Goal: Information Seeking & Learning: Learn about a topic

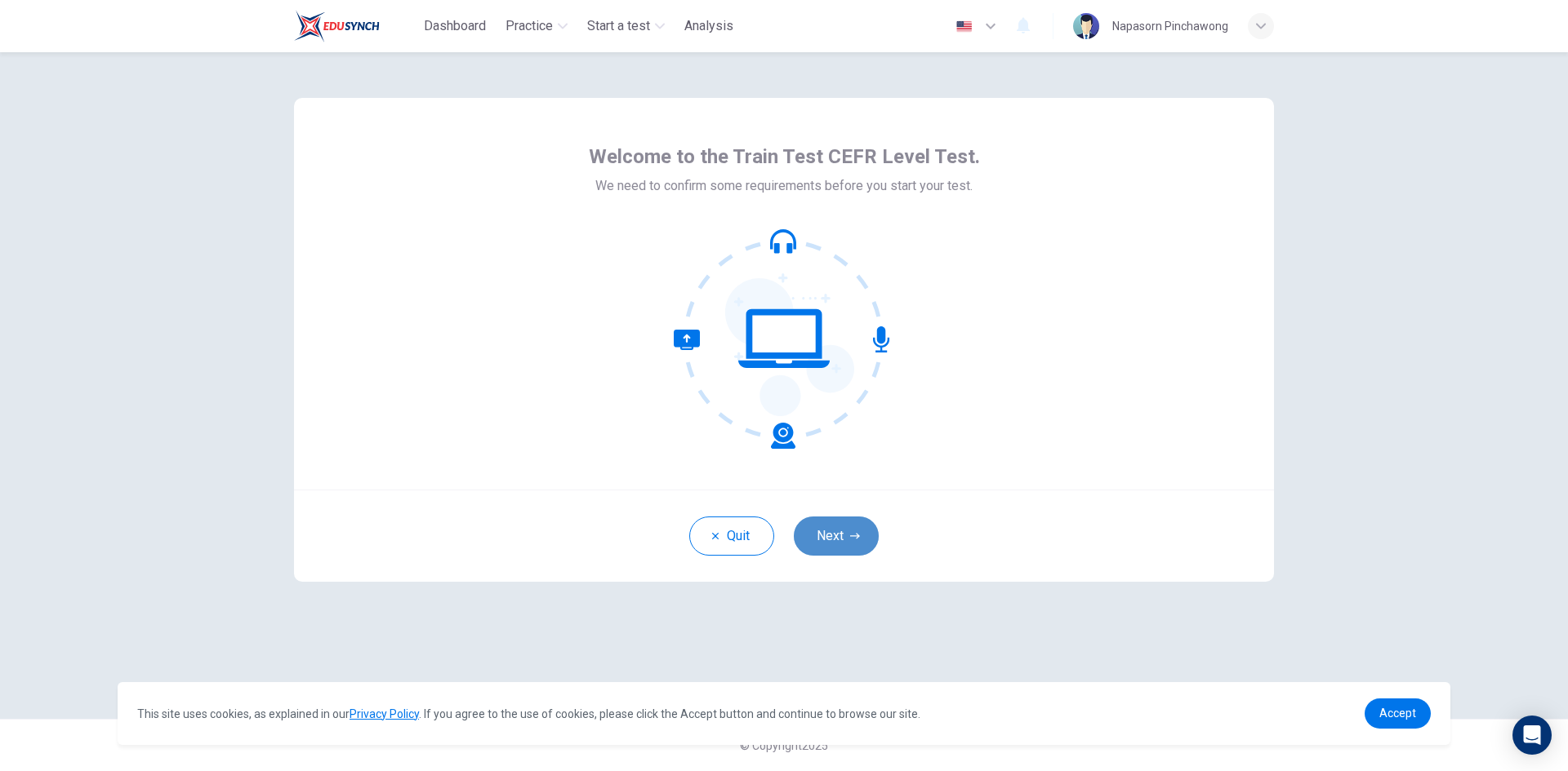
click at [852, 538] on icon "button" at bounding box center [855, 536] width 10 height 10
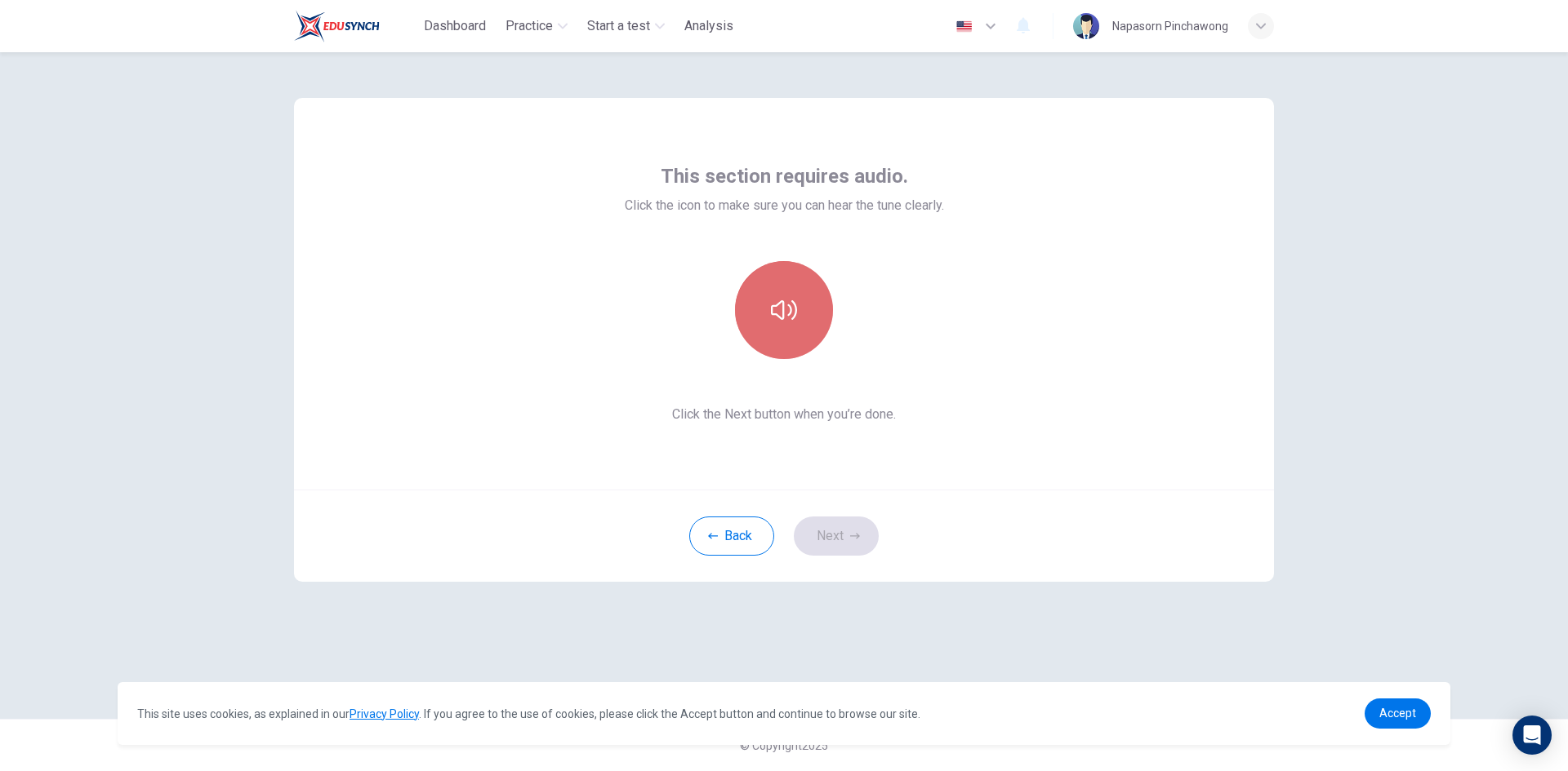
click at [795, 289] on button "button" at bounding box center [783, 309] width 98 height 97
click at [831, 538] on button "Next" at bounding box center [836, 536] width 85 height 39
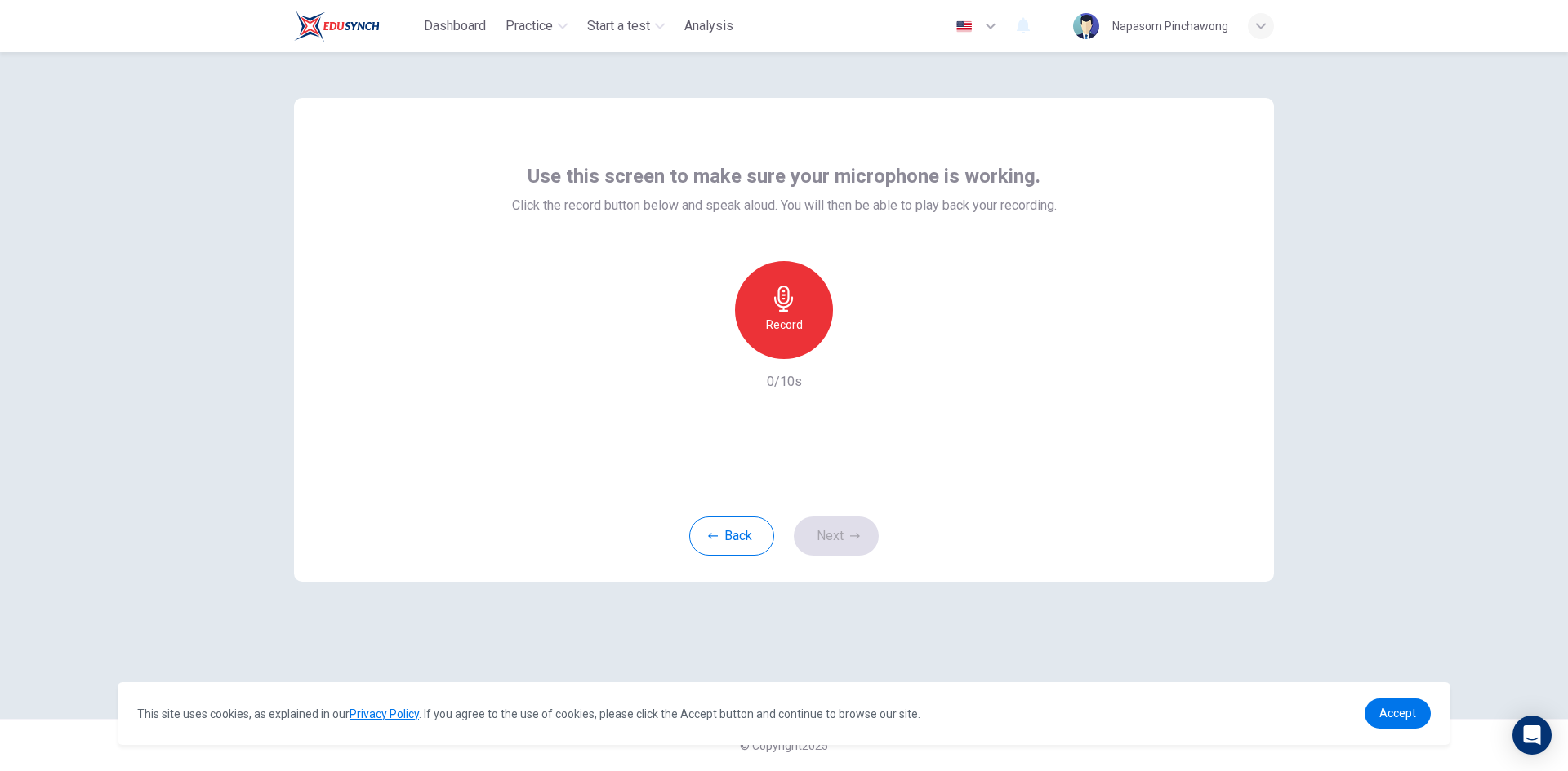
click at [791, 302] on icon "button" at bounding box center [783, 298] width 19 height 26
click at [772, 309] on icon "button" at bounding box center [783, 298] width 26 height 26
click at [858, 344] on icon "button" at bounding box center [860, 345] width 7 height 10
click at [844, 541] on button "Next" at bounding box center [836, 536] width 85 height 39
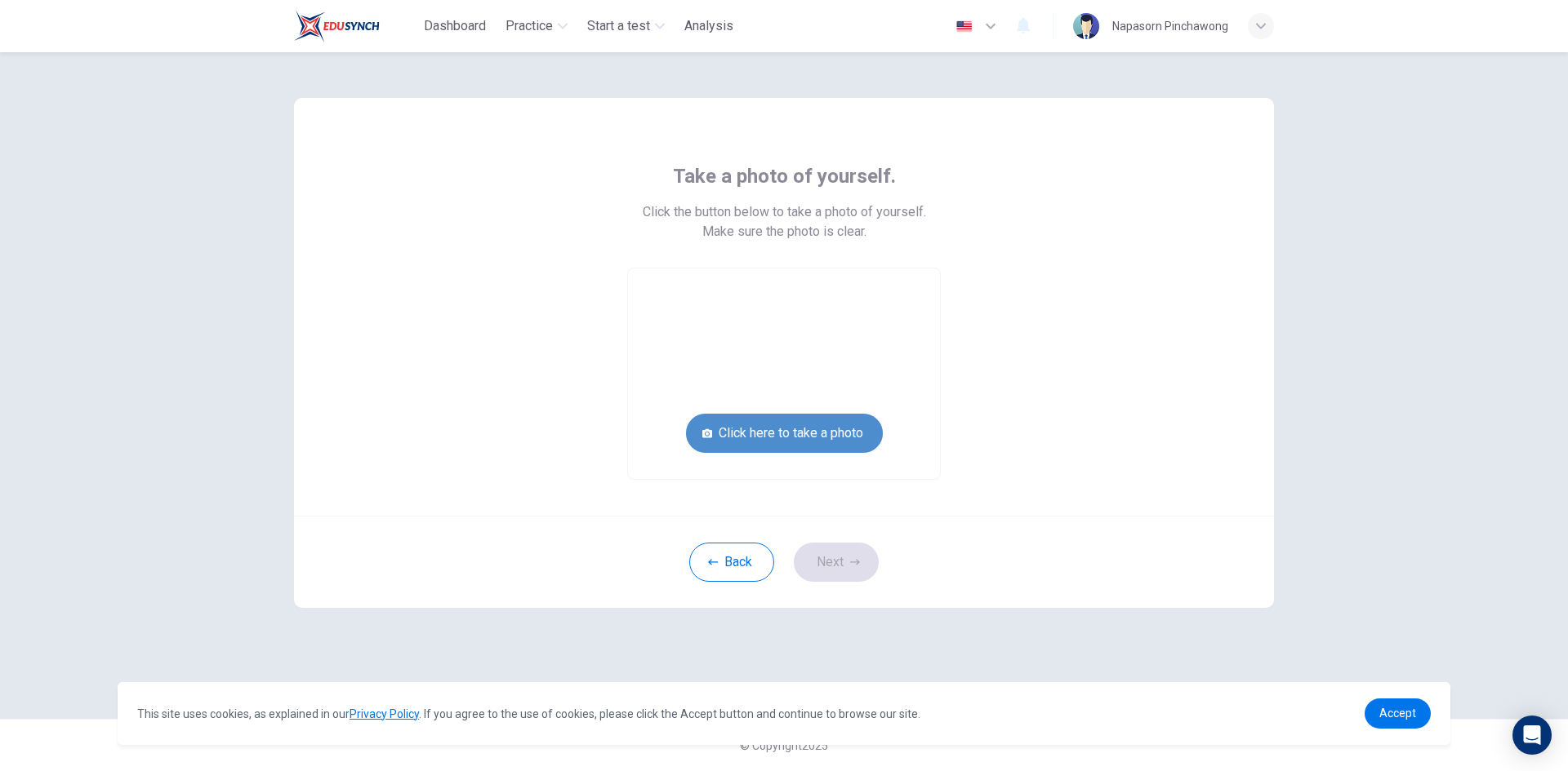
click at [797, 426] on button "Click here to take a photo" at bounding box center [784, 434] width 197 height 39
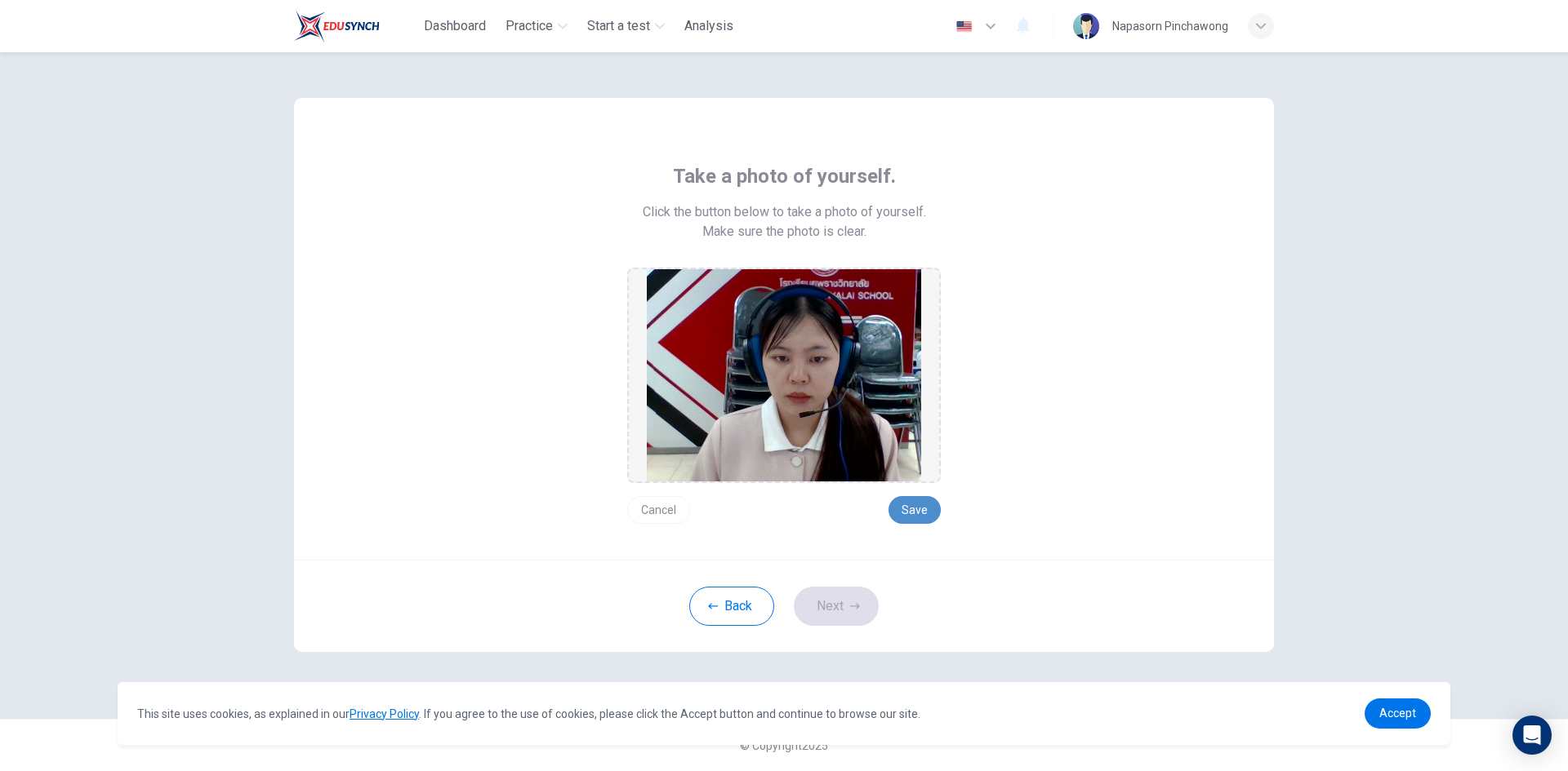
click at [916, 507] on button "Save" at bounding box center [915, 510] width 52 height 28
click at [847, 607] on button "Next" at bounding box center [836, 606] width 85 height 39
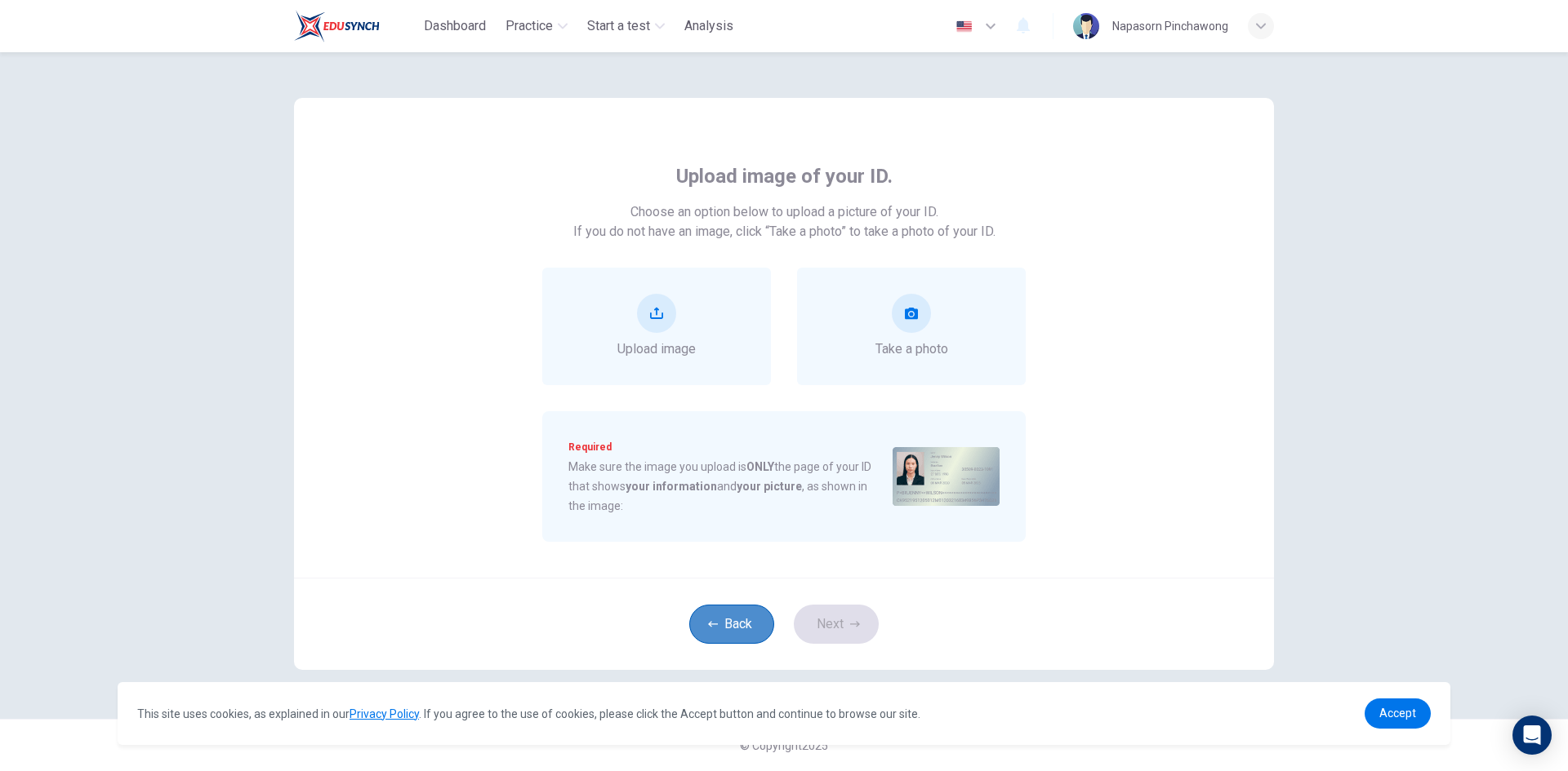
click at [718, 627] on button "Back" at bounding box center [731, 624] width 85 height 39
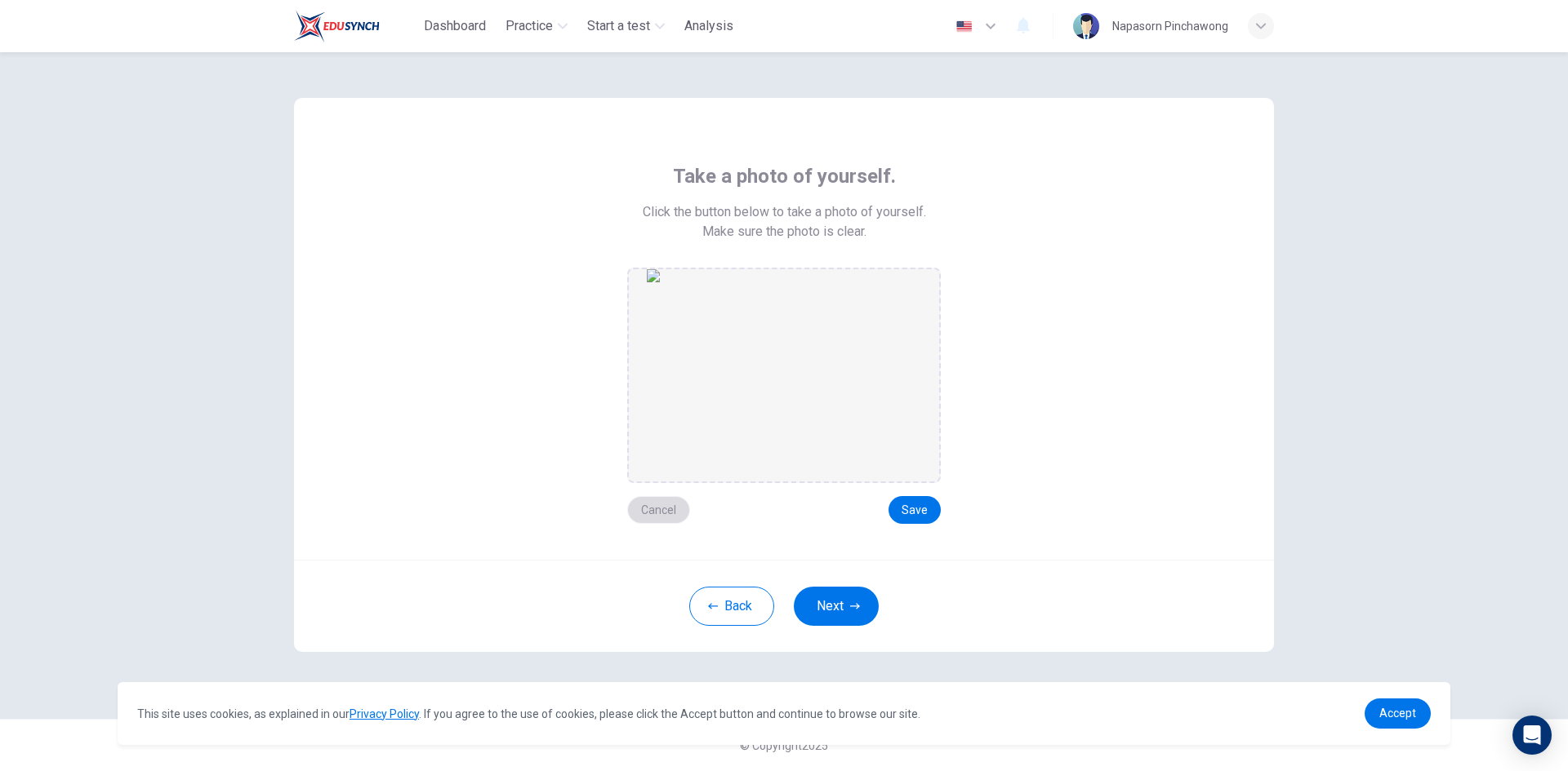
click at [657, 517] on button "Cancel" at bounding box center [659, 510] width 63 height 28
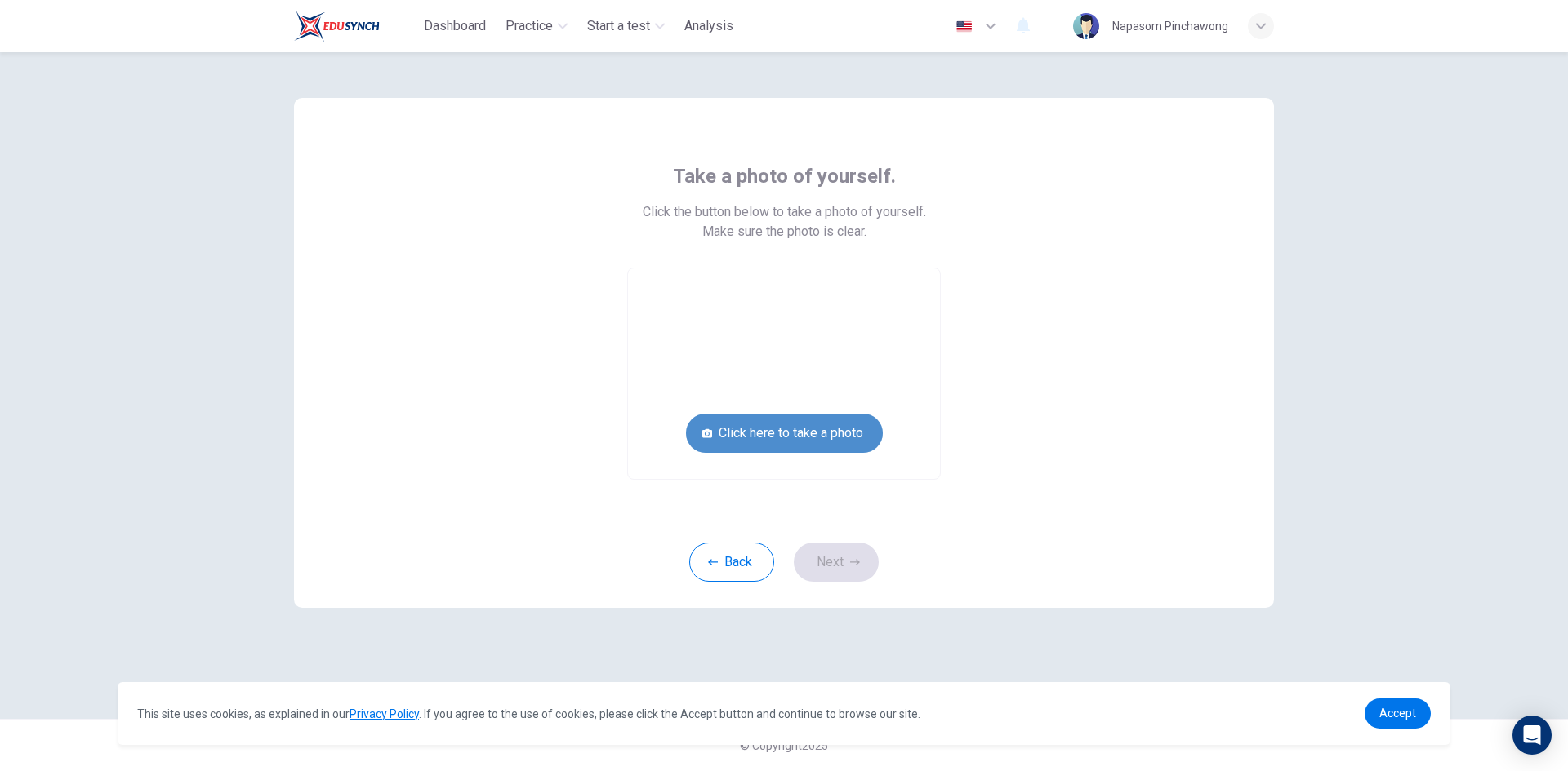
click at [796, 427] on button "Click here to take a photo" at bounding box center [784, 434] width 197 height 39
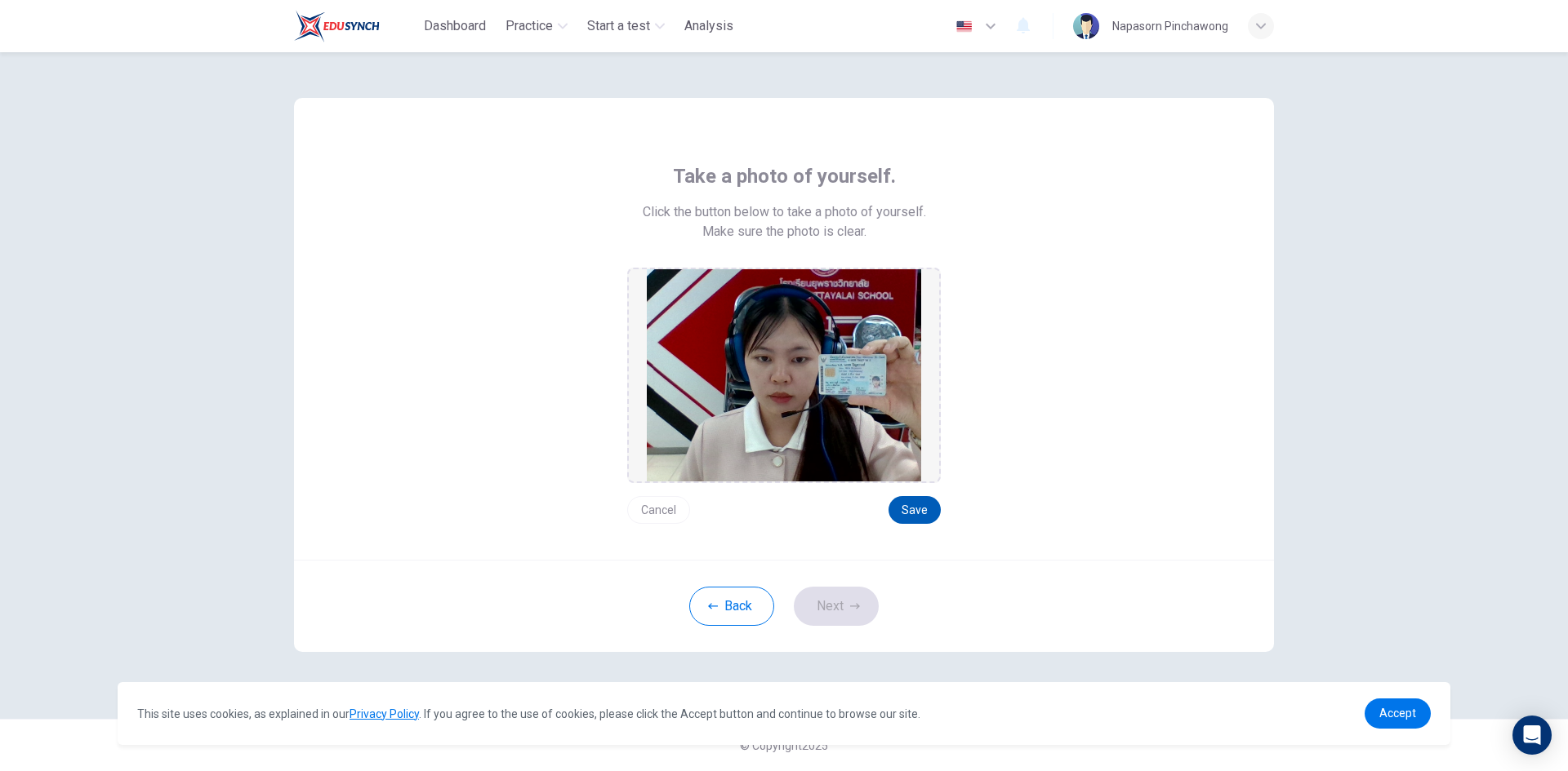
click at [905, 501] on button "Save" at bounding box center [915, 510] width 52 height 28
click at [830, 612] on button "Next" at bounding box center [836, 606] width 85 height 39
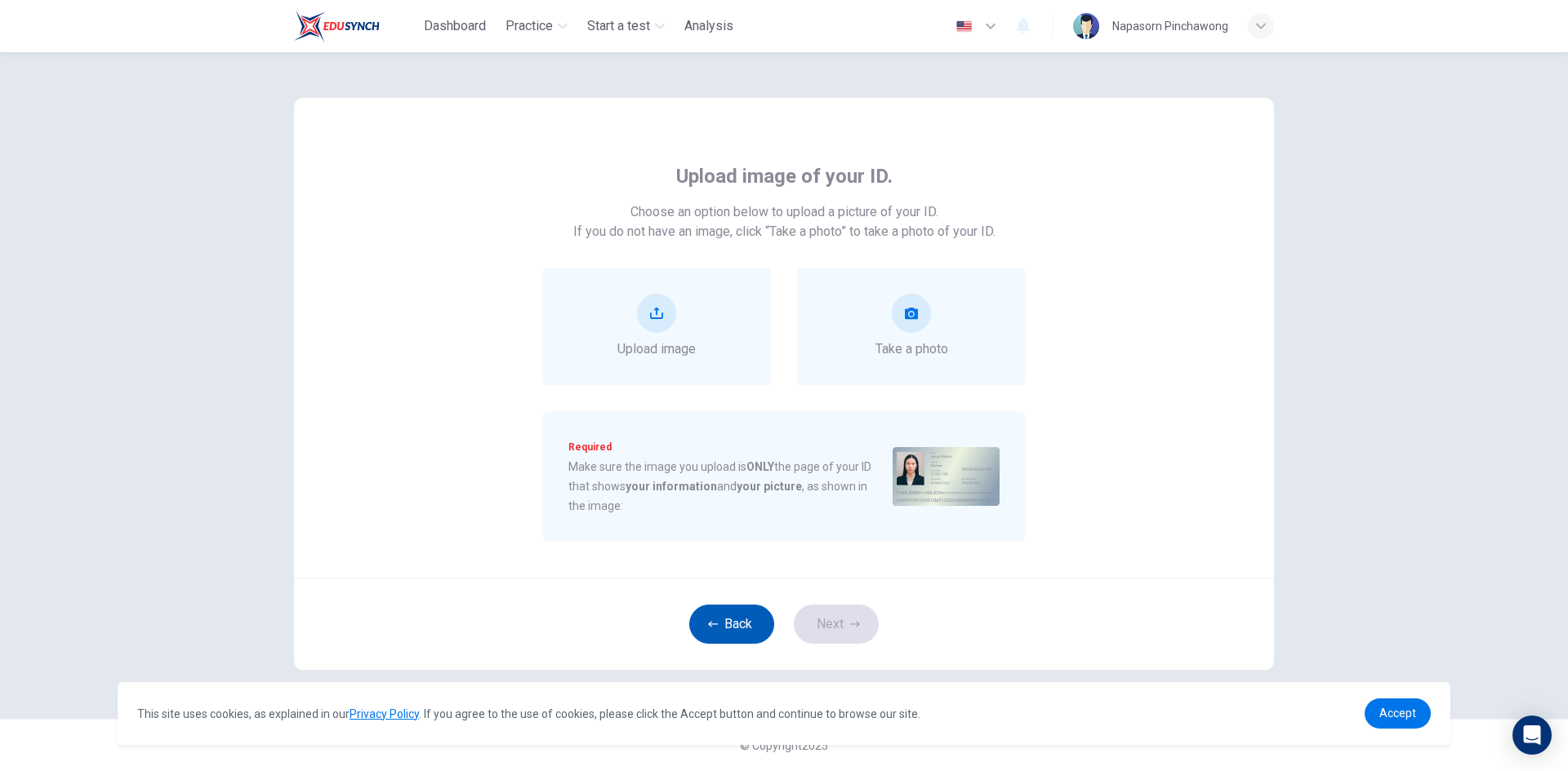
click at [735, 624] on button "Back" at bounding box center [731, 624] width 85 height 39
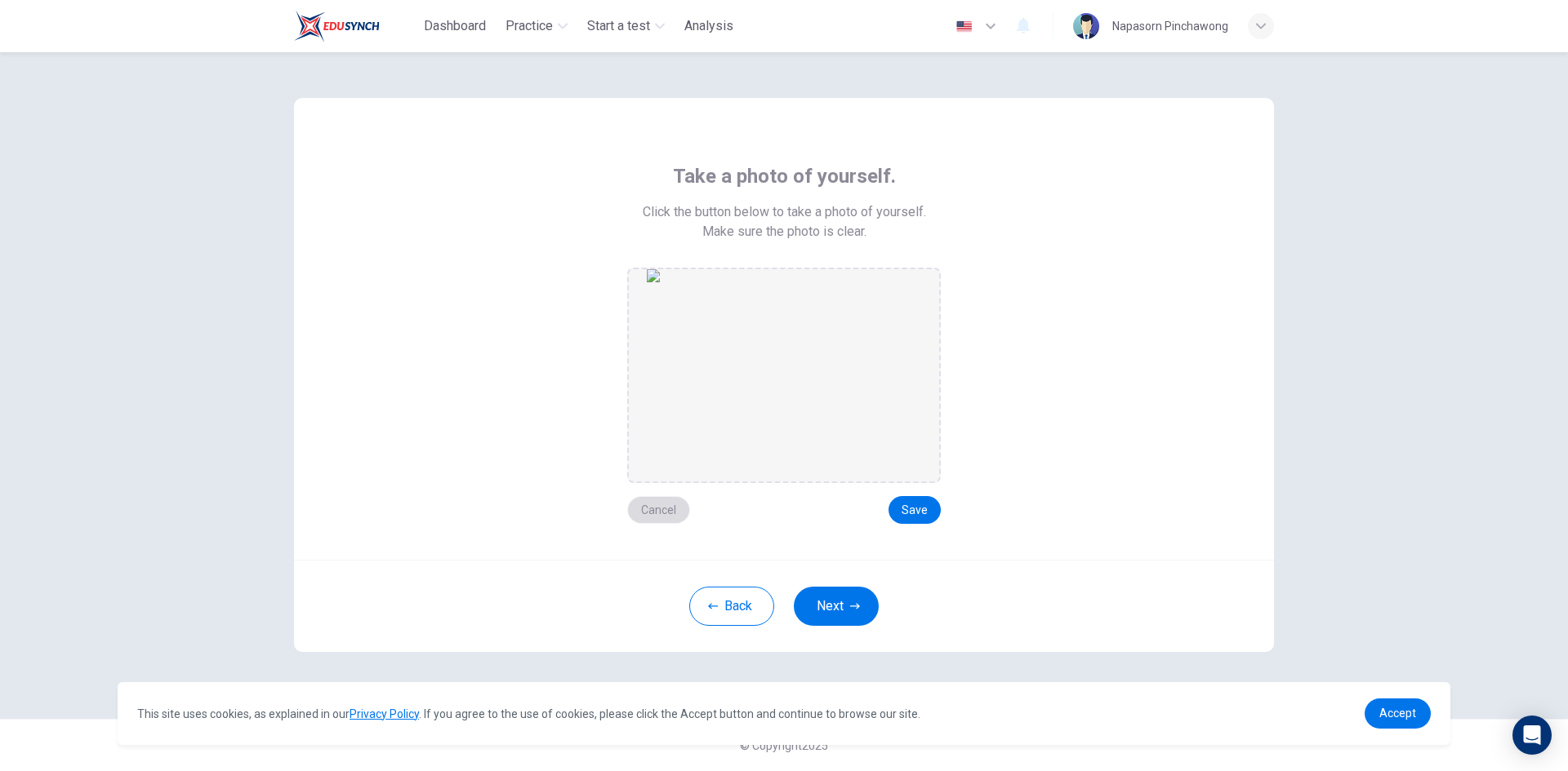
click at [656, 513] on button "Cancel" at bounding box center [659, 510] width 63 height 28
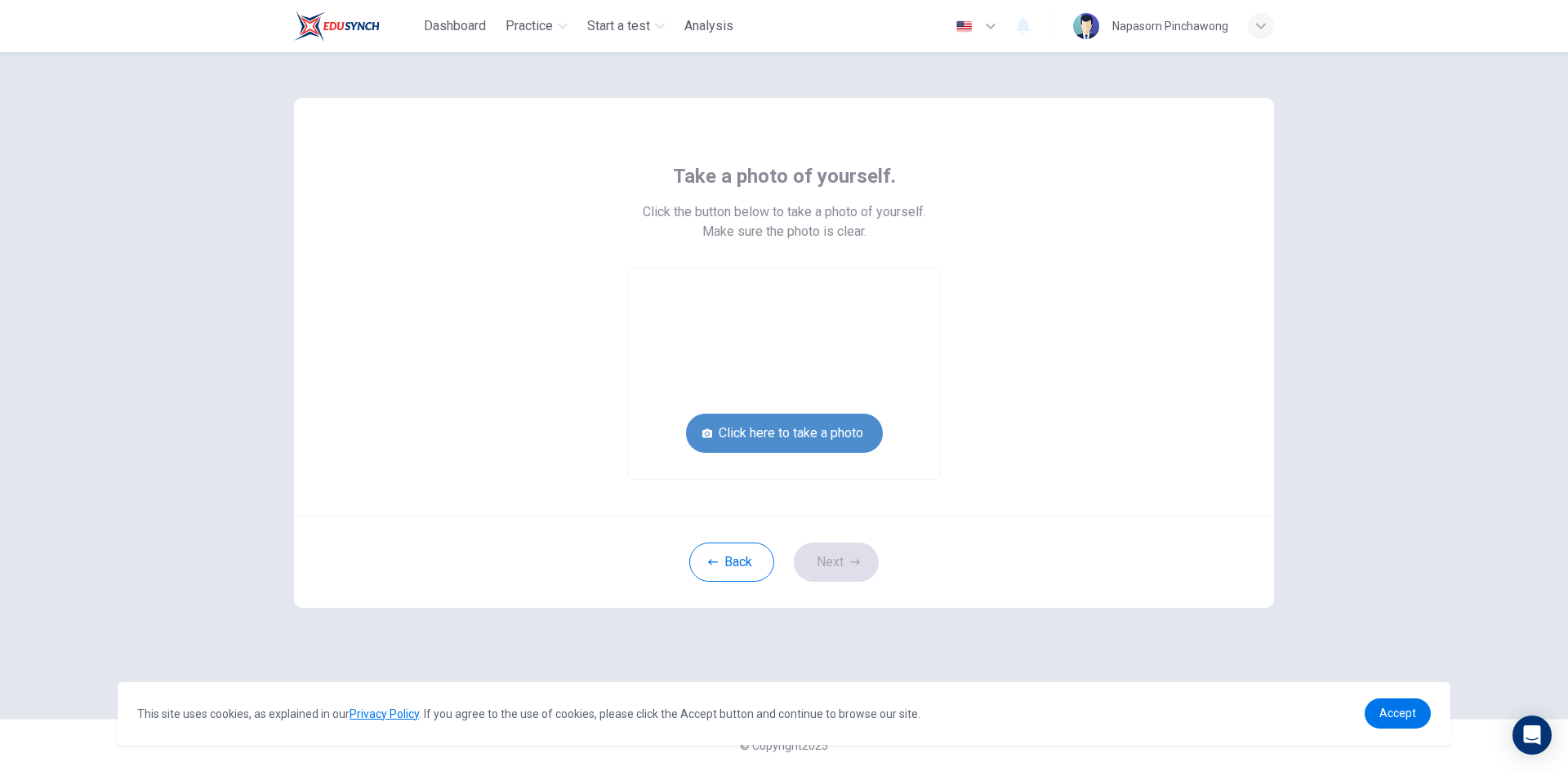
click at [805, 435] on button "Click here to take a photo" at bounding box center [784, 434] width 197 height 39
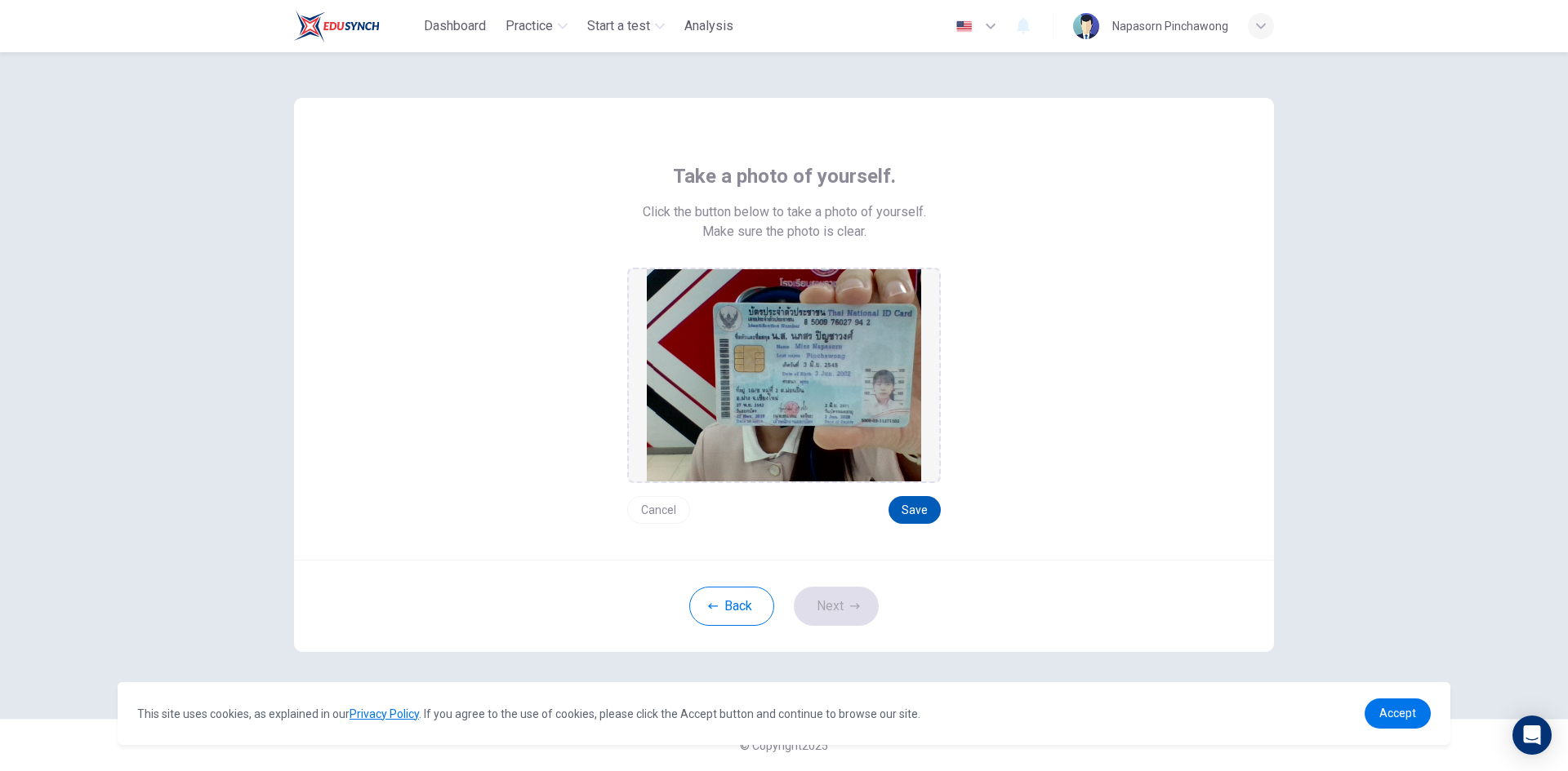
click at [921, 511] on button "Save" at bounding box center [915, 510] width 52 height 28
click at [839, 606] on button "Next" at bounding box center [836, 606] width 85 height 39
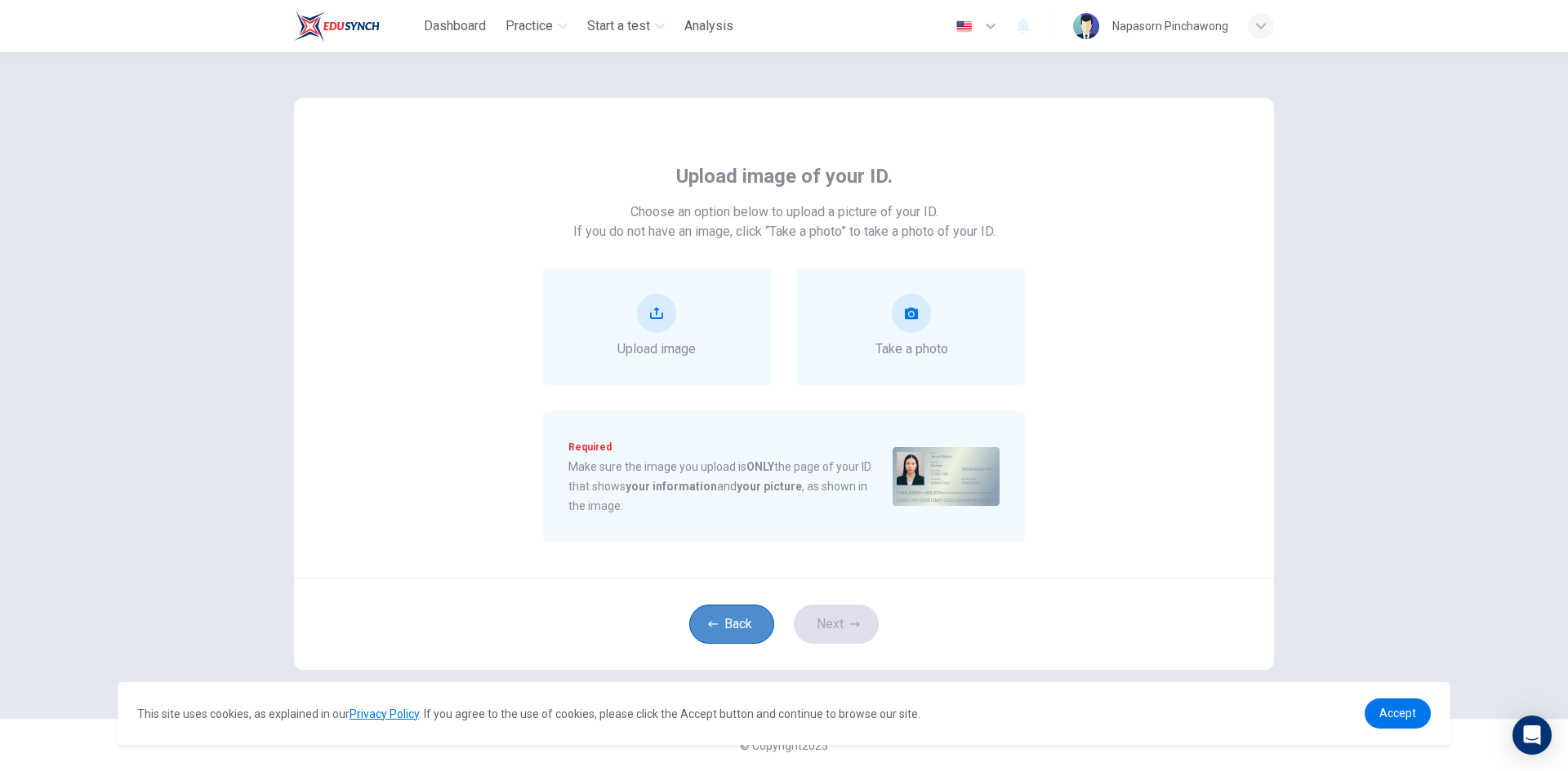
click at [709, 617] on button "Back" at bounding box center [731, 624] width 85 height 39
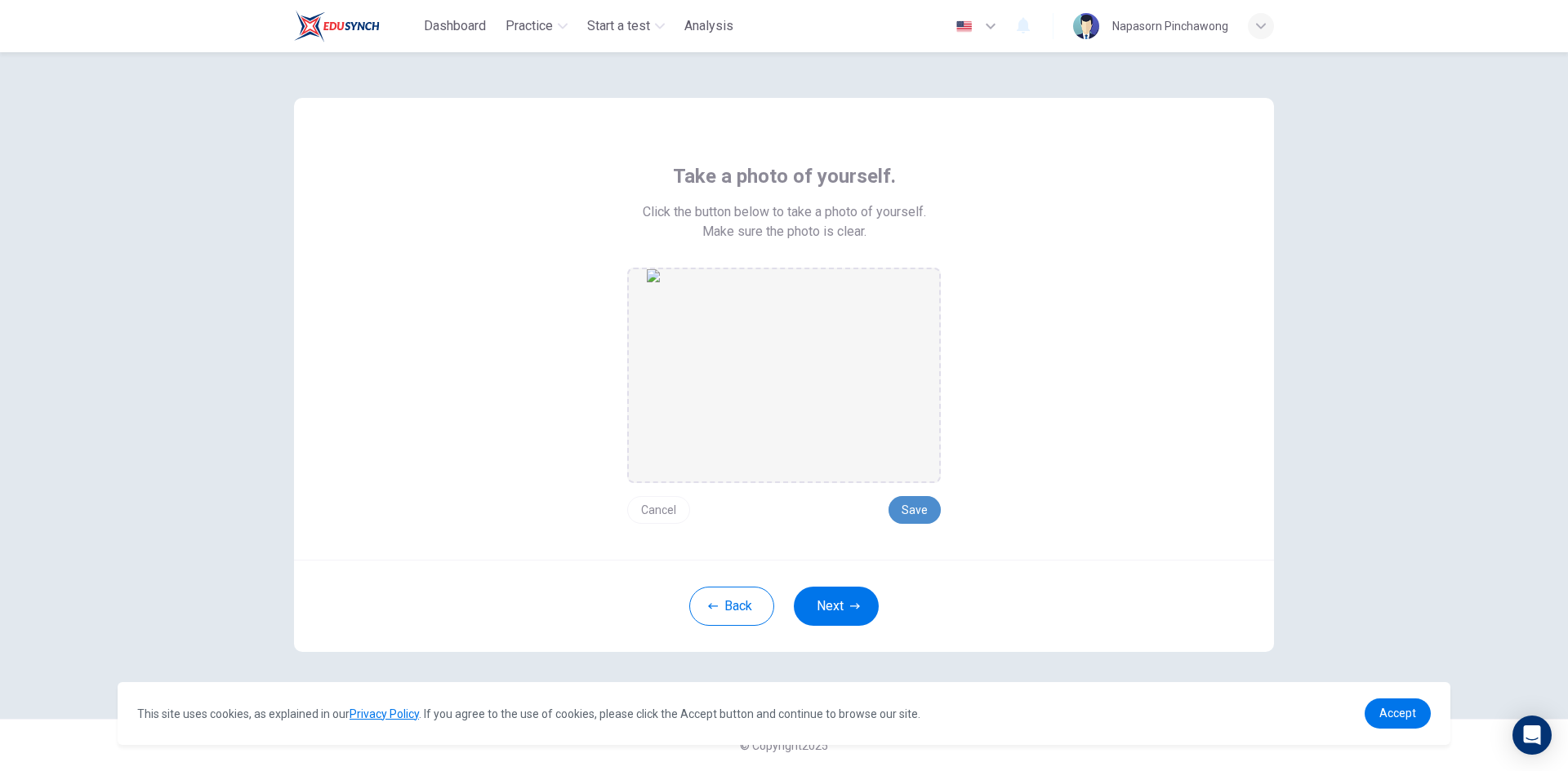
click at [908, 515] on button "Save" at bounding box center [915, 510] width 52 height 28
click at [838, 597] on button "Next" at bounding box center [836, 606] width 85 height 39
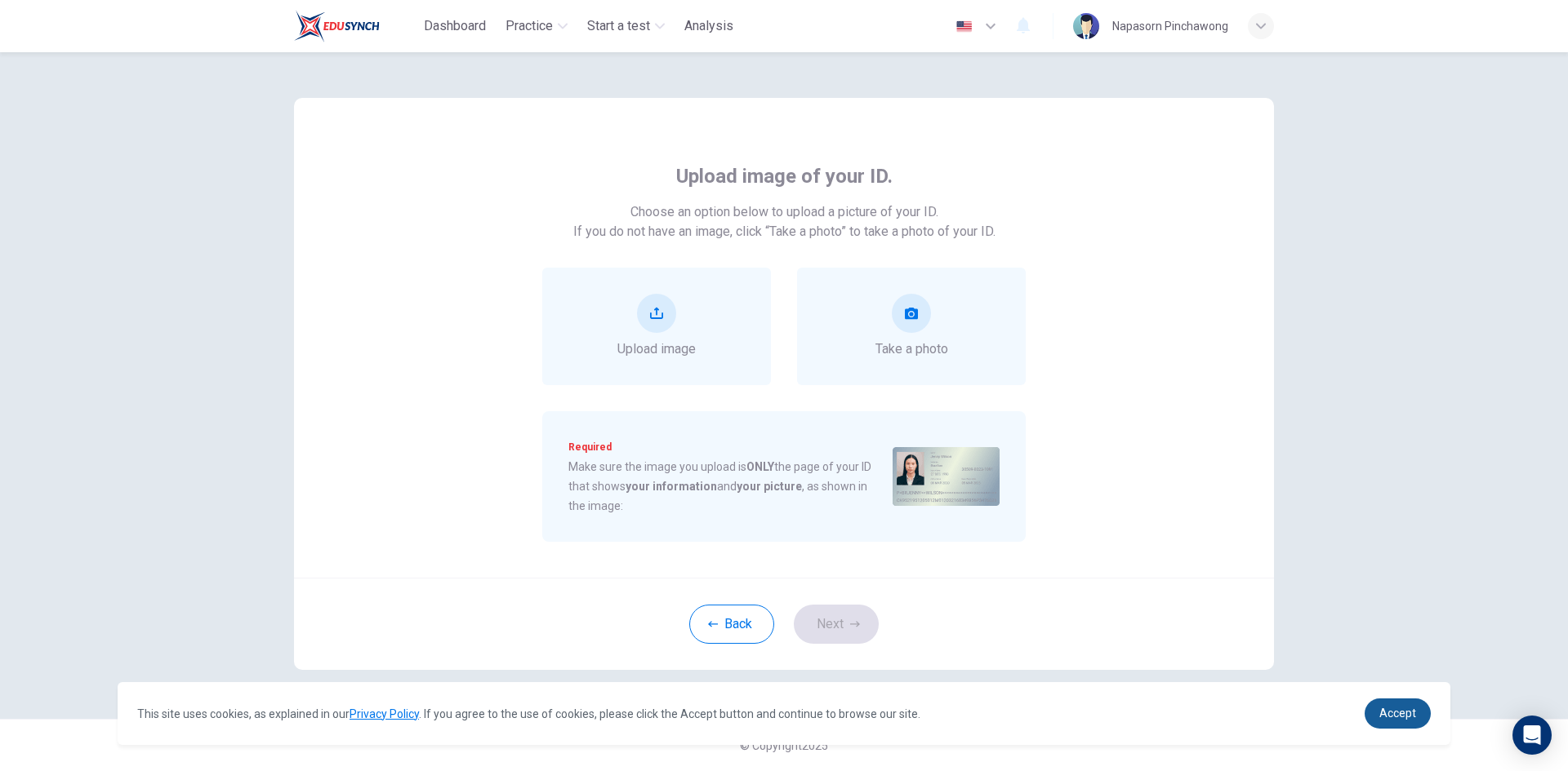
click at [1400, 718] on span "Accept" at bounding box center [1397, 713] width 37 height 13
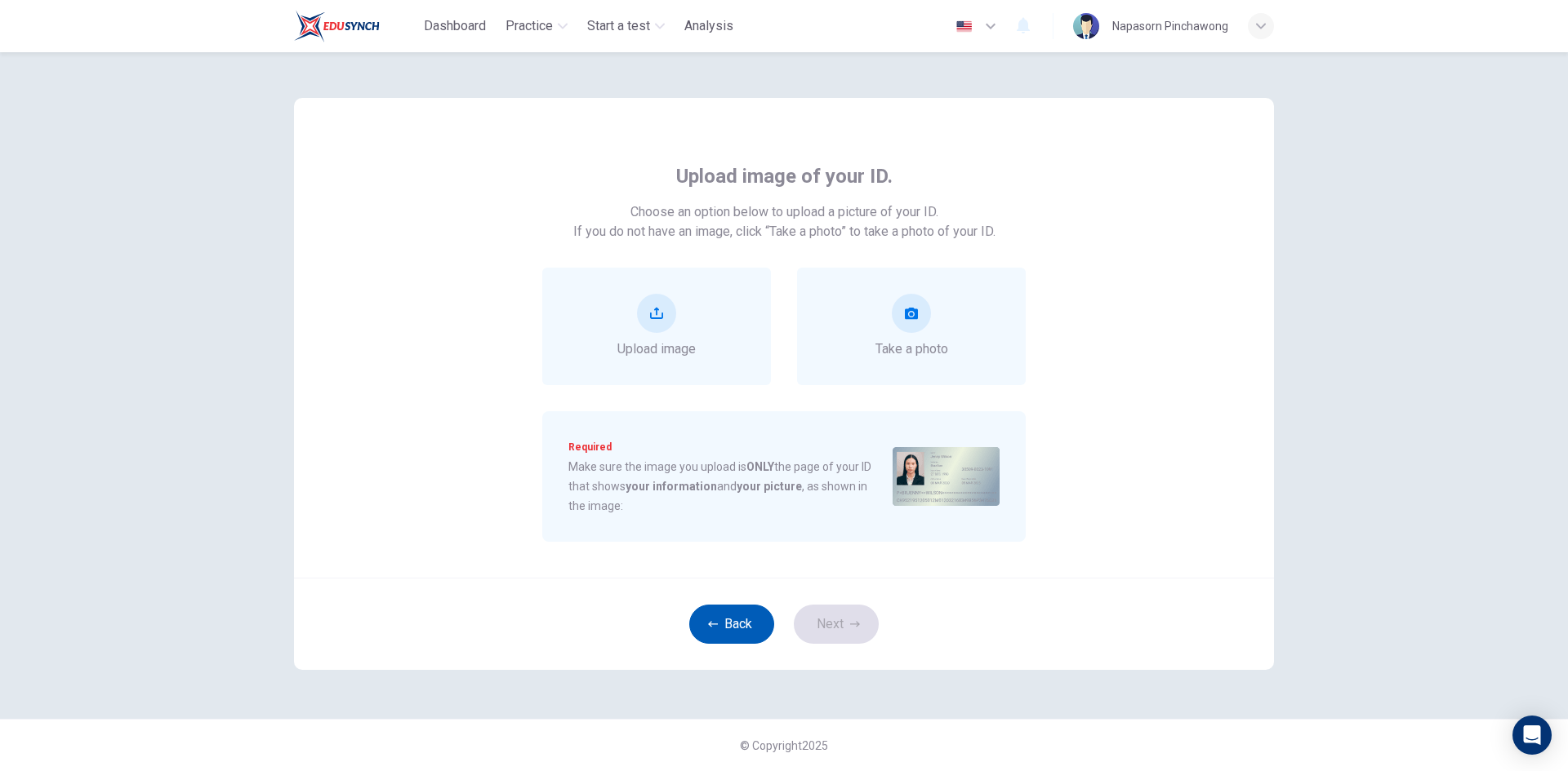
click at [721, 619] on button "Back" at bounding box center [731, 624] width 85 height 39
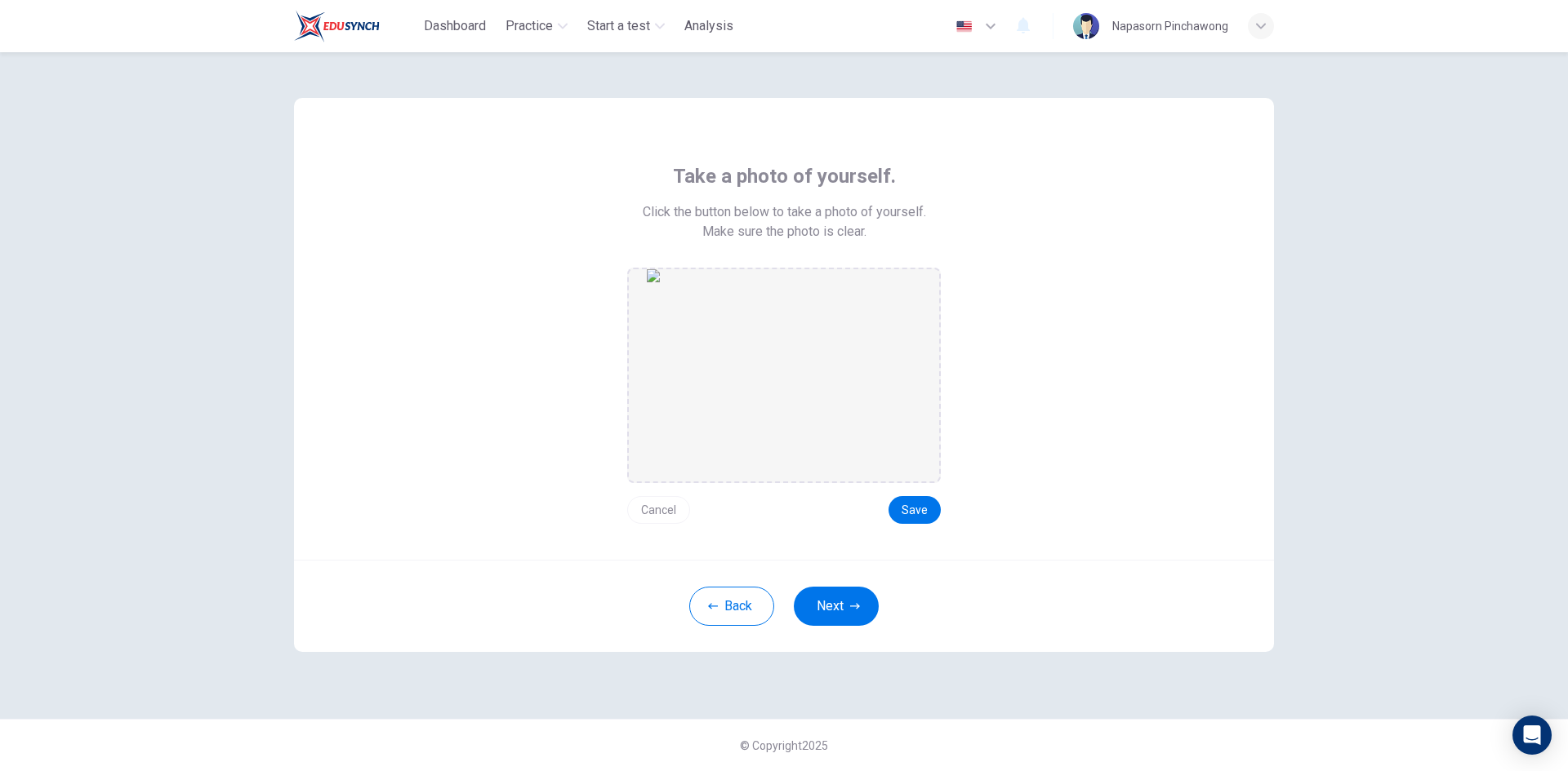
click at [659, 513] on button "Cancel" at bounding box center [659, 510] width 63 height 28
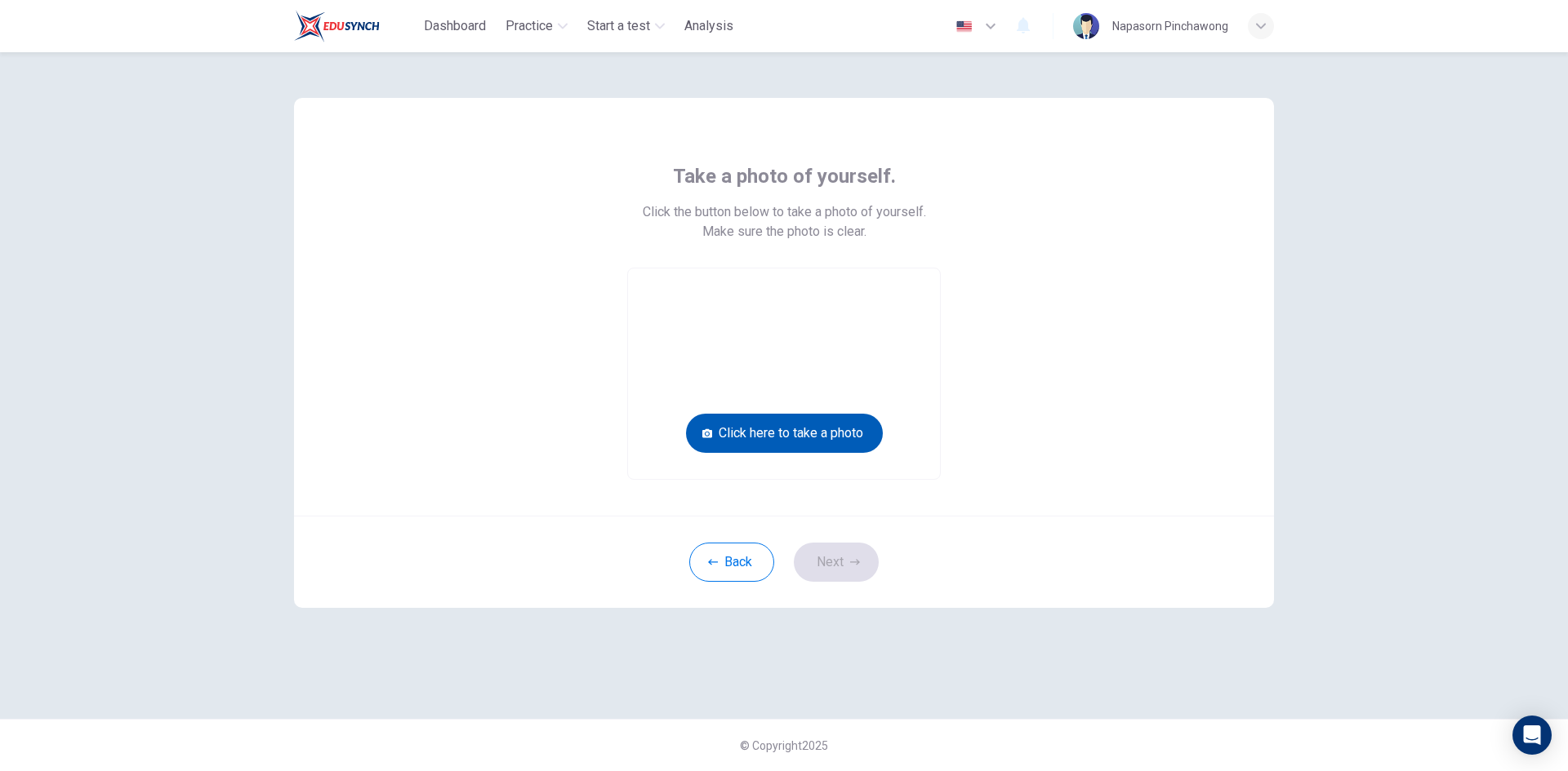
click at [776, 437] on button "Click here to take a photo" at bounding box center [784, 434] width 197 height 39
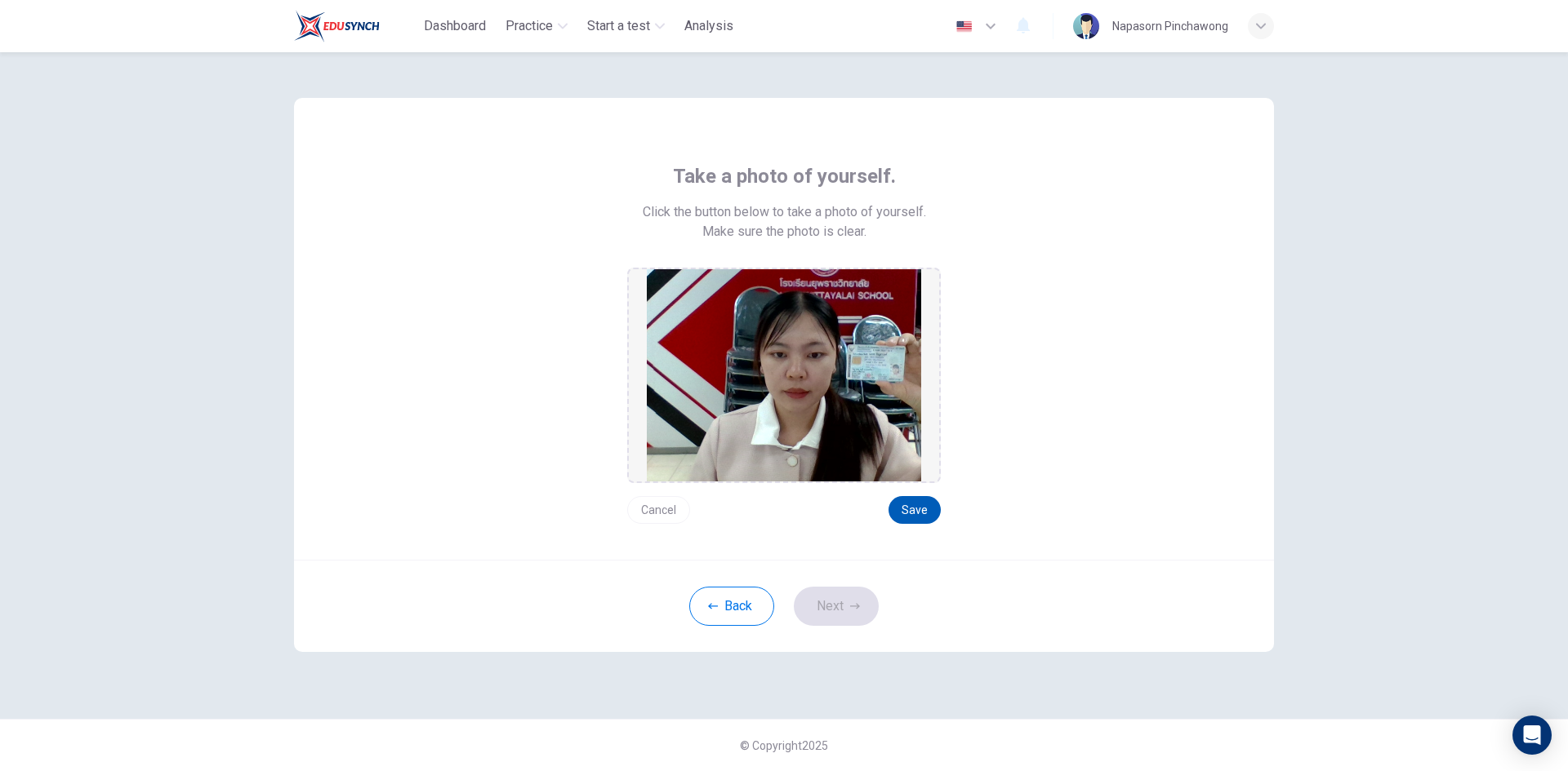
click at [917, 516] on button "Save" at bounding box center [915, 510] width 52 height 28
click at [830, 603] on button "Next" at bounding box center [836, 606] width 85 height 39
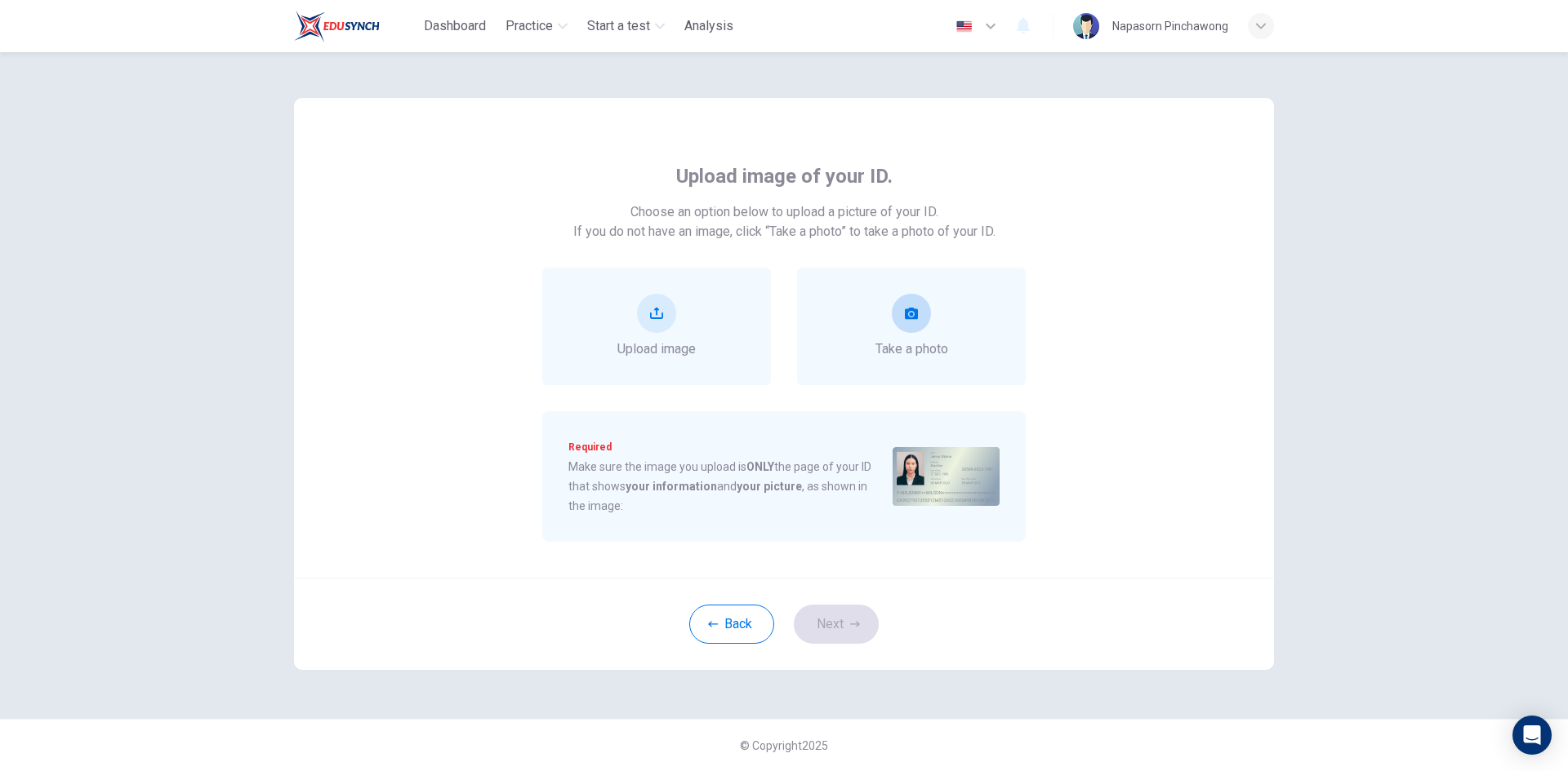
click at [923, 313] on button "take photo" at bounding box center [911, 313] width 39 height 39
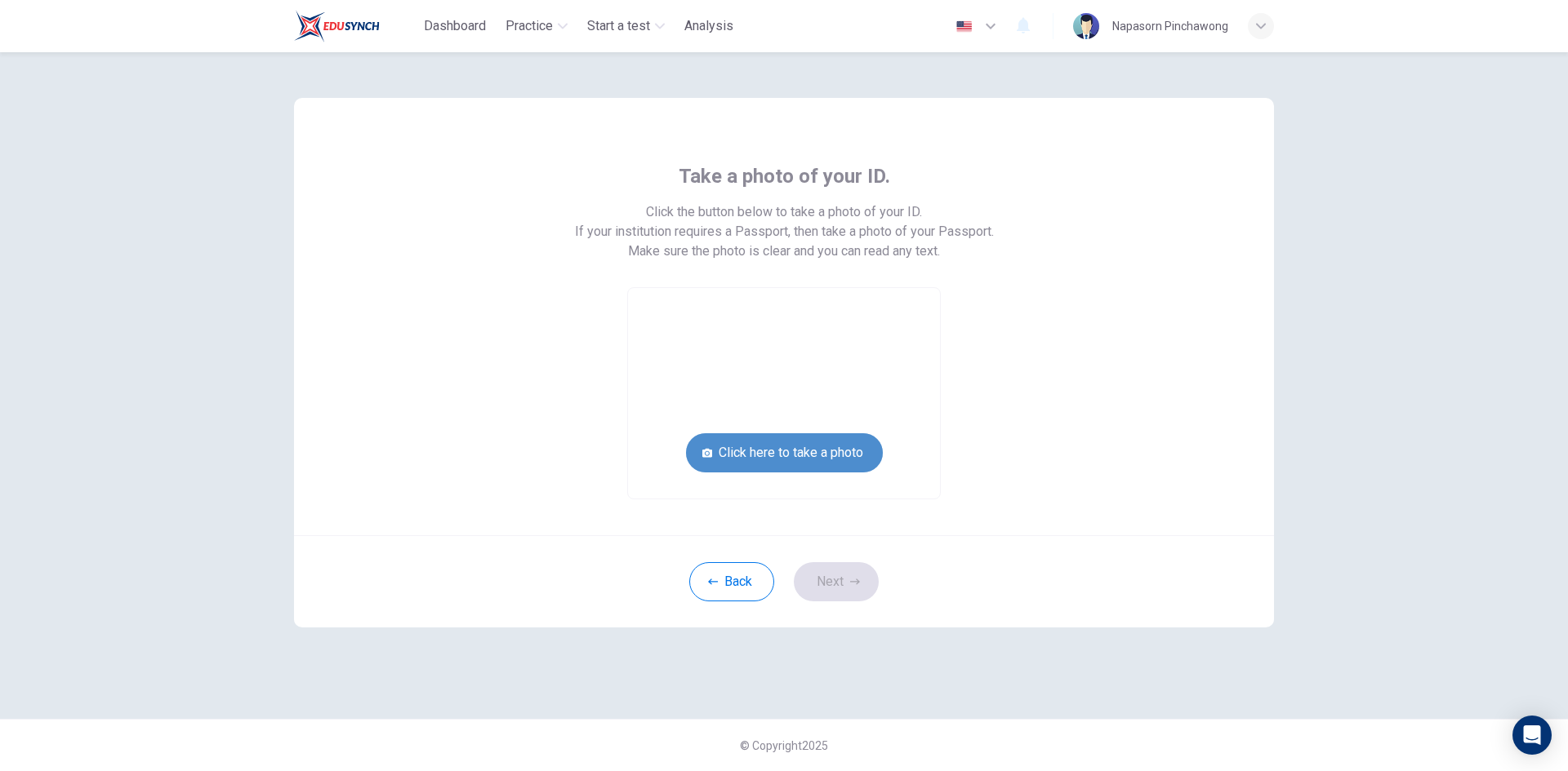
click at [792, 445] on button "Click here to take a photo" at bounding box center [784, 453] width 197 height 39
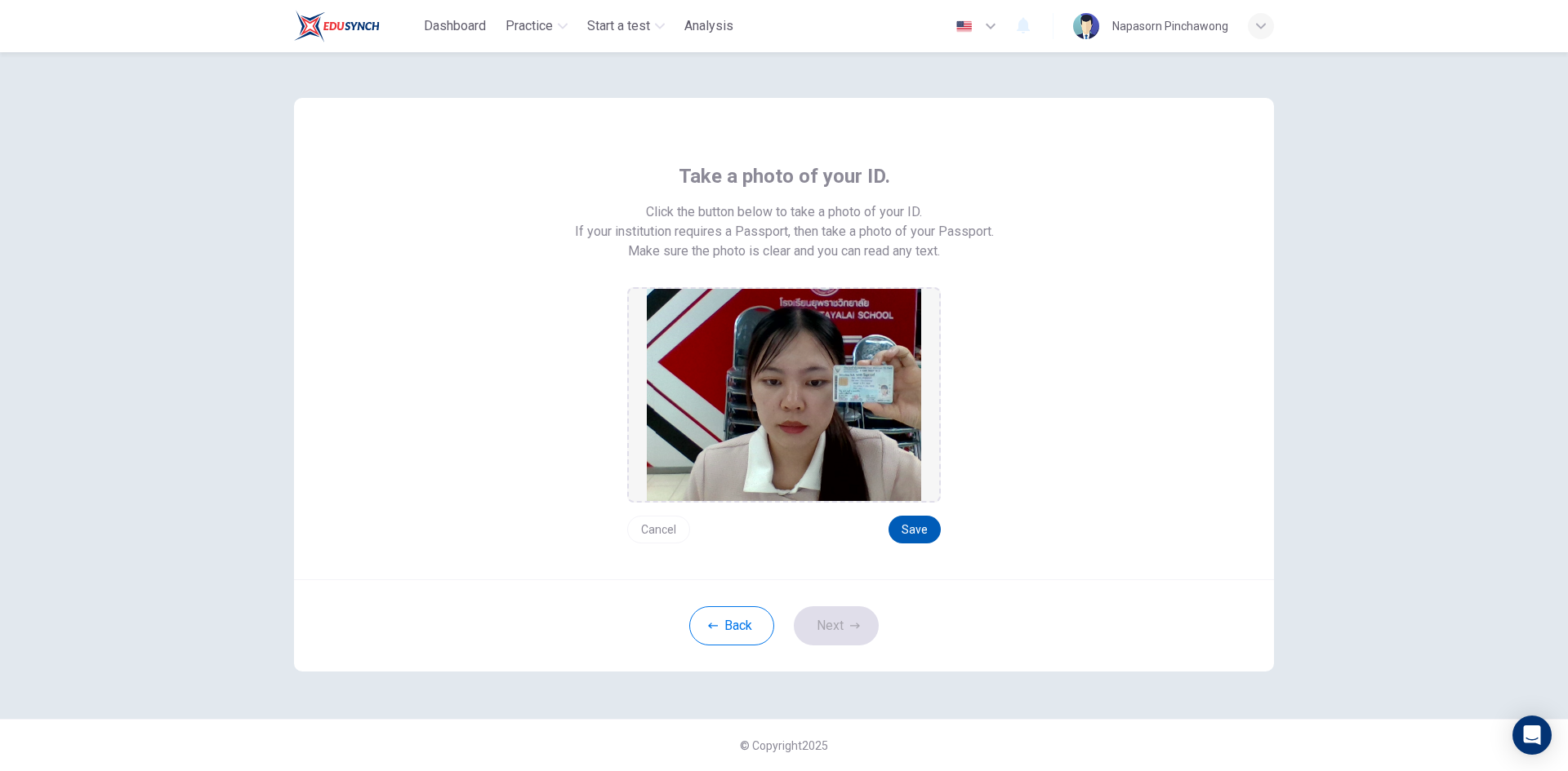
click at [910, 530] on button "Save" at bounding box center [915, 530] width 52 height 28
click at [828, 631] on button "Next" at bounding box center [836, 626] width 85 height 39
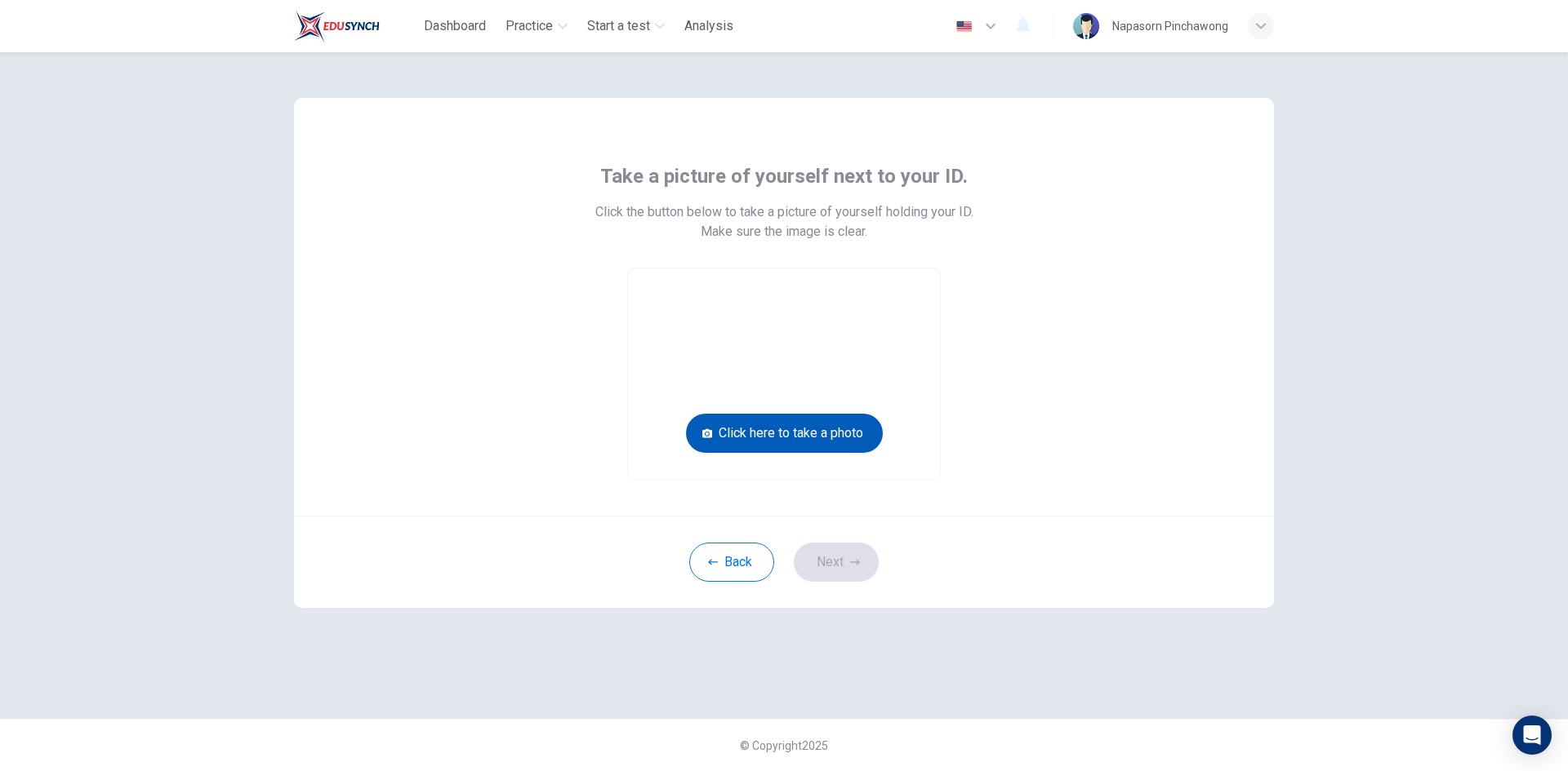
click at [771, 433] on button "Click here to take a photo" at bounding box center [784, 434] width 197 height 39
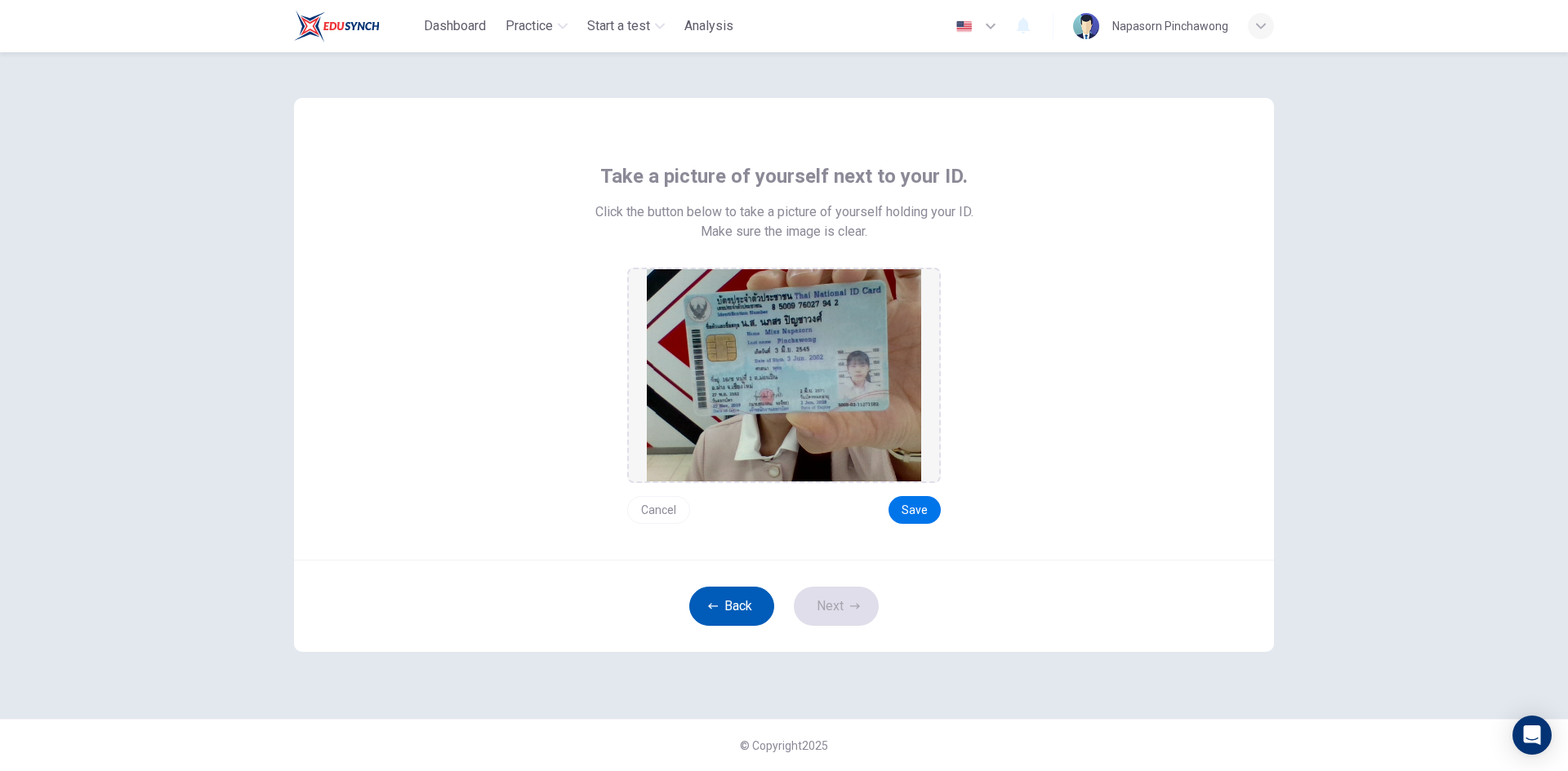
click at [740, 609] on button "Back" at bounding box center [731, 606] width 85 height 39
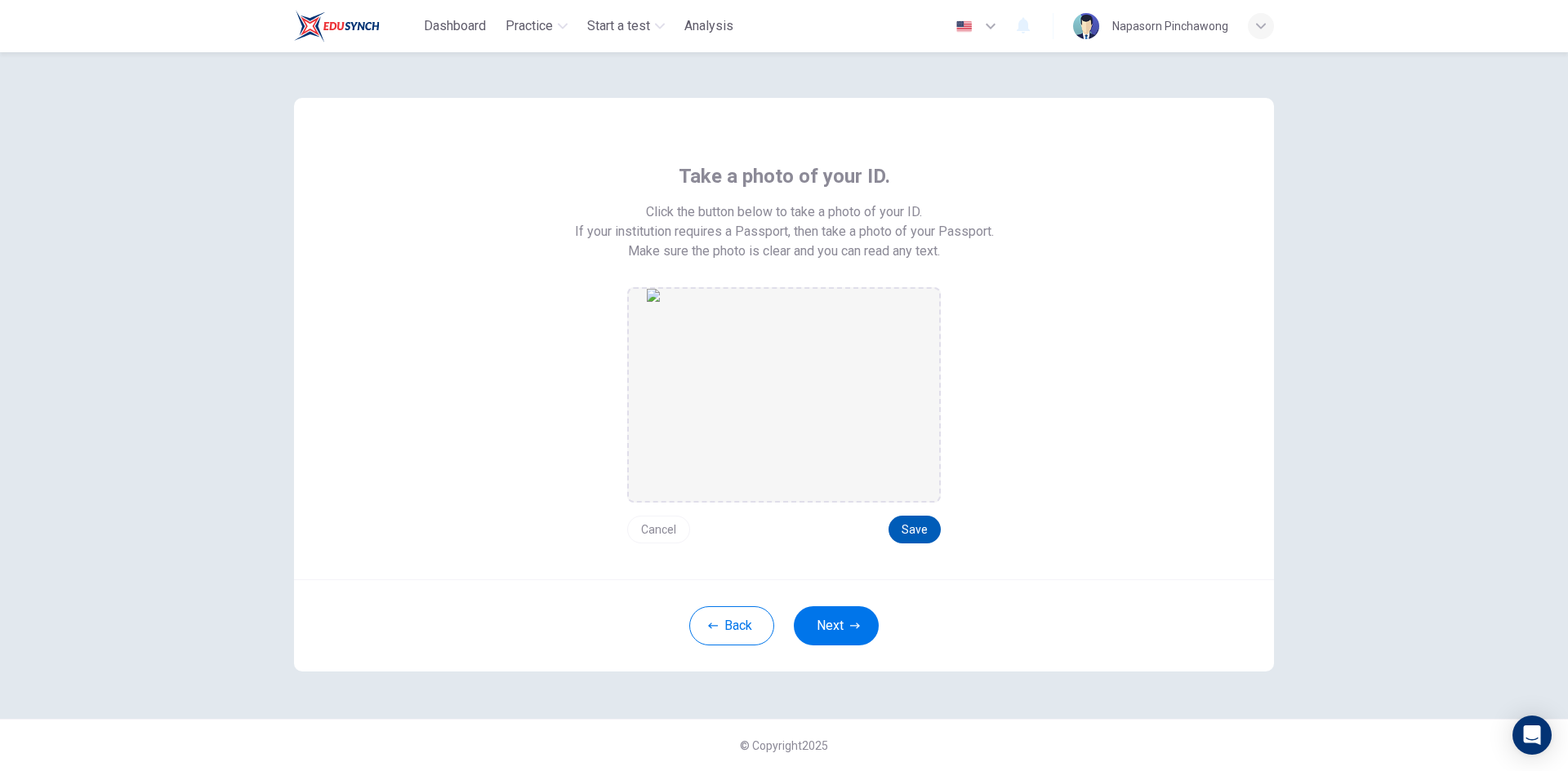
click at [908, 531] on button "Save" at bounding box center [915, 530] width 52 height 28
click at [912, 528] on button "Save" at bounding box center [915, 530] width 52 height 28
click at [833, 628] on button "Next" at bounding box center [836, 626] width 85 height 39
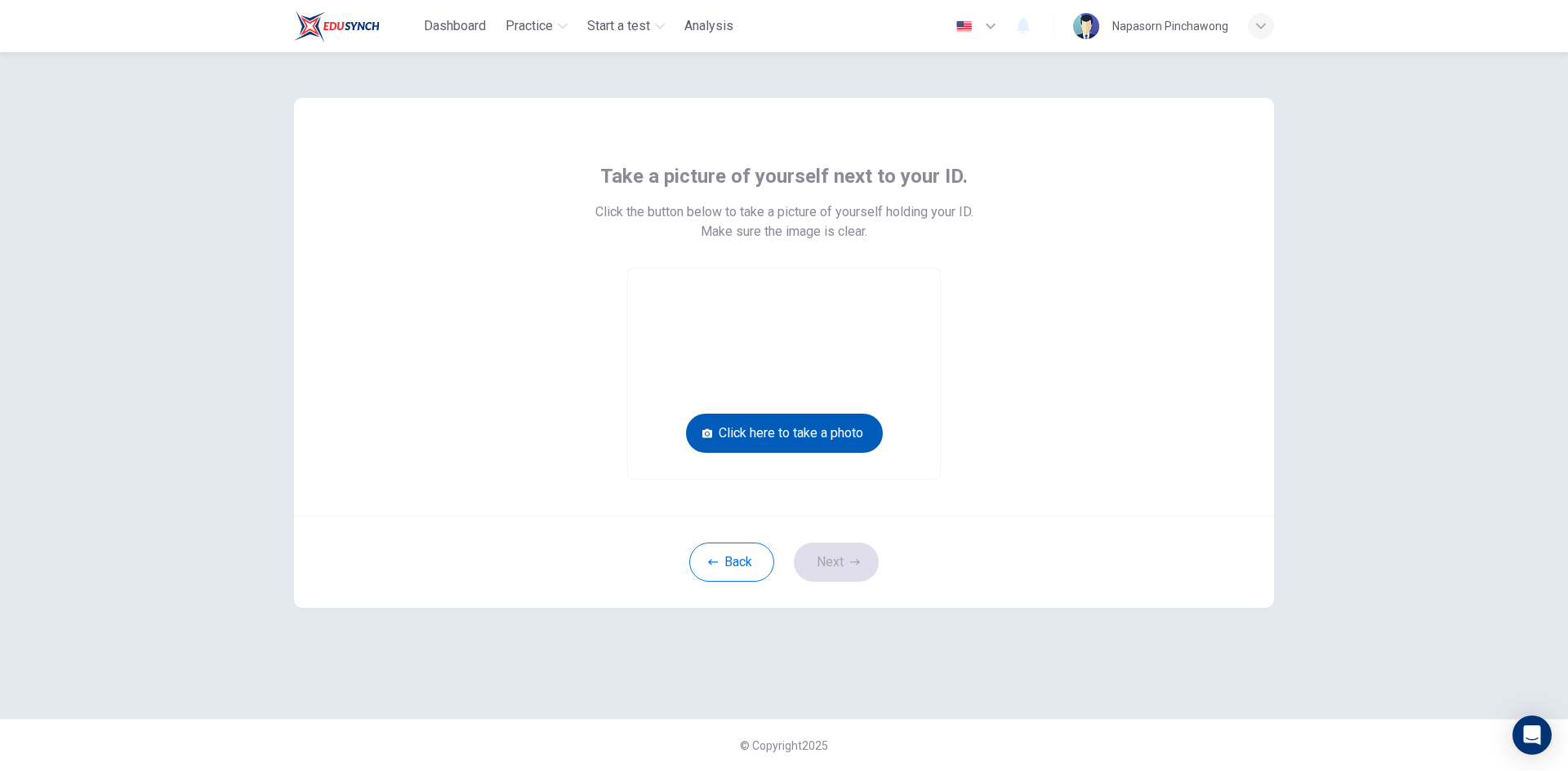
click at [789, 443] on button "Click here to take a photo" at bounding box center [784, 434] width 197 height 39
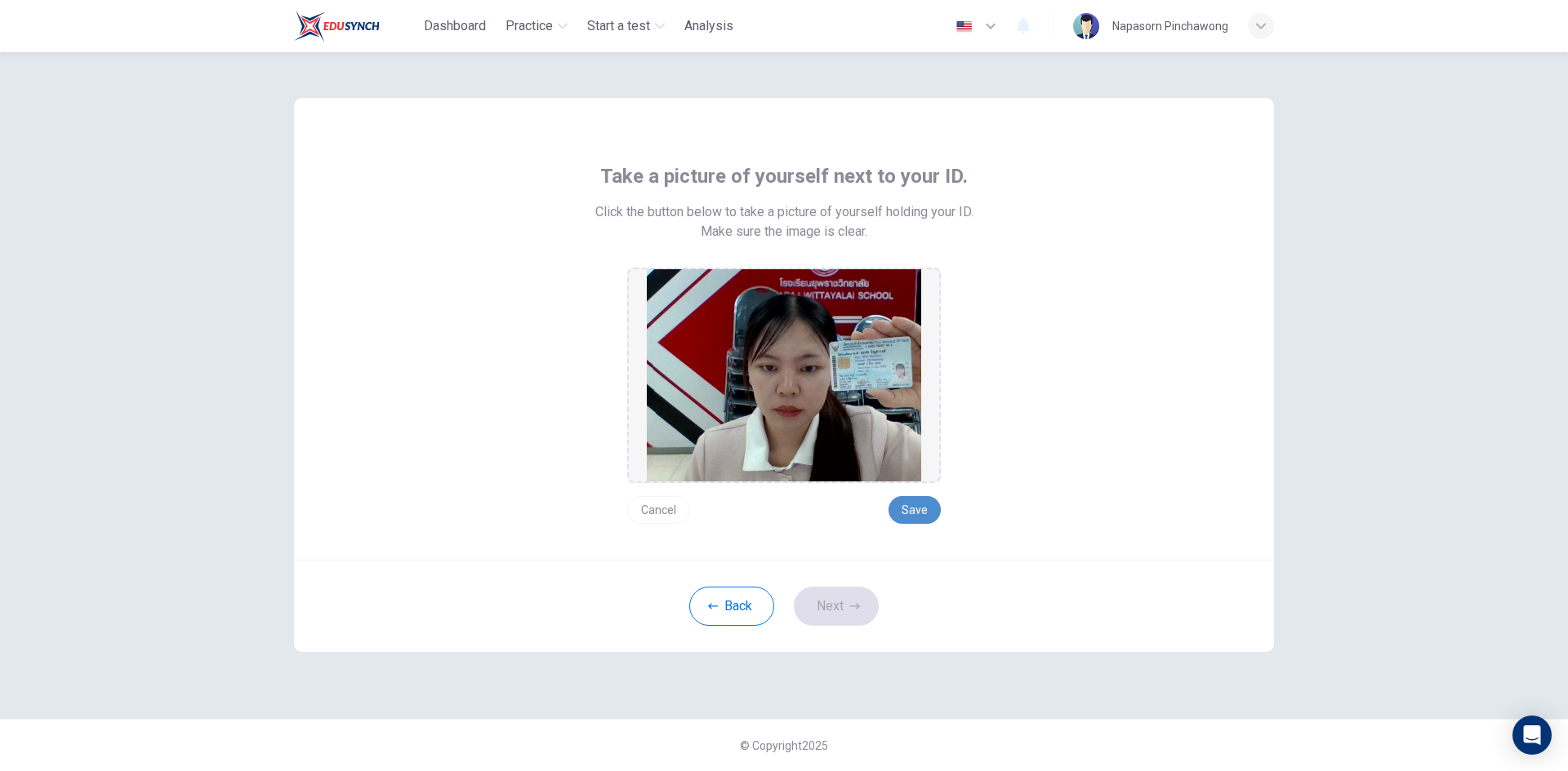
click at [910, 508] on button "Save" at bounding box center [915, 510] width 52 height 28
click at [831, 612] on button "Next" at bounding box center [836, 606] width 85 height 39
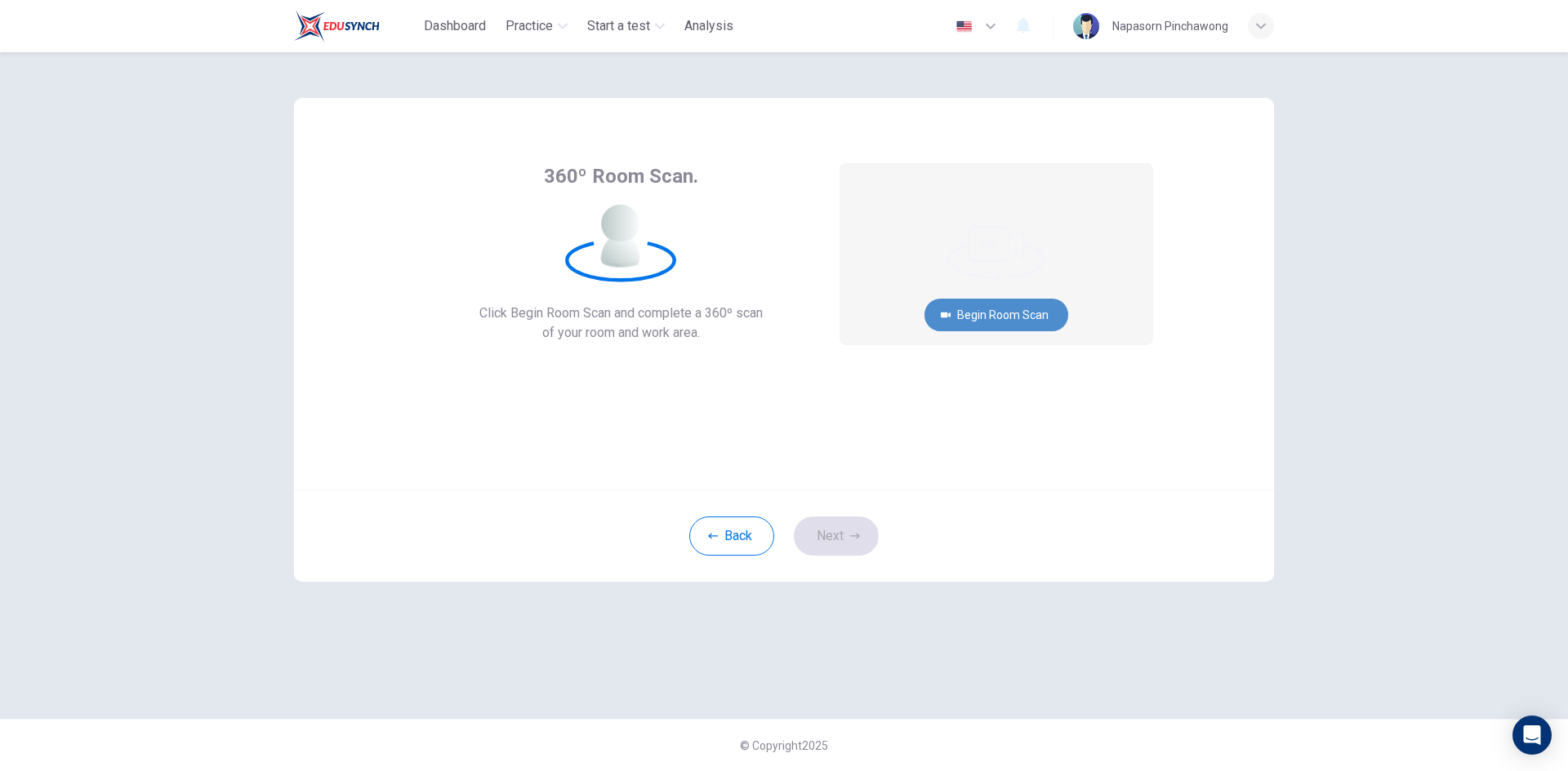
click at [992, 320] on button "Begin Room Scan" at bounding box center [996, 315] width 144 height 32
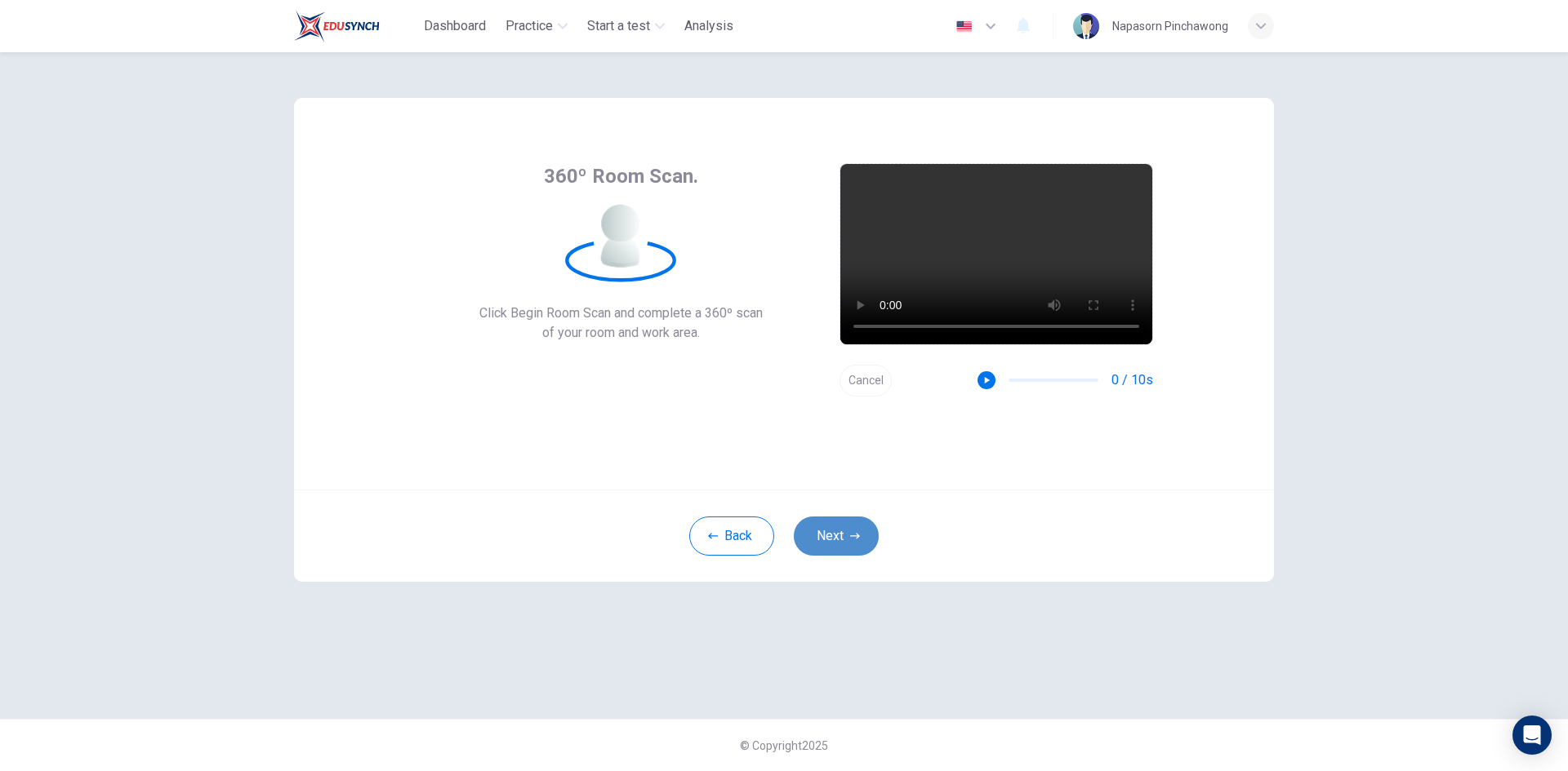
click at [827, 539] on button "Next" at bounding box center [836, 536] width 85 height 39
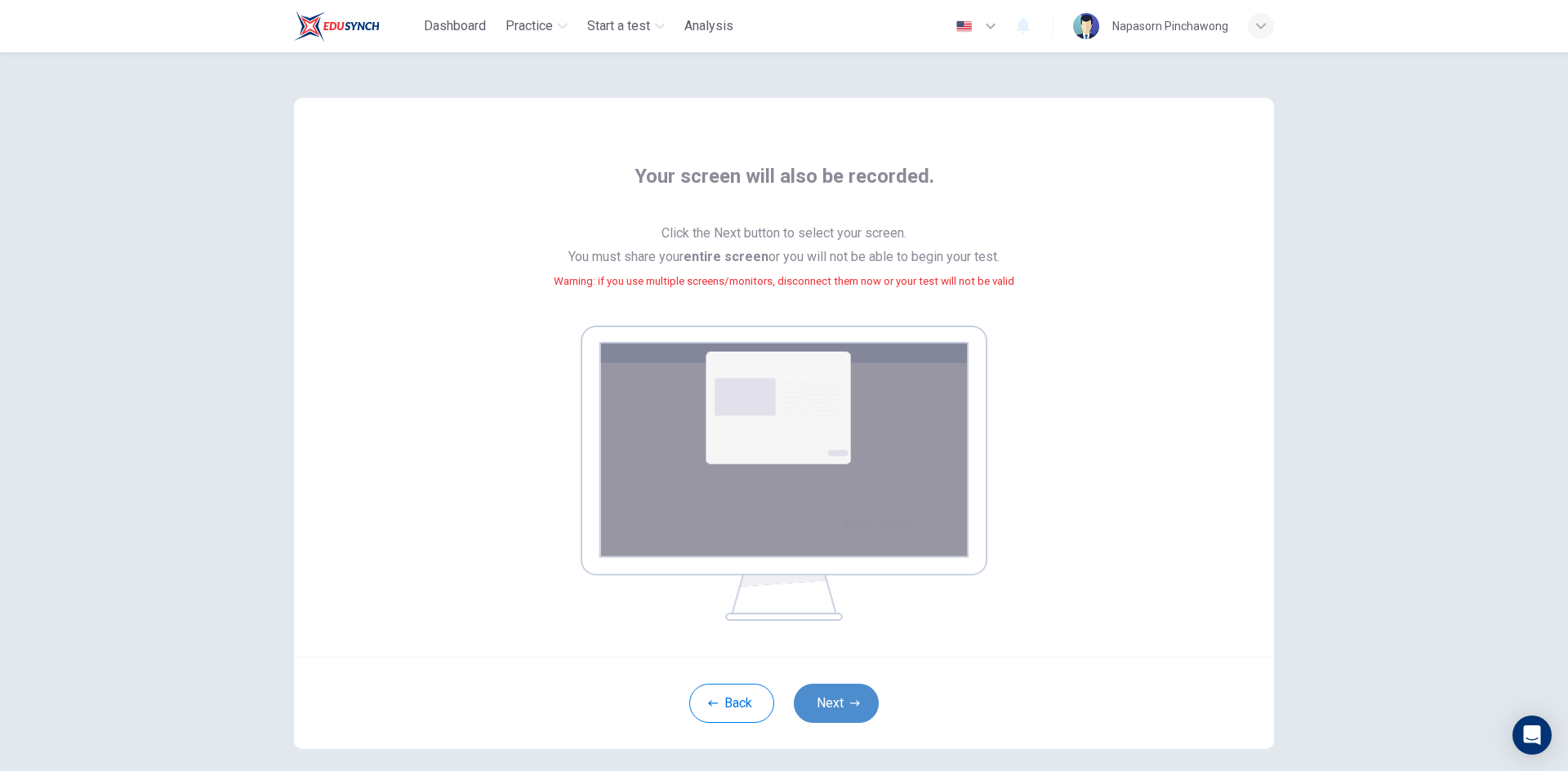
click at [819, 700] on button "Next" at bounding box center [836, 704] width 85 height 39
click at [829, 699] on button "Next" at bounding box center [836, 704] width 85 height 39
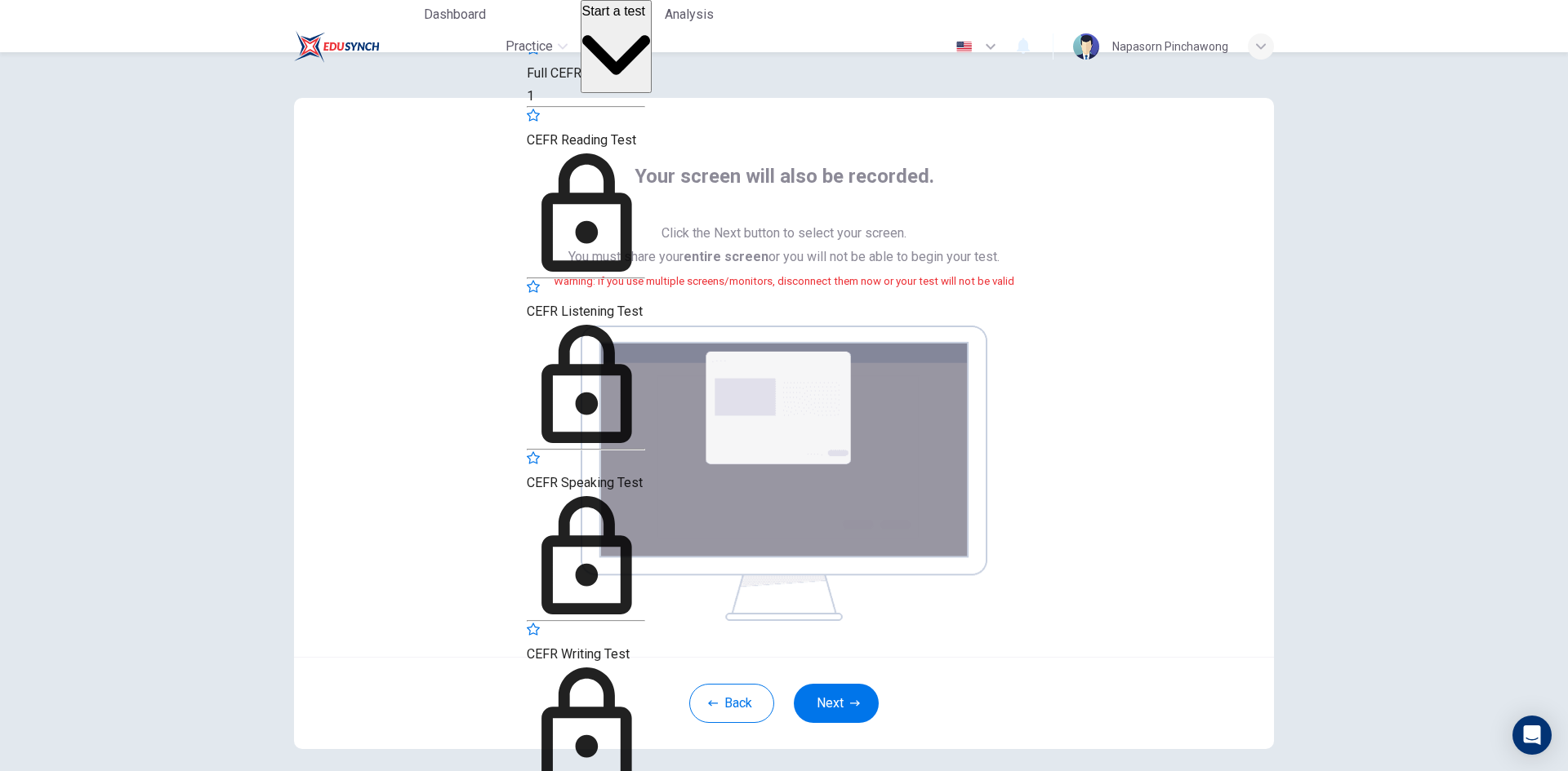
click at [628, 18] on span "Start a test" at bounding box center [613, 12] width 63 height 14
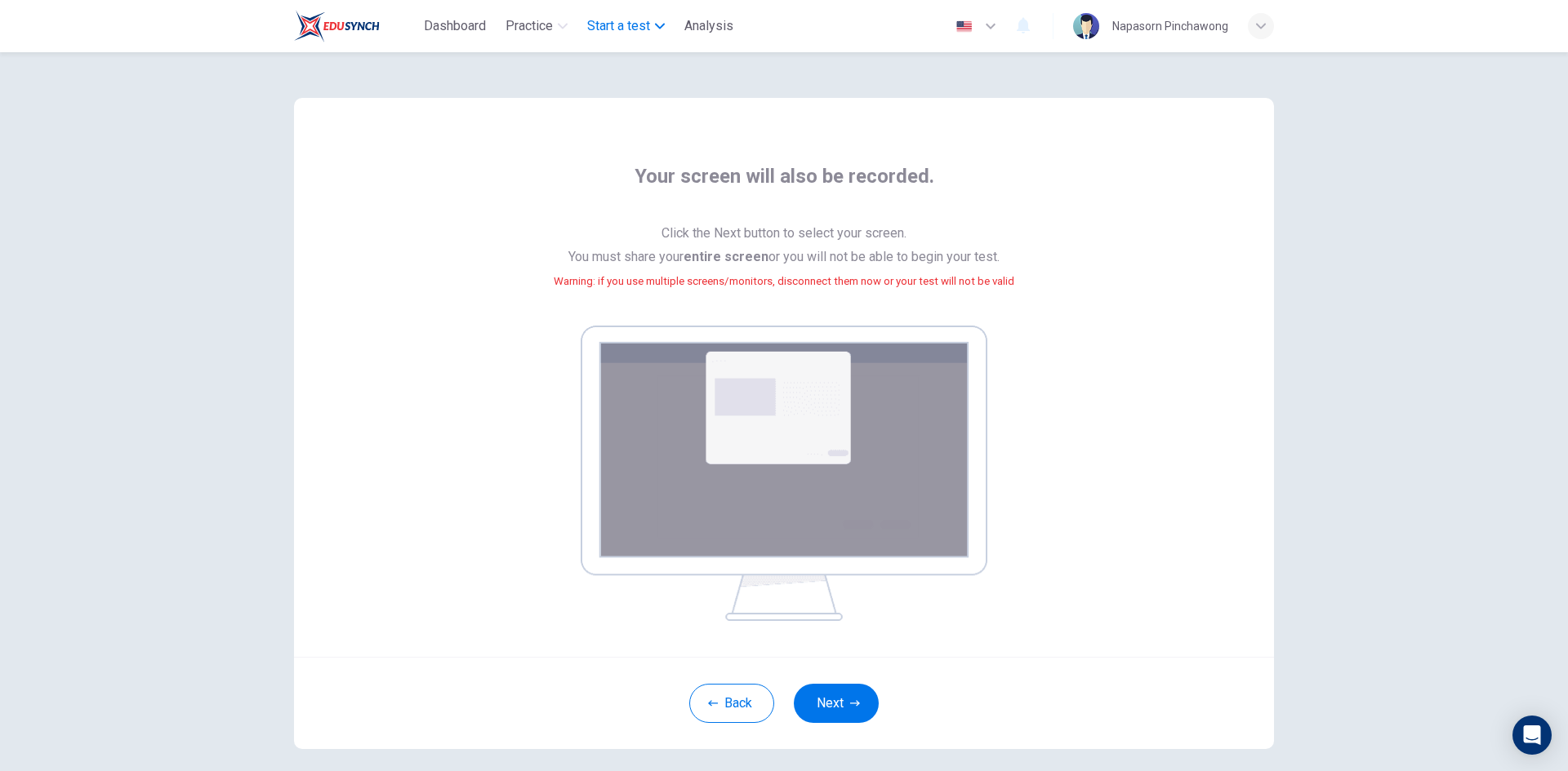
click at [628, 19] on span "Start a test" at bounding box center [618, 26] width 63 height 20
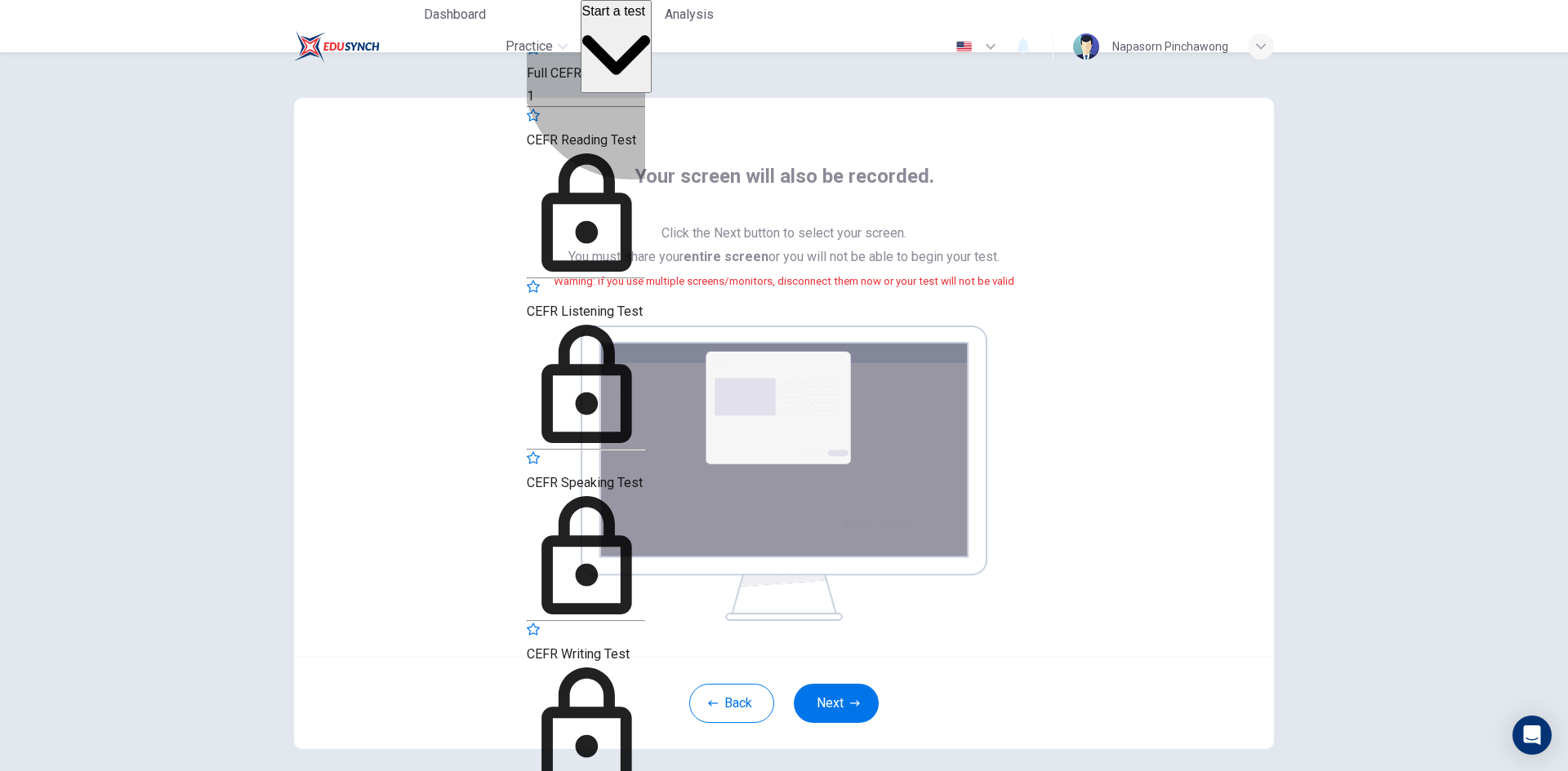
click at [631, 80] on span "Full CEFR Level Test" at bounding box center [585, 72] width 118 height 15
click at [645, 80] on span "Full CEFR Level Test" at bounding box center [585, 72] width 118 height 15
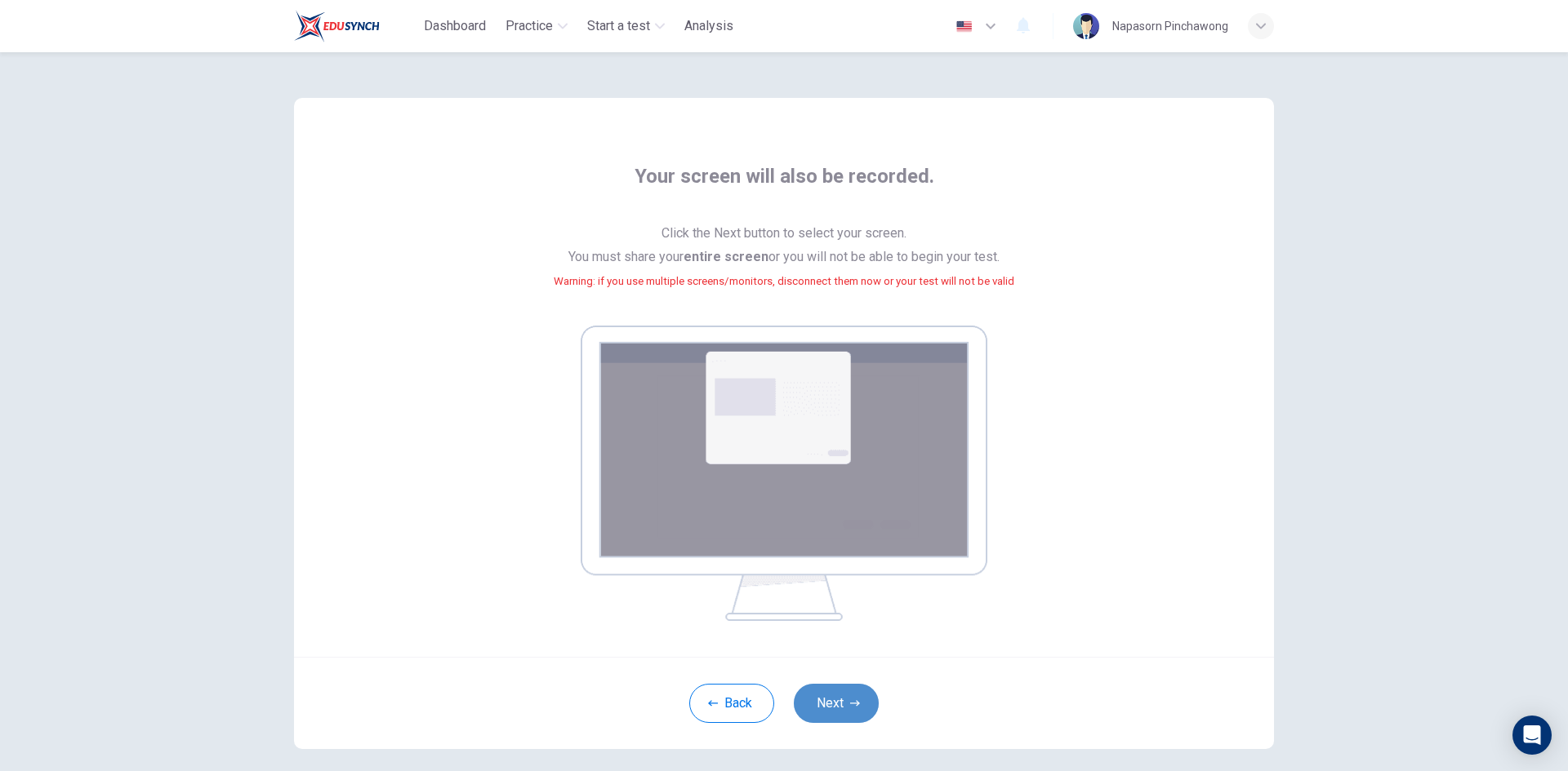
click at [837, 700] on button "Next" at bounding box center [836, 704] width 85 height 39
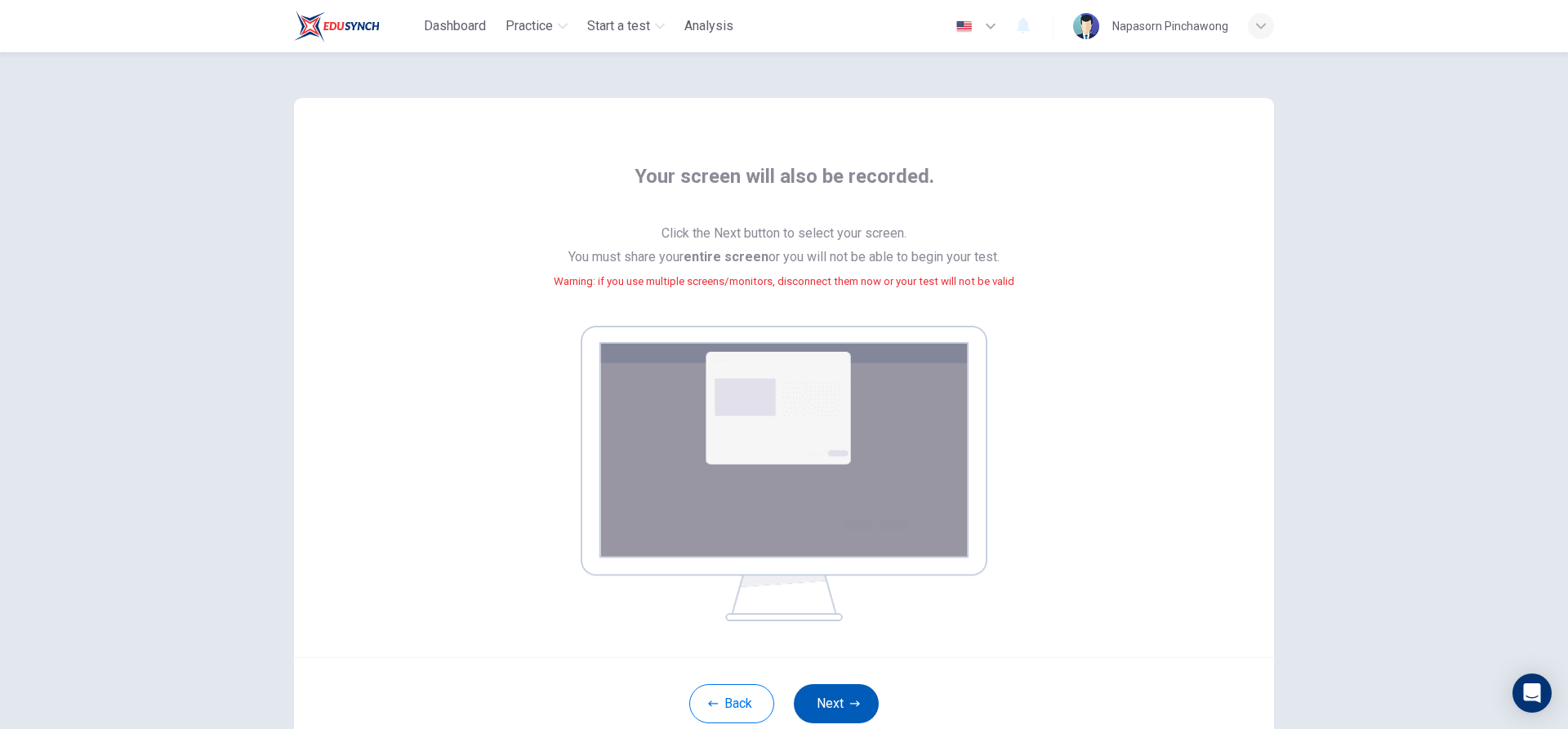
click at [827, 700] on button "Next" at bounding box center [836, 704] width 85 height 39
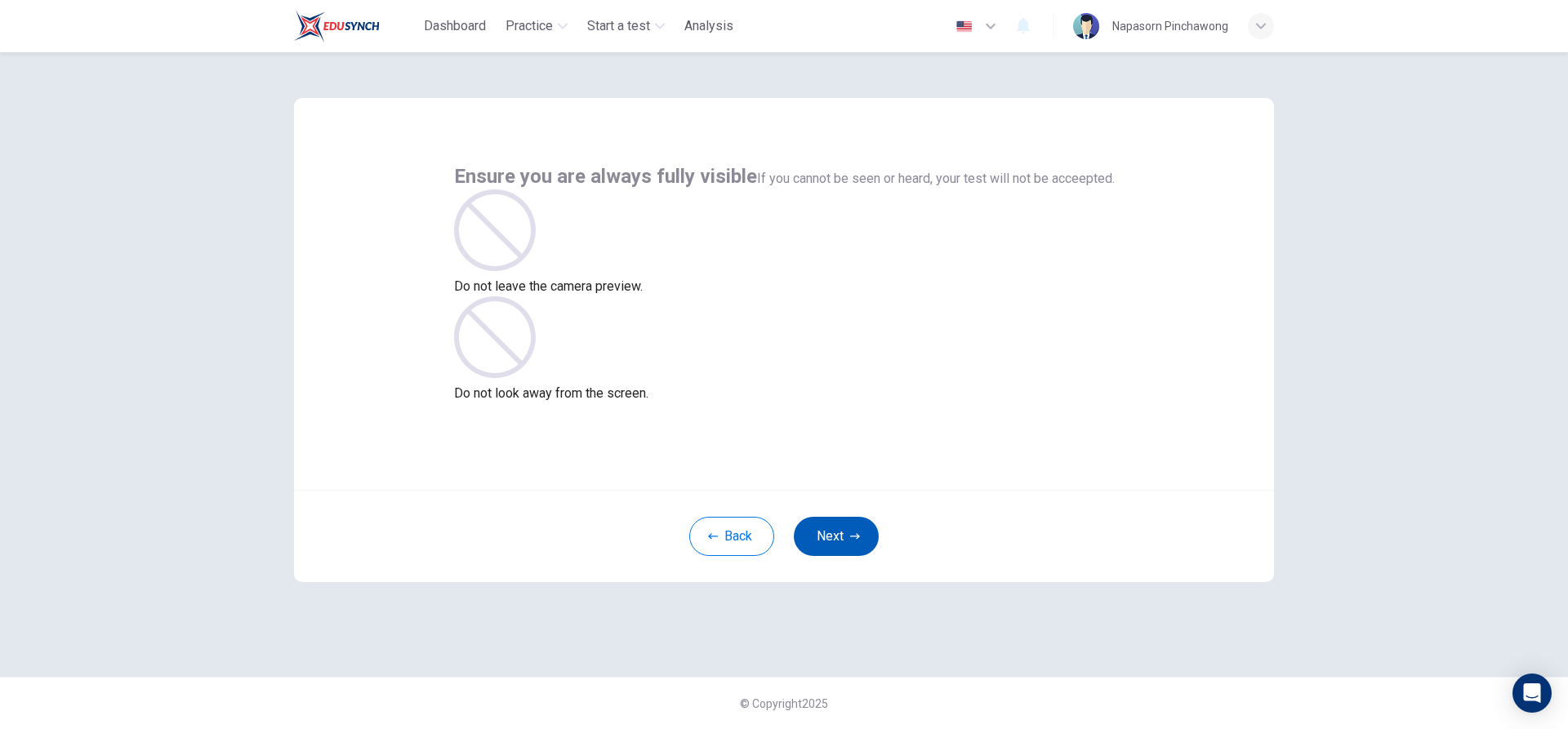
click at [840, 530] on button "Next" at bounding box center [836, 536] width 85 height 39
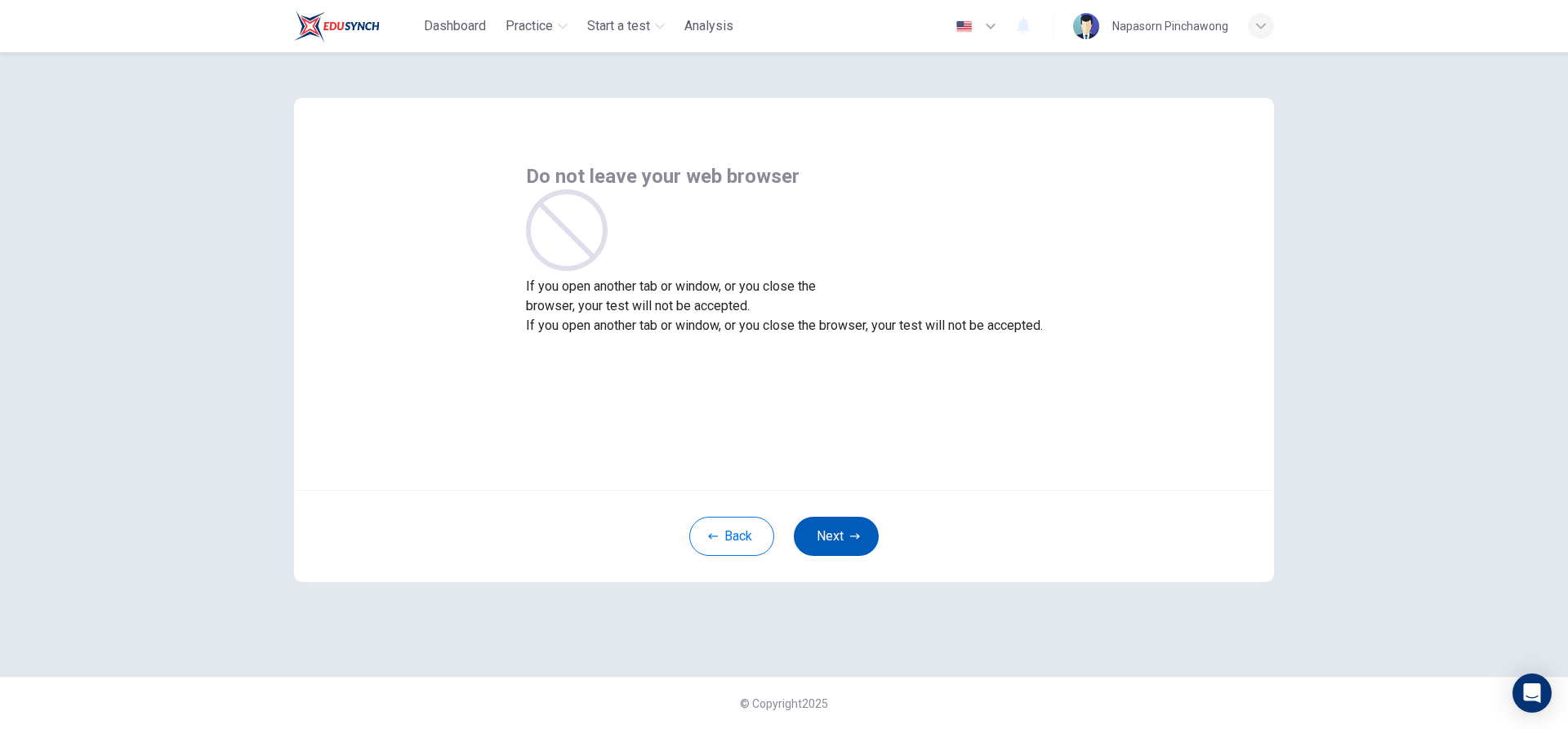
click at [829, 540] on button "Next" at bounding box center [836, 536] width 85 height 39
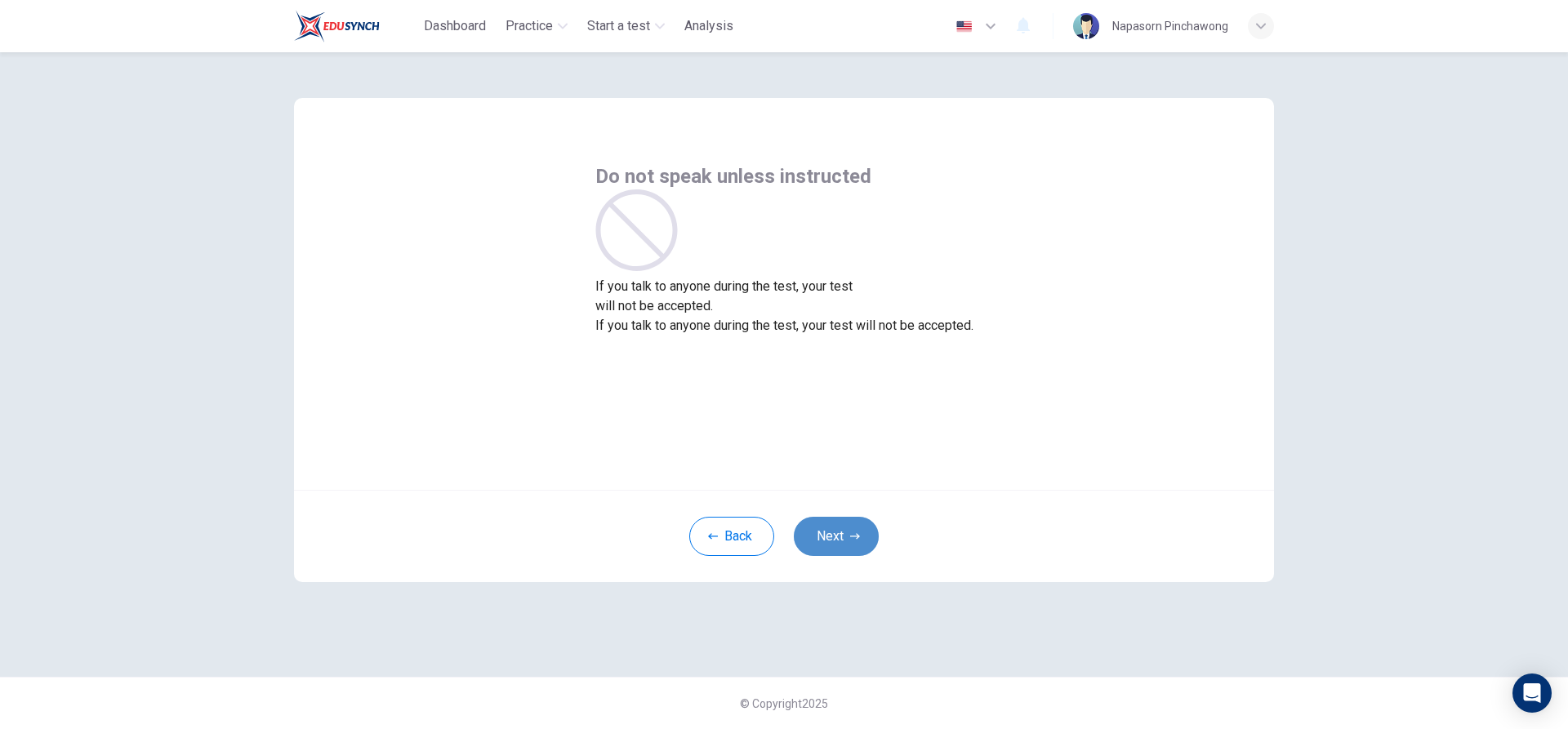
click at [829, 540] on button "Next" at bounding box center [836, 536] width 85 height 39
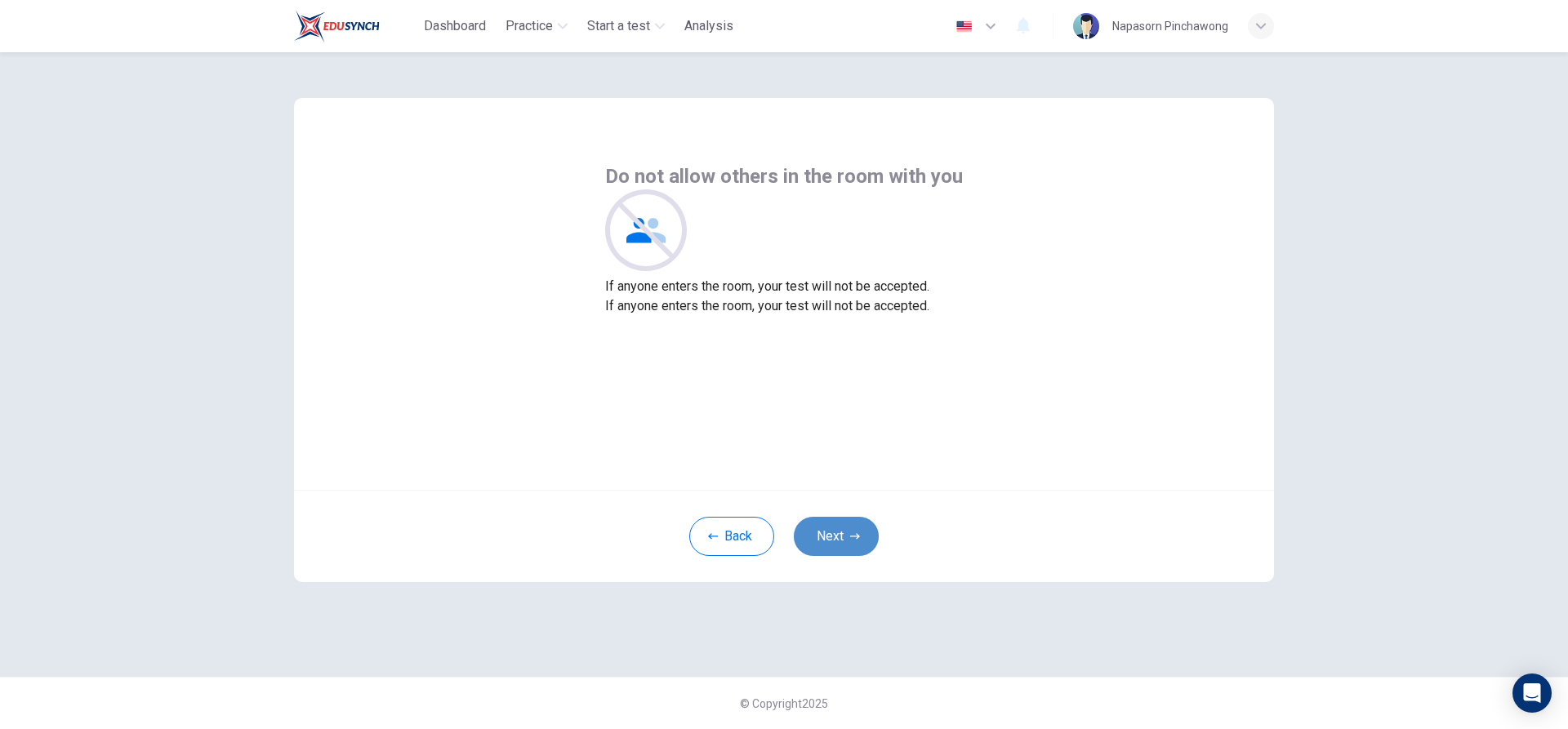
click at [829, 540] on button "Next" at bounding box center [836, 536] width 85 height 39
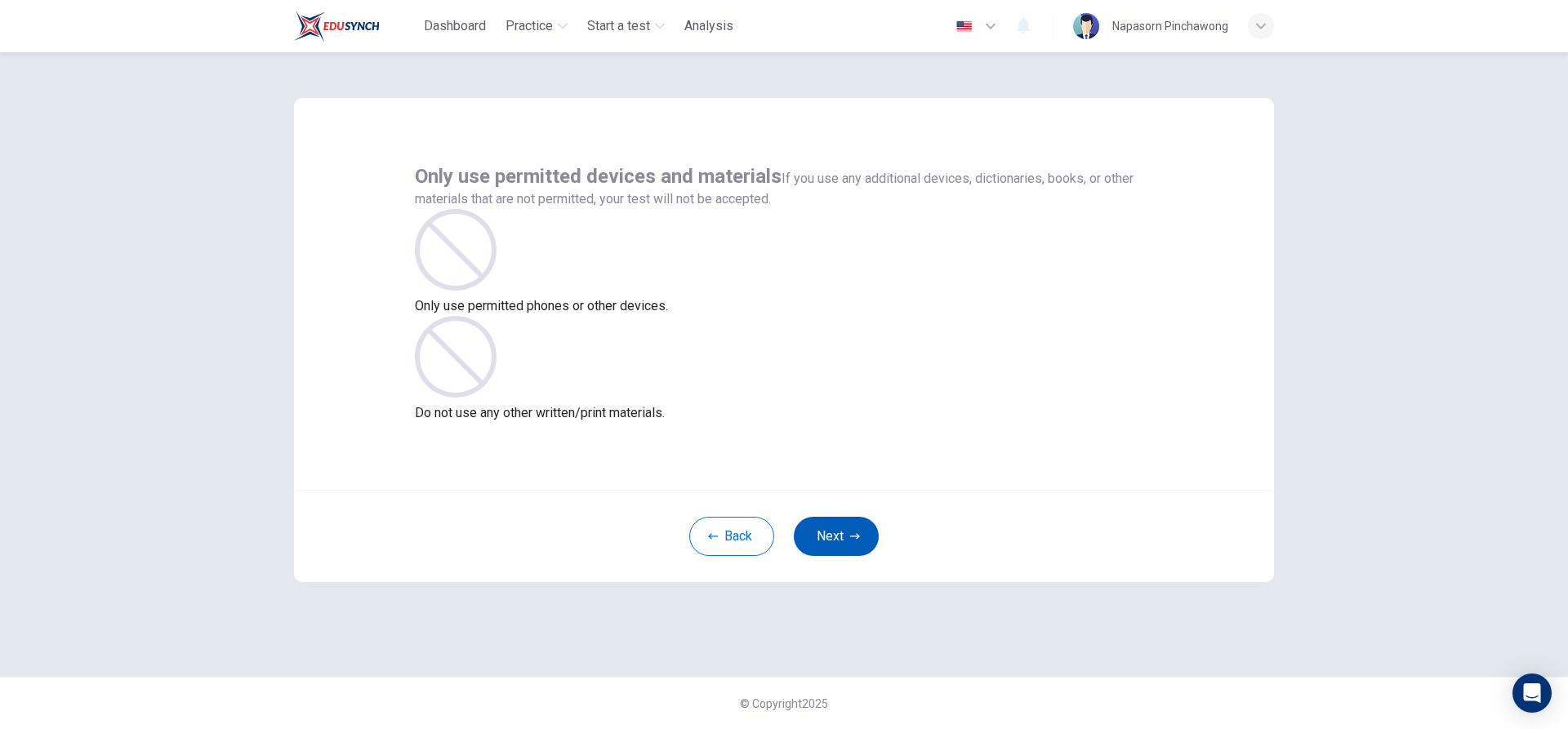
click at [829, 540] on button "Next" at bounding box center [836, 536] width 85 height 39
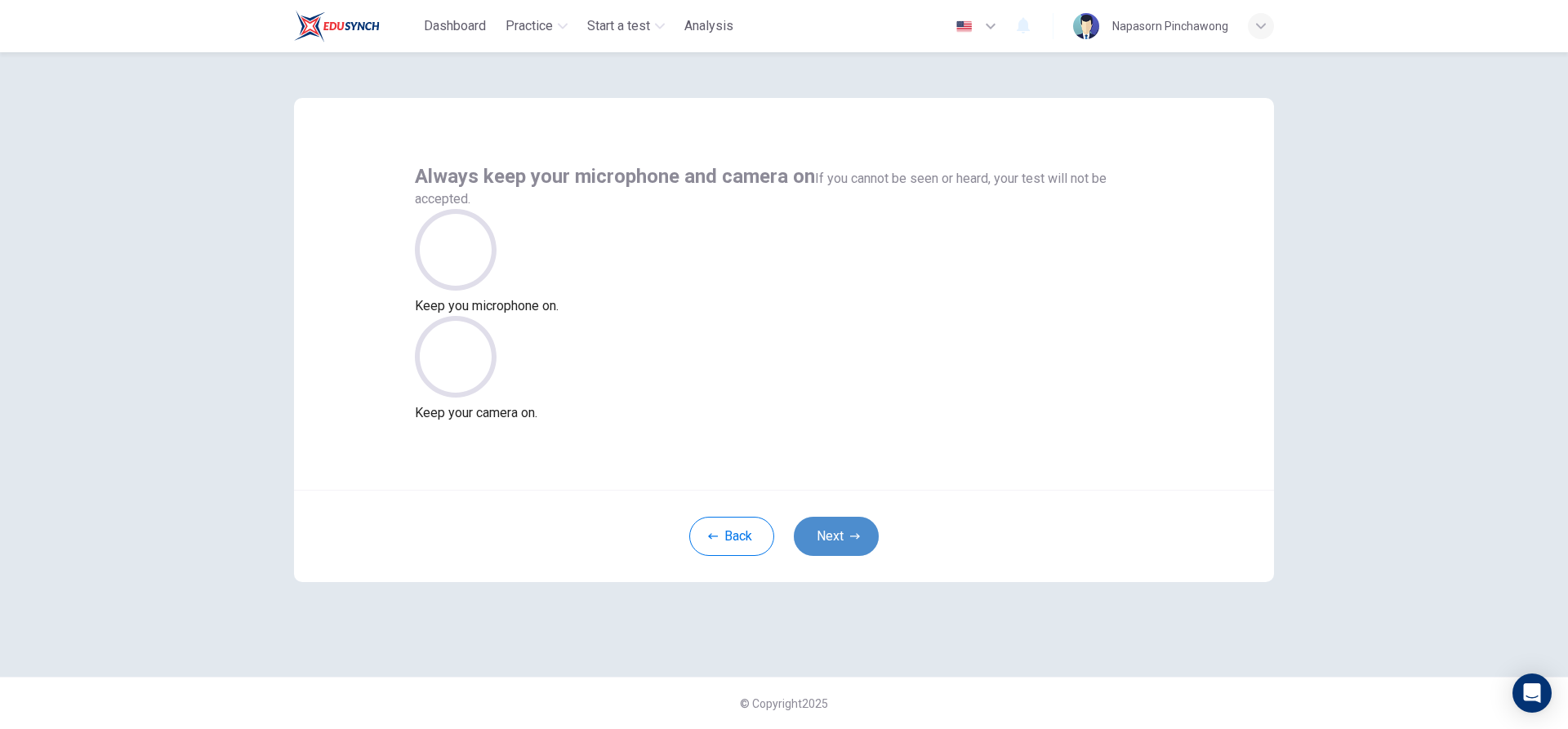
click at [829, 540] on button "Next" at bounding box center [836, 536] width 85 height 39
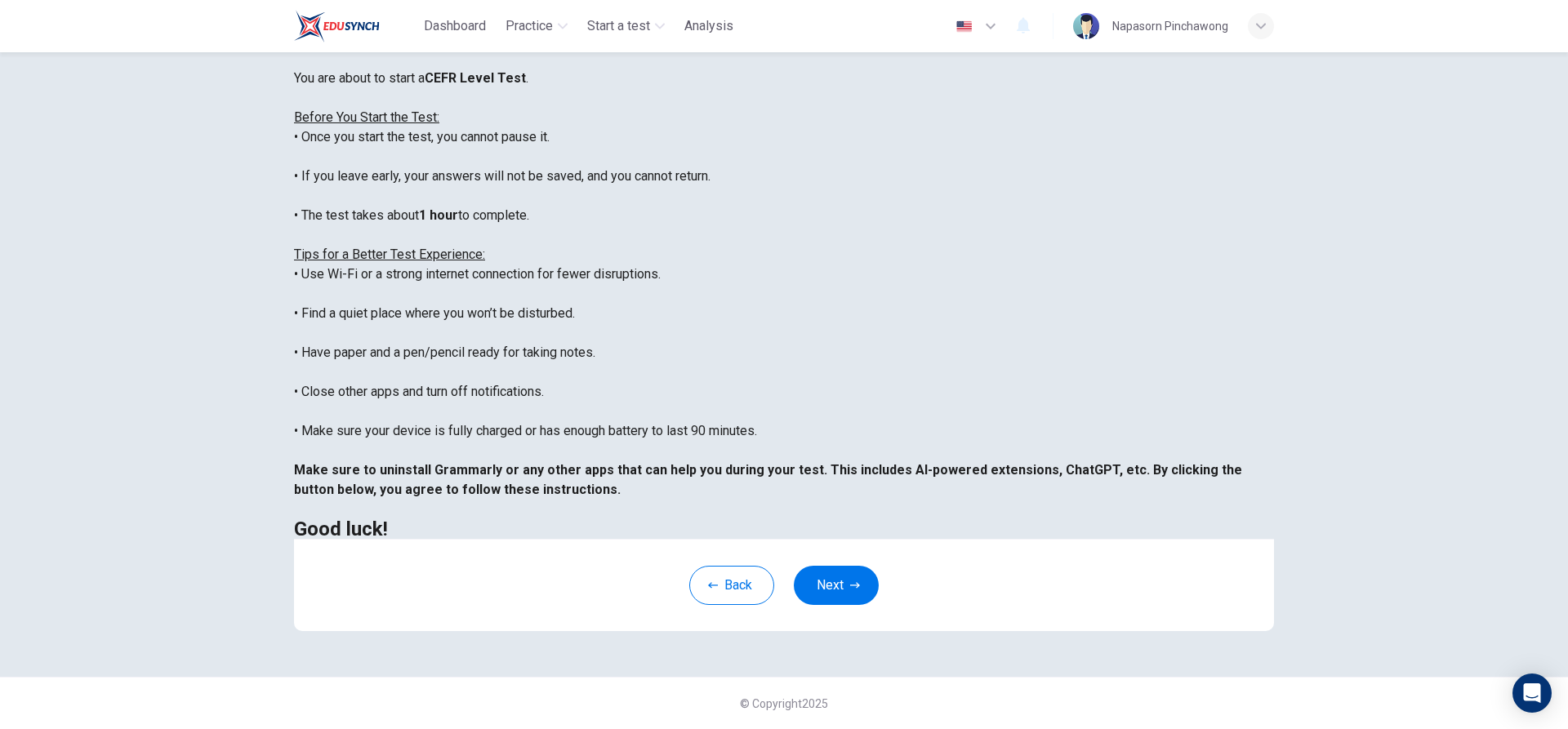
scroll to position [179, 0]
click at [850, 578] on button "Next" at bounding box center [836, 585] width 85 height 39
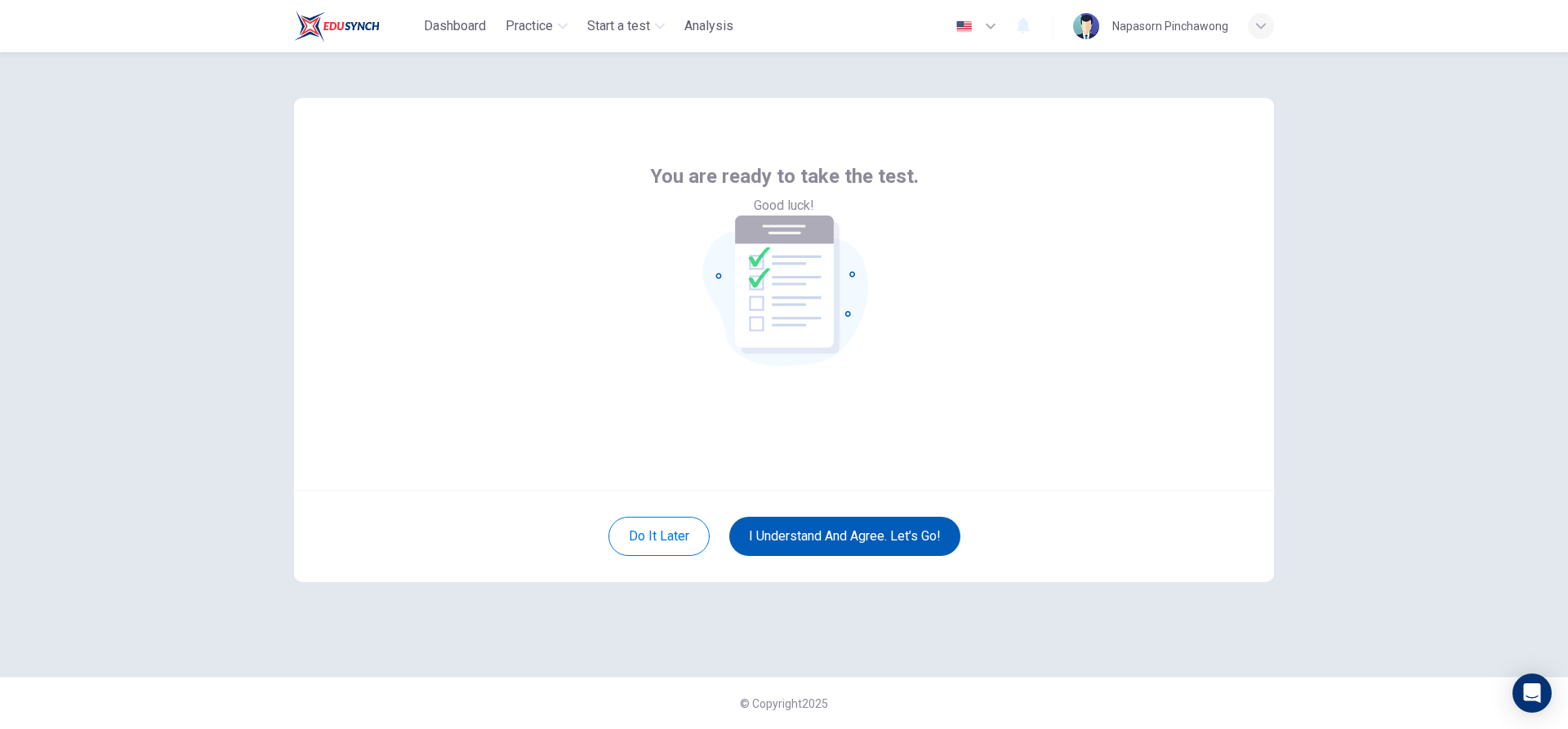
scroll to position [0, 0]
click at [891, 549] on button "I understand and agree. Let’s go!" at bounding box center [845, 536] width 231 height 39
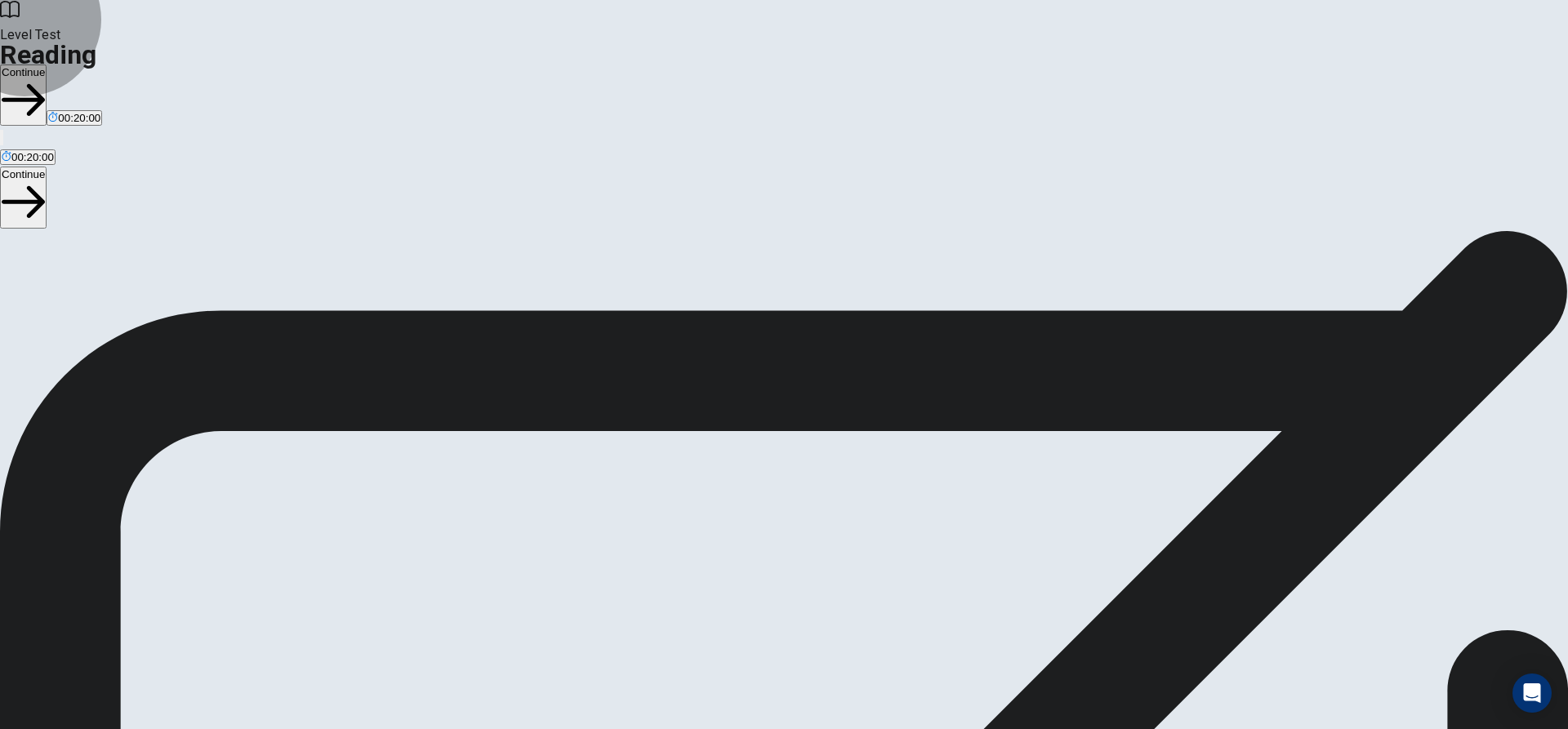
click at [47, 64] on button "Continue" at bounding box center [23, 95] width 47 height 61
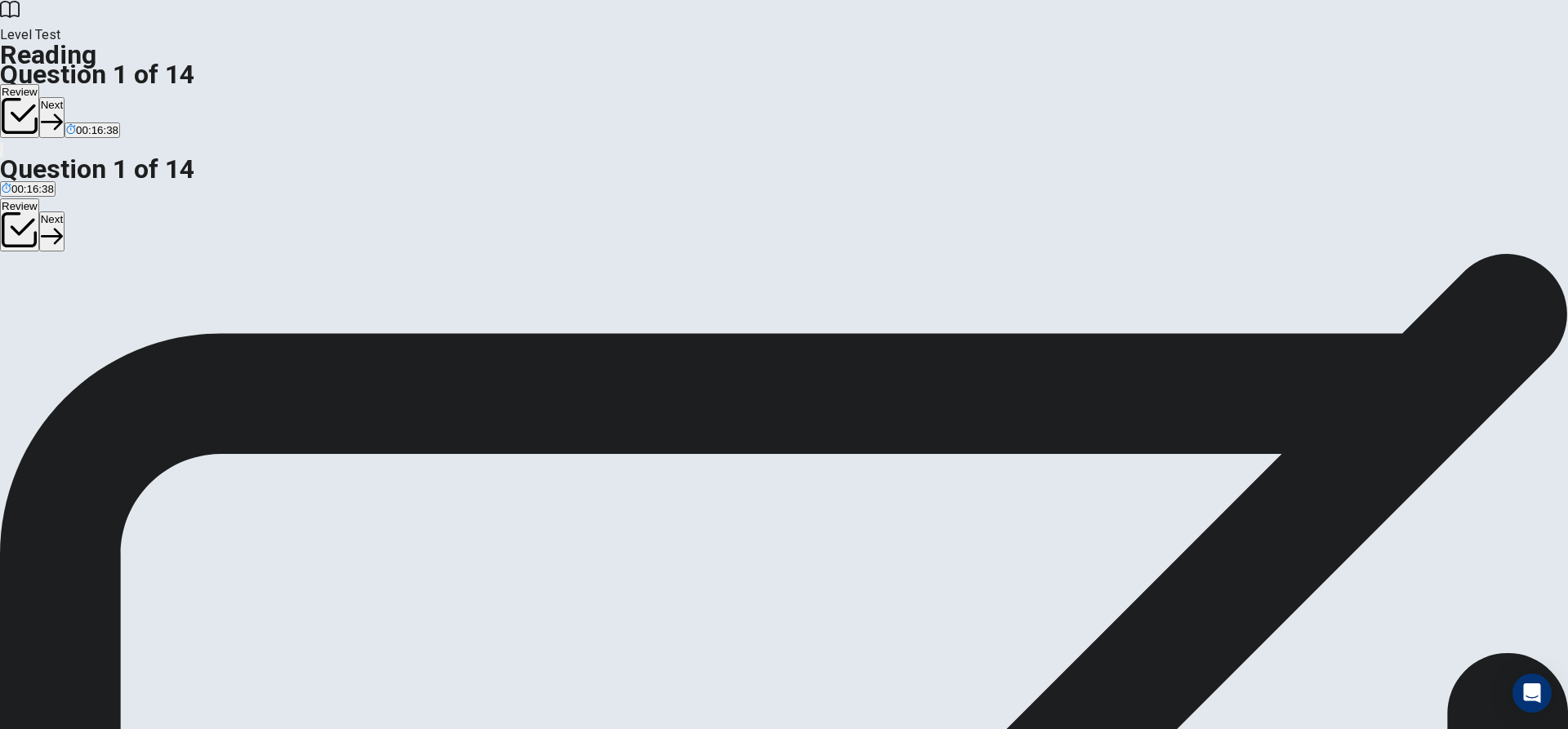
scroll to position [8, 0]
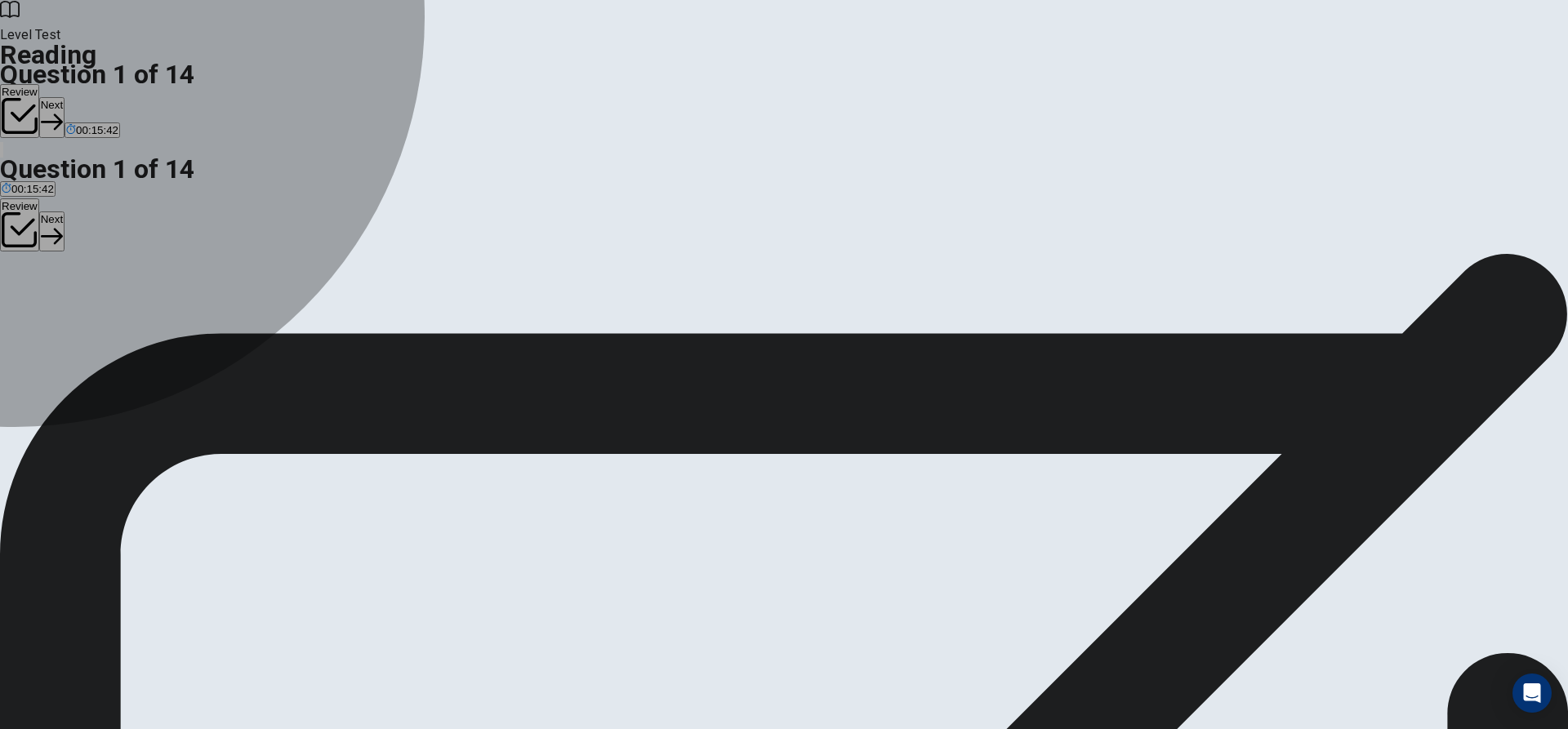
click at [250, 305] on div "B" at bounding box center [188, 311] width 123 height 13
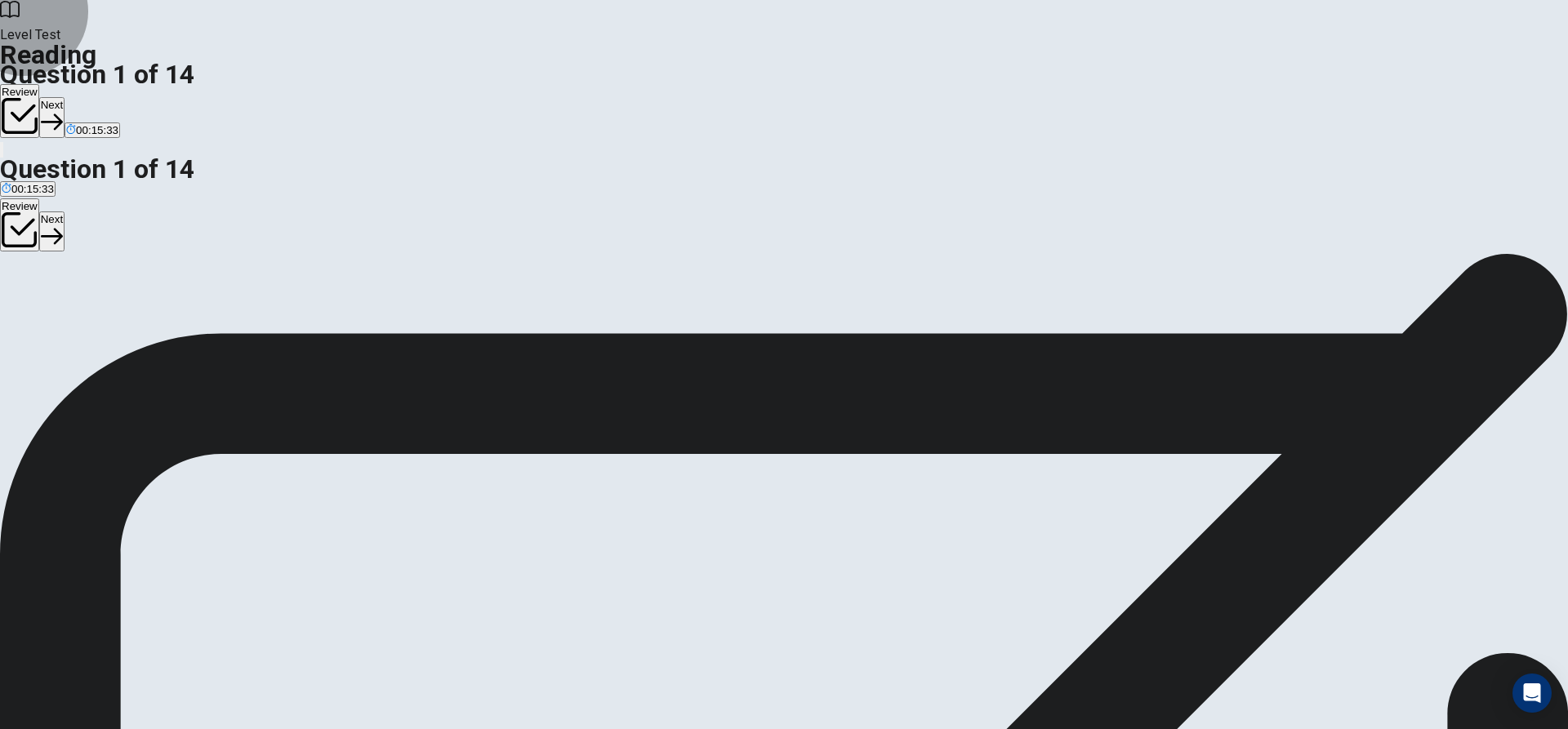
click at [39, 84] on button "Review" at bounding box center [20, 111] width 39 height 54
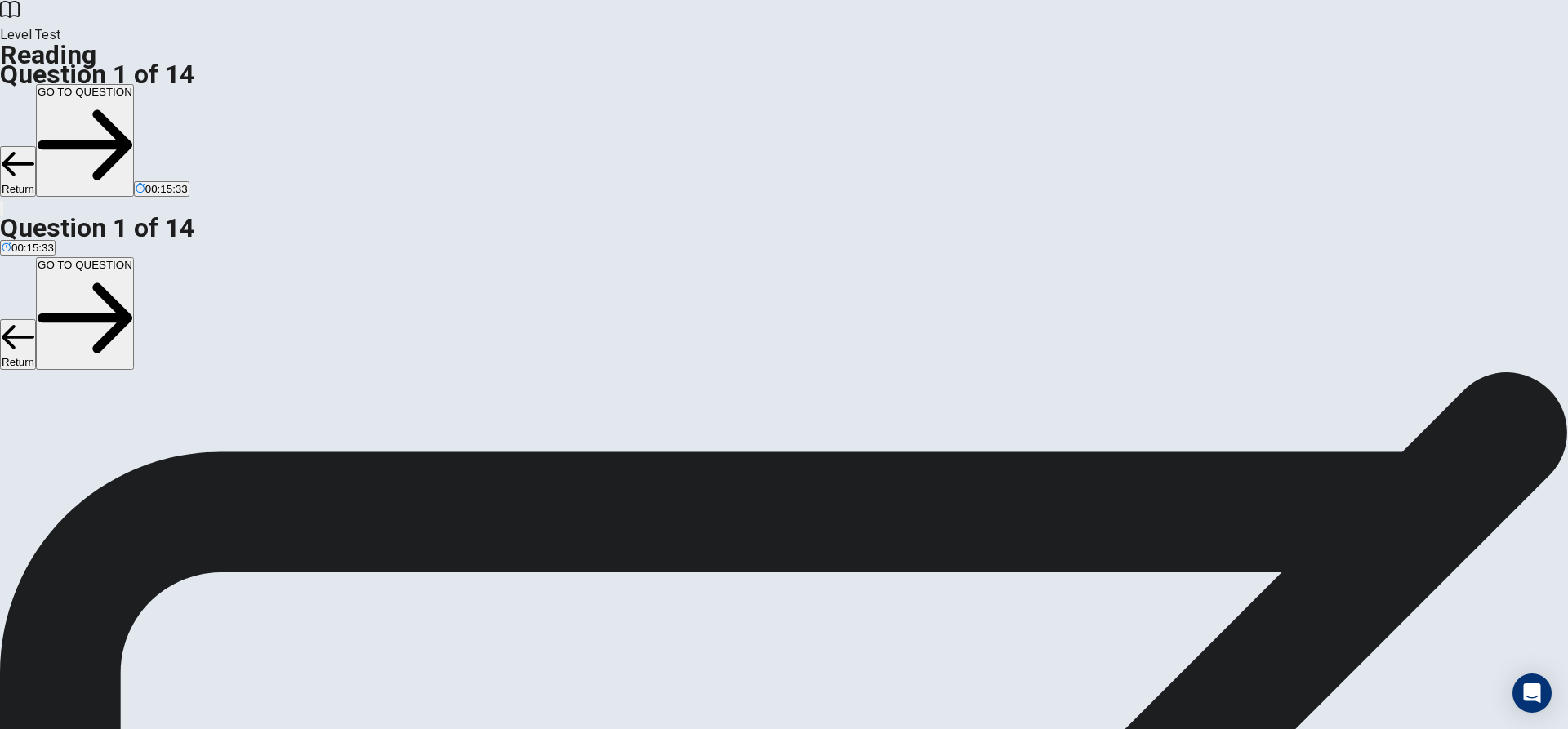
scroll to position [96, 0]
click at [36, 146] on button "Return" at bounding box center [18, 171] width 36 height 51
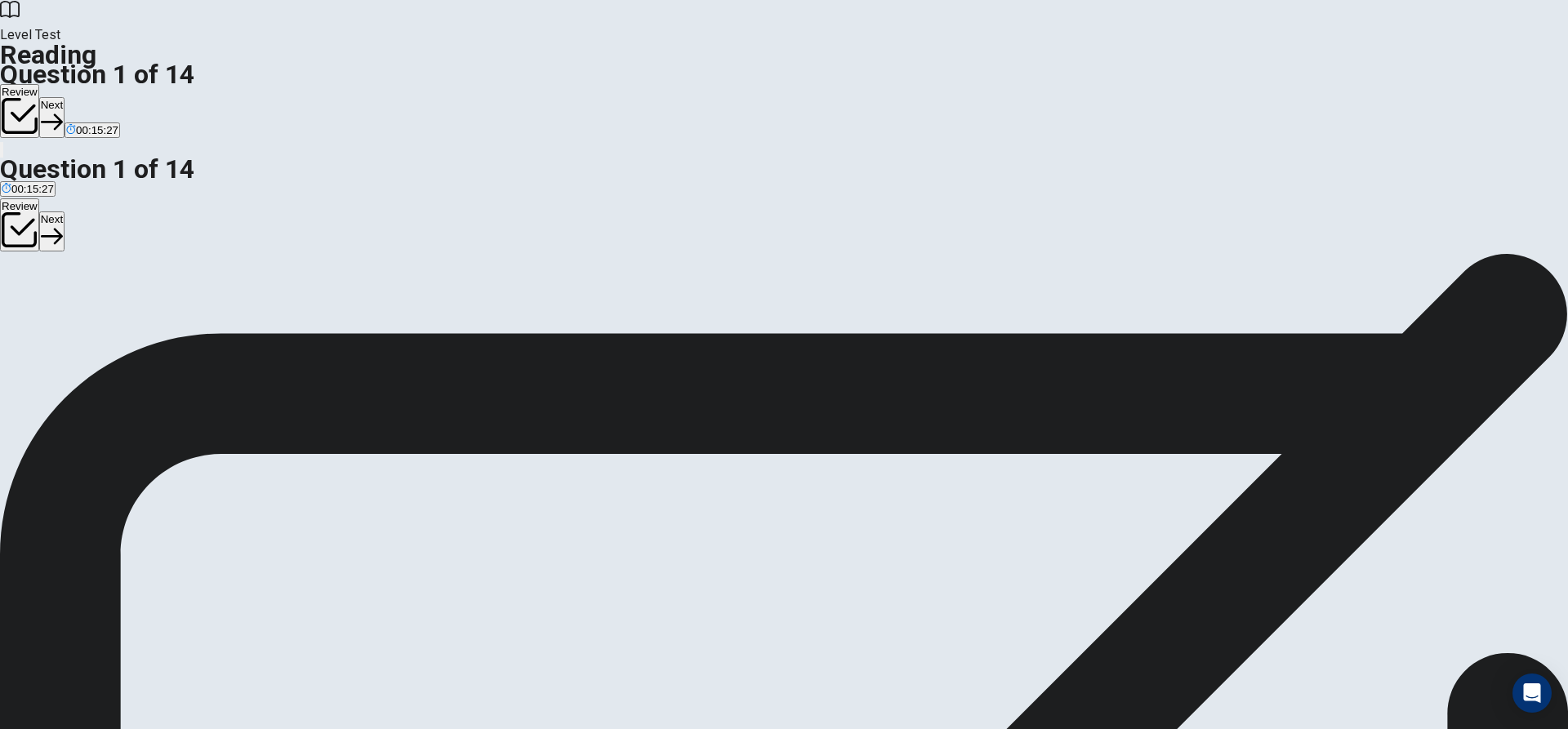
scroll to position [8, 0]
click at [64, 97] on button "Next" at bounding box center [52, 117] width 25 height 40
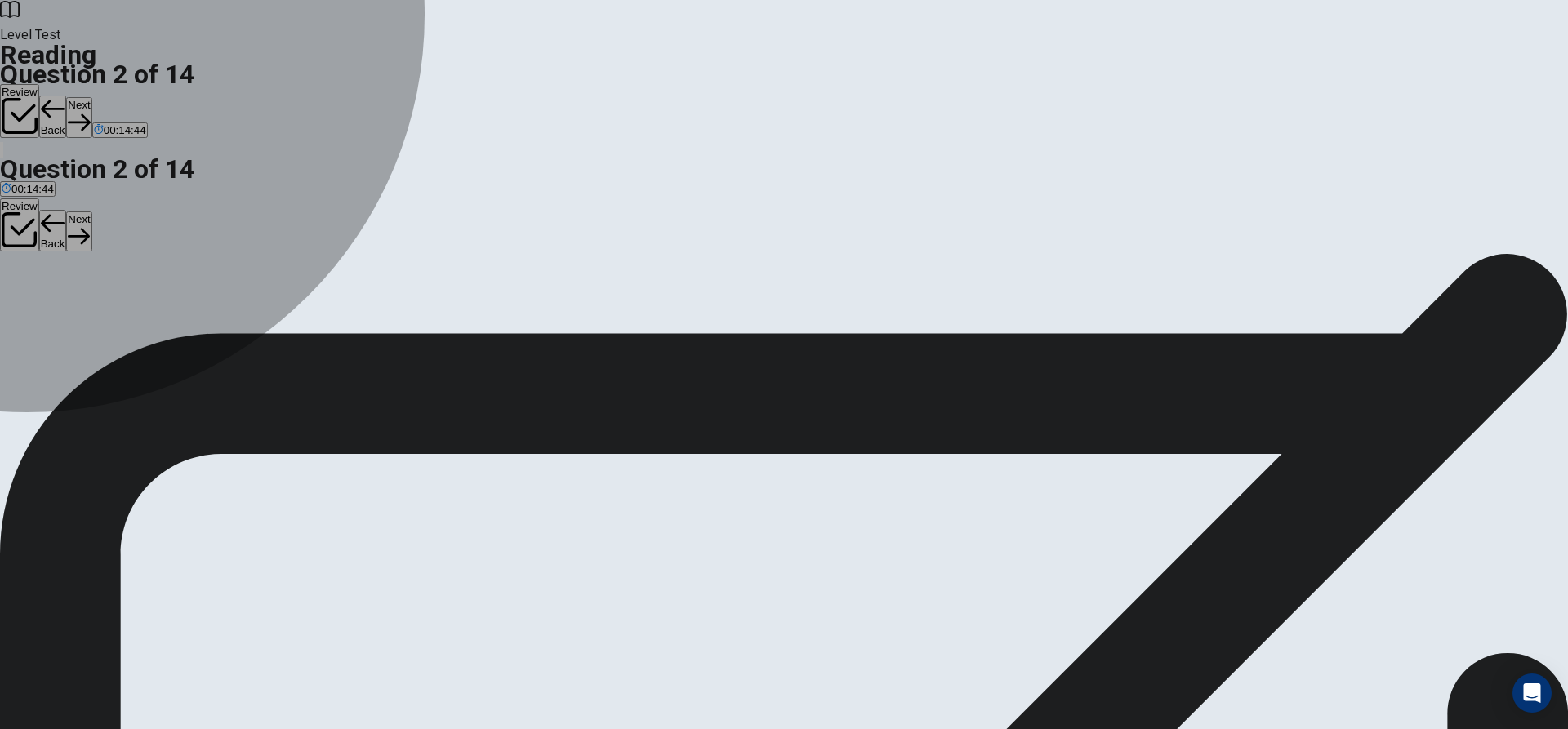
click at [167, 305] on div "B" at bounding box center [127, 311] width 81 height 13
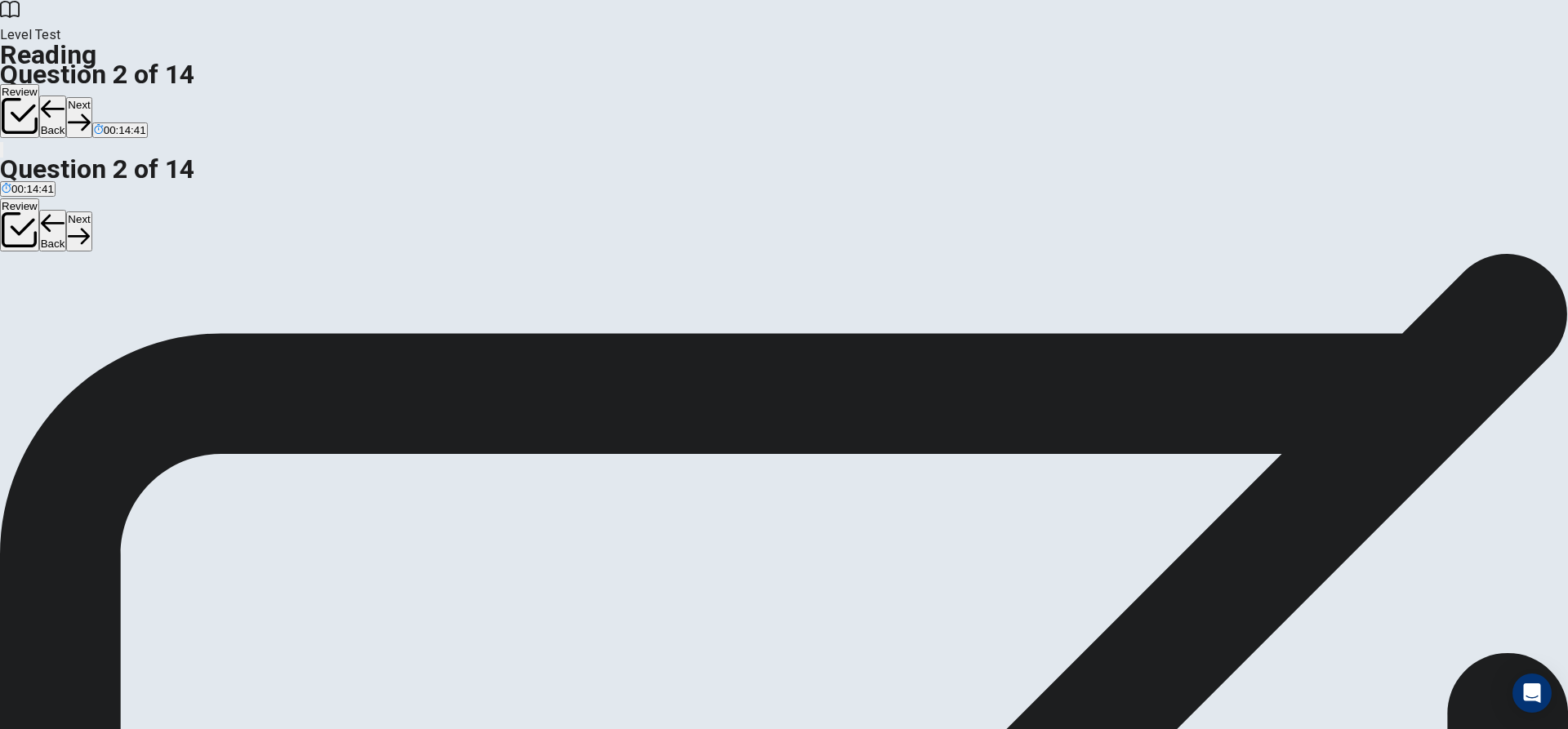
click at [91, 97] on button "Next" at bounding box center [79, 117] width 25 height 40
drag, startPoint x: 347, startPoint y: 335, endPoint x: 350, endPoint y: 320, distance: 15.3
click at [349, 318] on div "C" at bounding box center [326, 311] width 172 height 13
click at [91, 97] on button "Next" at bounding box center [79, 117] width 25 height 40
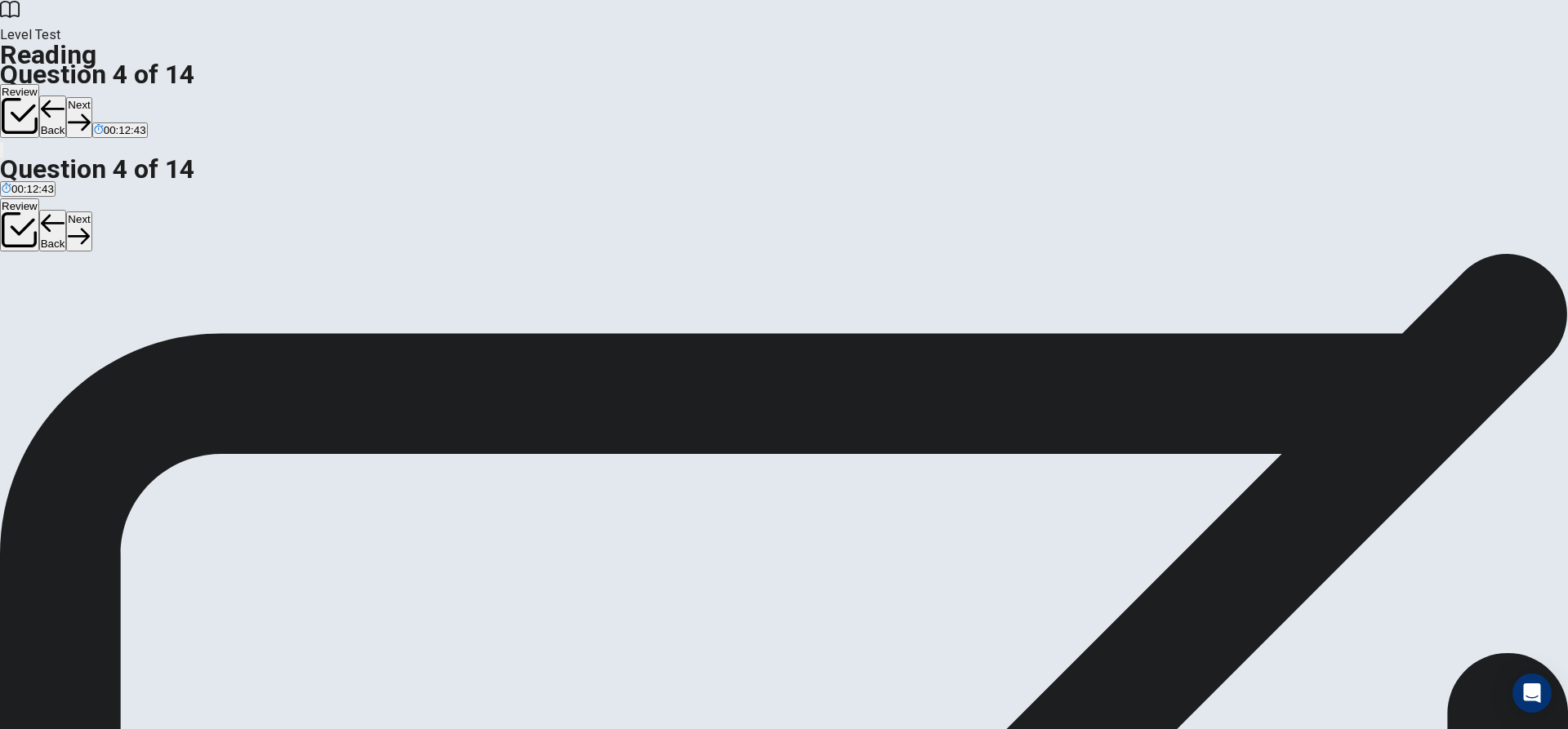
click at [167, 330] on span "60 minutes" at bounding box center [141, 324] width 53 height 13
click at [91, 97] on button "Next" at bounding box center [79, 117] width 25 height 40
click at [147, 318] on span "essential" at bounding box center [125, 324] width 43 height 13
click at [91, 97] on button "Next" at bounding box center [79, 117] width 25 height 40
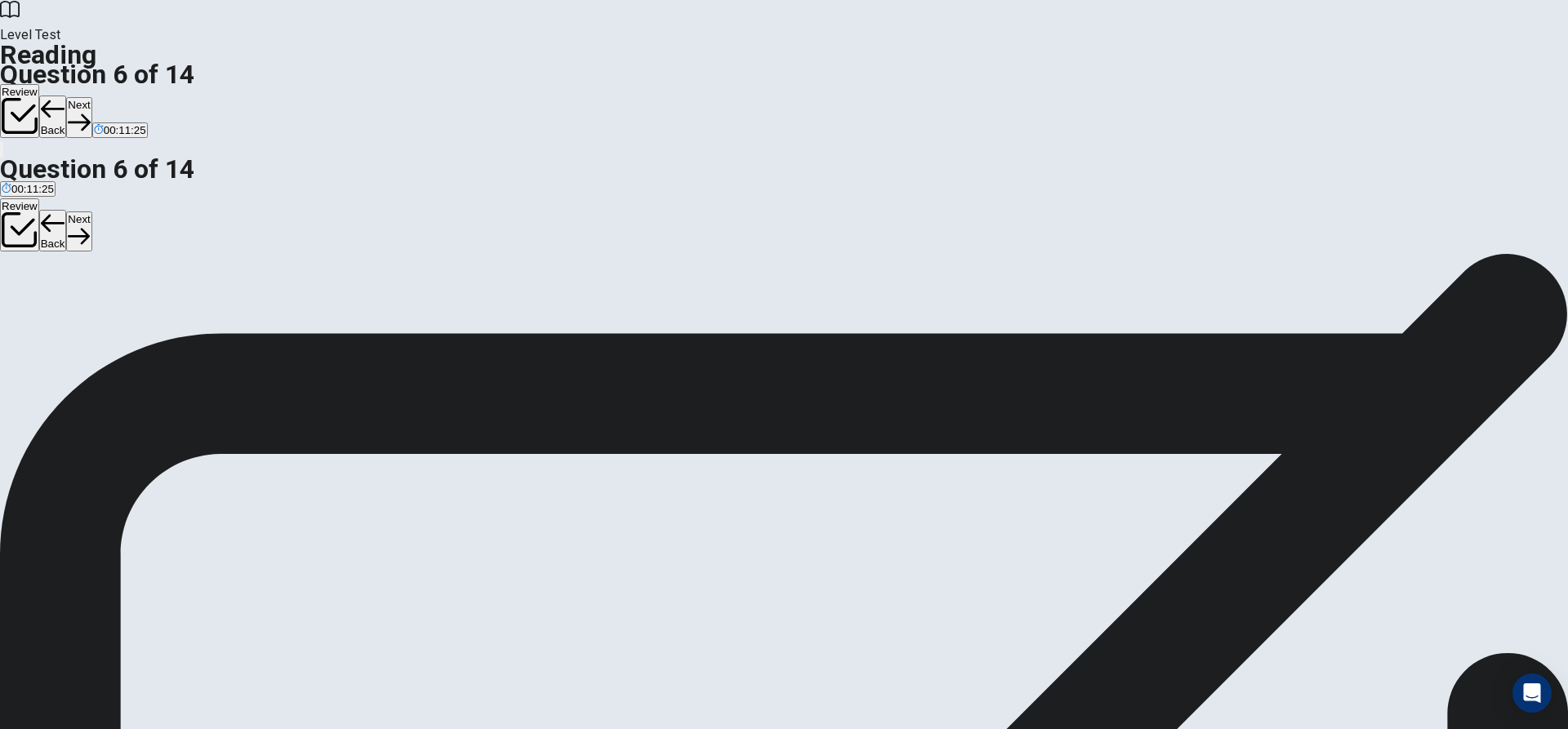
drag, startPoint x: 411, startPoint y: 397, endPoint x: 410, endPoint y: 381, distance: 16.0
click at [467, 330] on span "Curing all diseases" at bounding box center [513, 324] width 92 height 13
click at [91, 97] on button "Next" at bounding box center [79, 117] width 25 height 40
click at [180, 318] on span "It helps bodies repair and regenerate" at bounding box center [90, 324] width 178 height 13
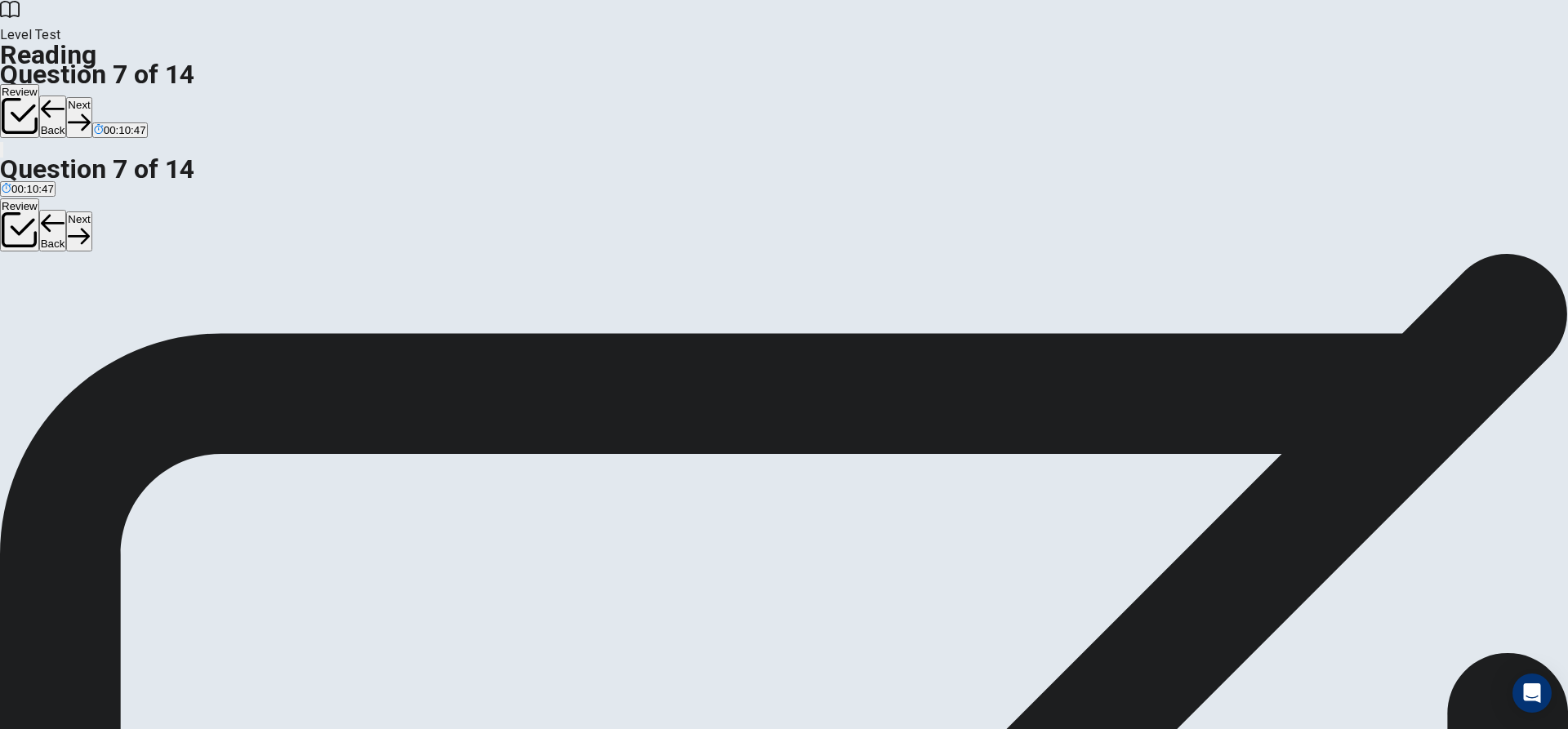
click at [91, 97] on button "Next" at bounding box center [79, 117] width 25 height 40
click at [53, 318] on span "occasional" at bounding box center [27, 324] width 51 height 13
click at [91, 97] on button "Next" at bounding box center [79, 117] width 25 height 40
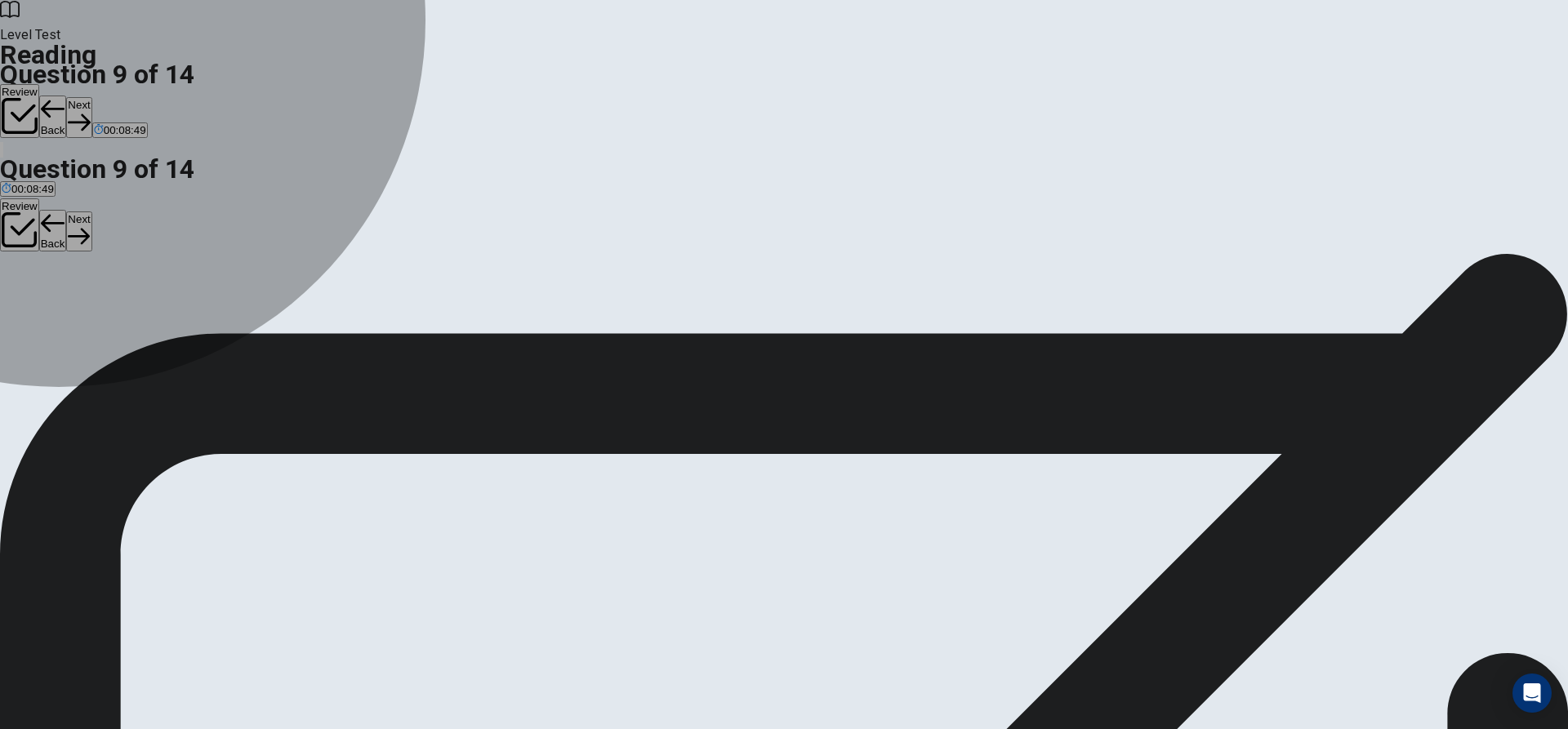
click at [502, 330] on span "Too much time using technology can cause health problems, despite its benefits." at bounding box center [695, 324] width 388 height 13
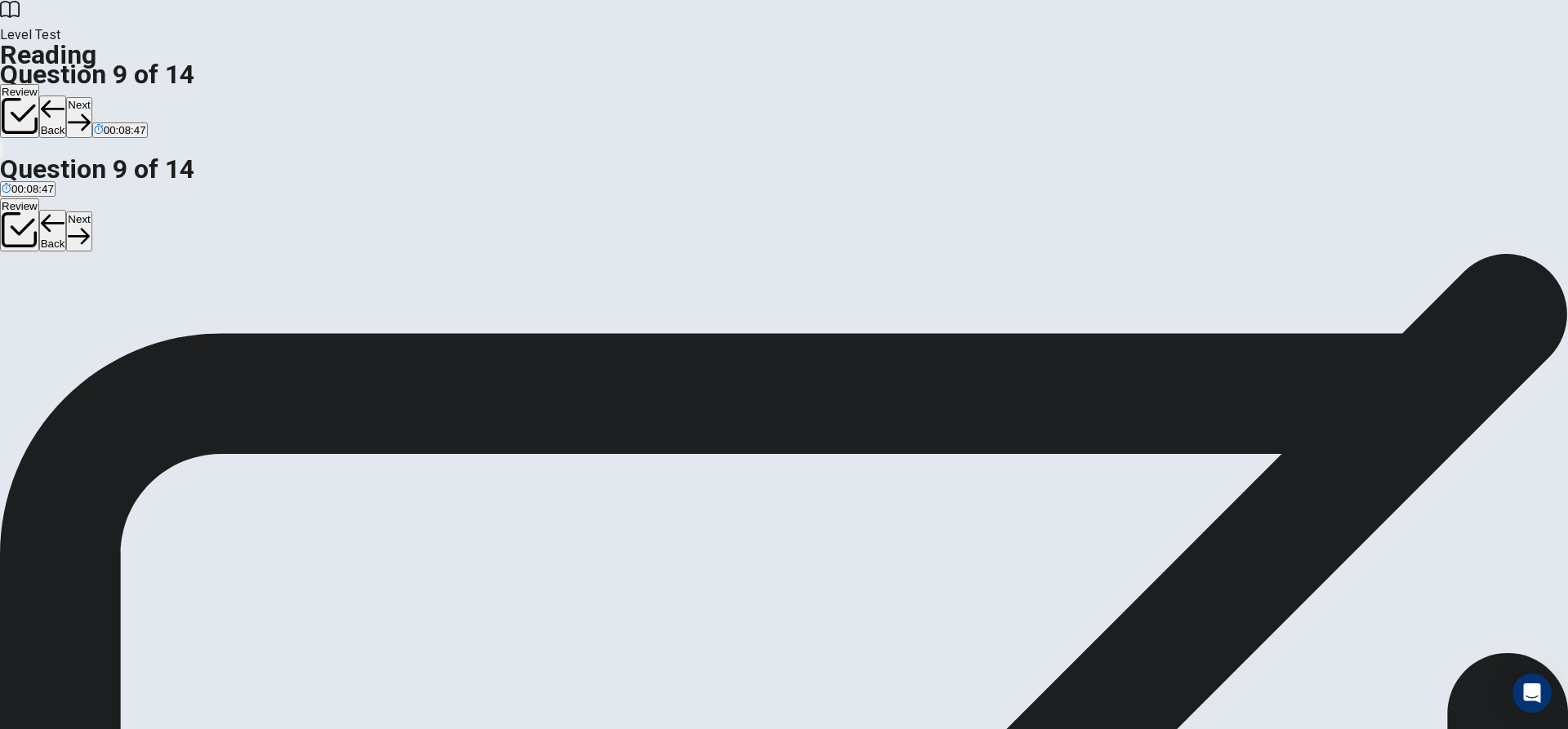
click at [91, 97] on button "Next" at bounding box center [79, 117] width 25 height 40
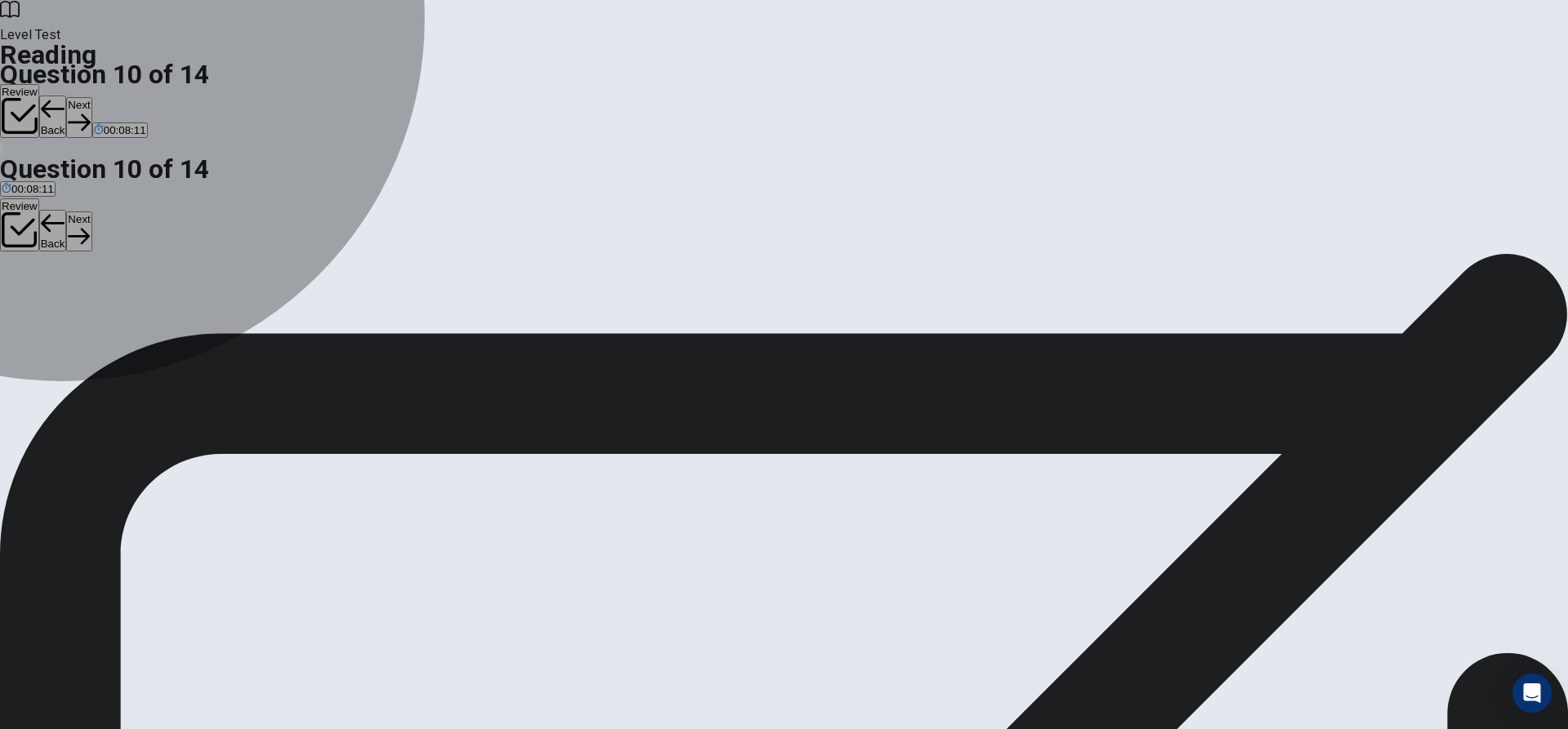
drag, startPoint x: 386, startPoint y: 233, endPoint x: 390, endPoint y: 222, distance: 11.7
click at [68, 318] on span "Balanced diet" at bounding box center [35, 324] width 66 height 13
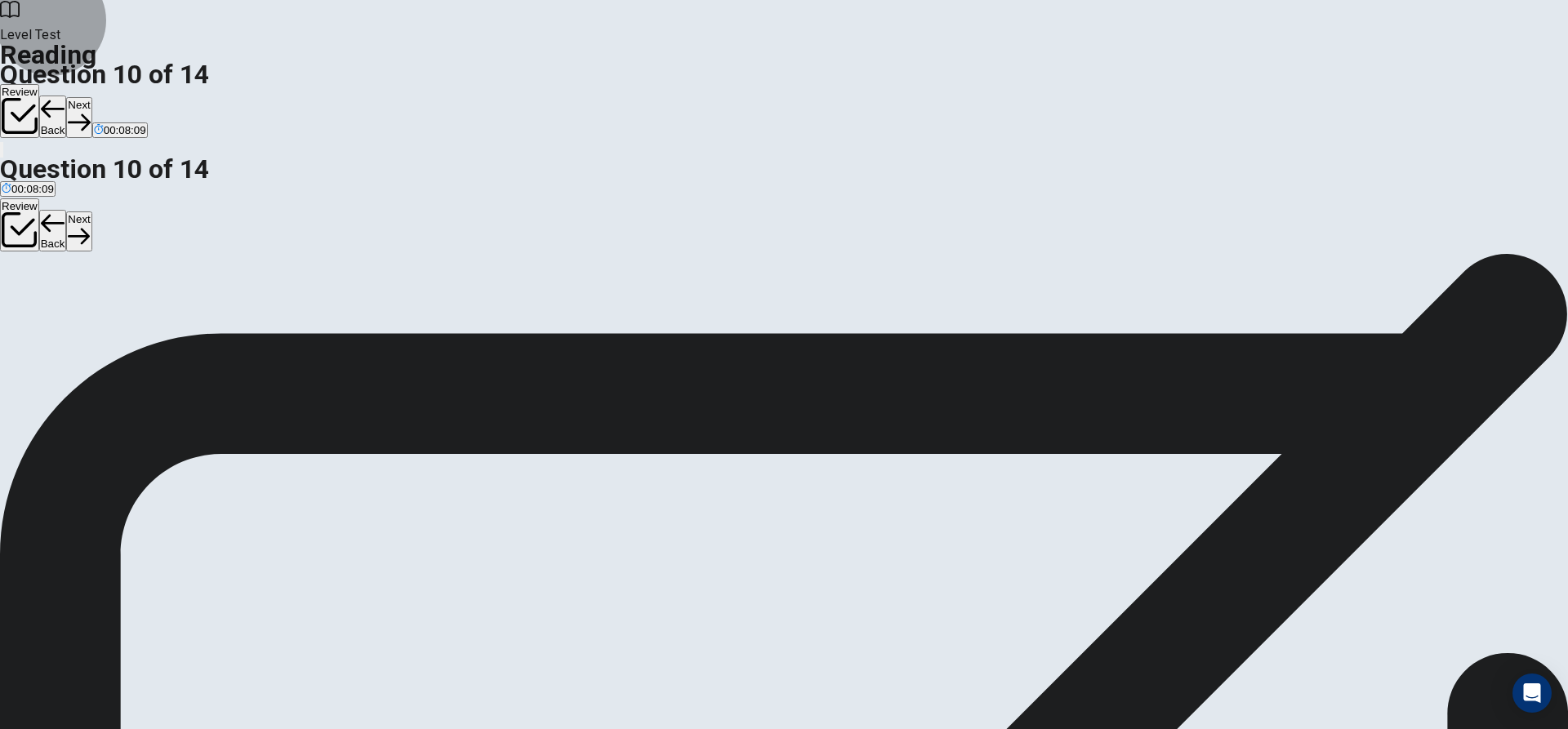
click at [91, 97] on button "Next" at bounding box center [79, 117] width 25 height 40
click at [396, 319] on span "Establishing a consistent sleep schedule" at bounding box center [396, 324] width 195 height 13
click at [91, 97] on button "Next" at bounding box center [79, 117] width 25 height 40
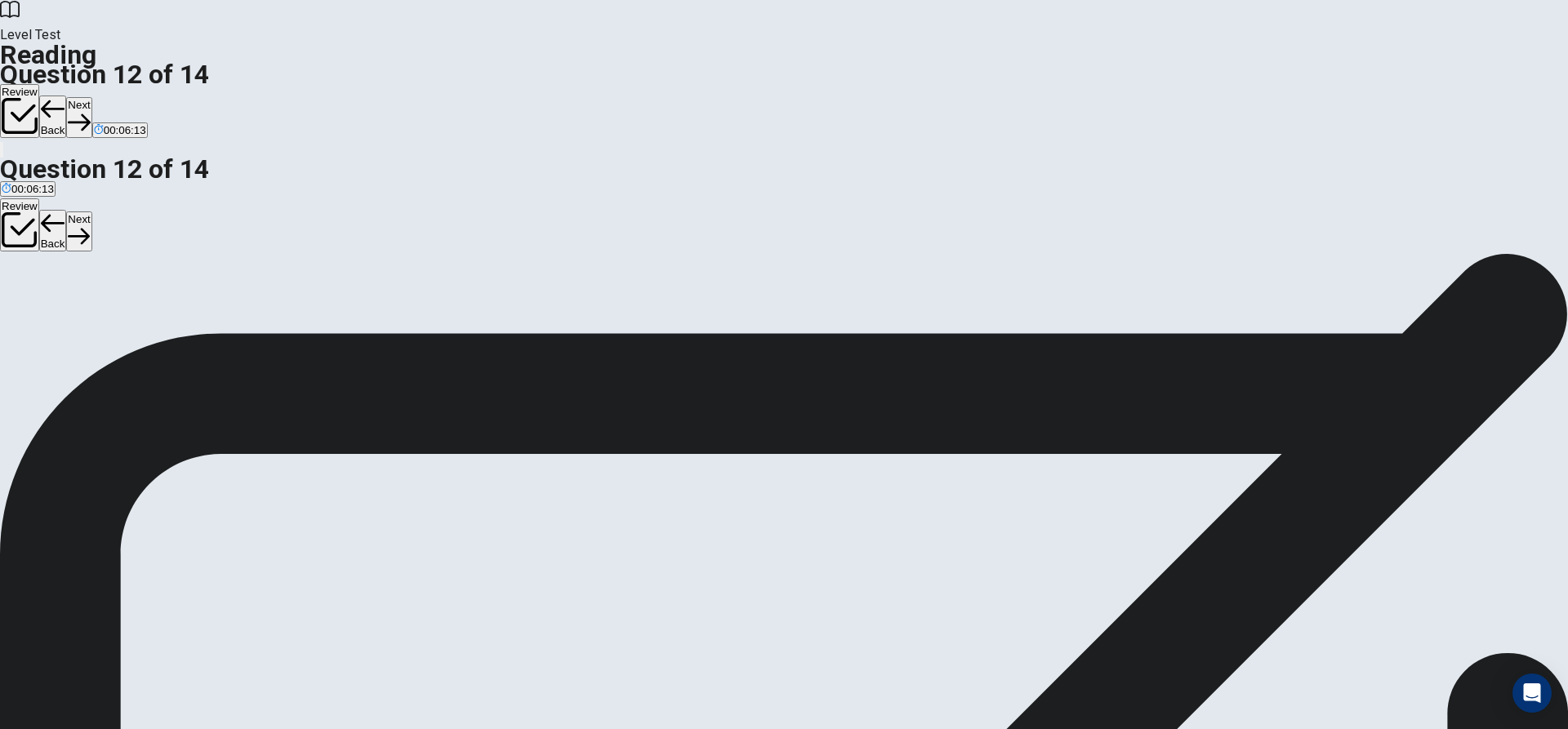
click at [548, 484] on input at bounding box center [491, 491] width 113 height 14
click at [91, 97] on button "Next" at bounding box center [79, 117] width 25 height 40
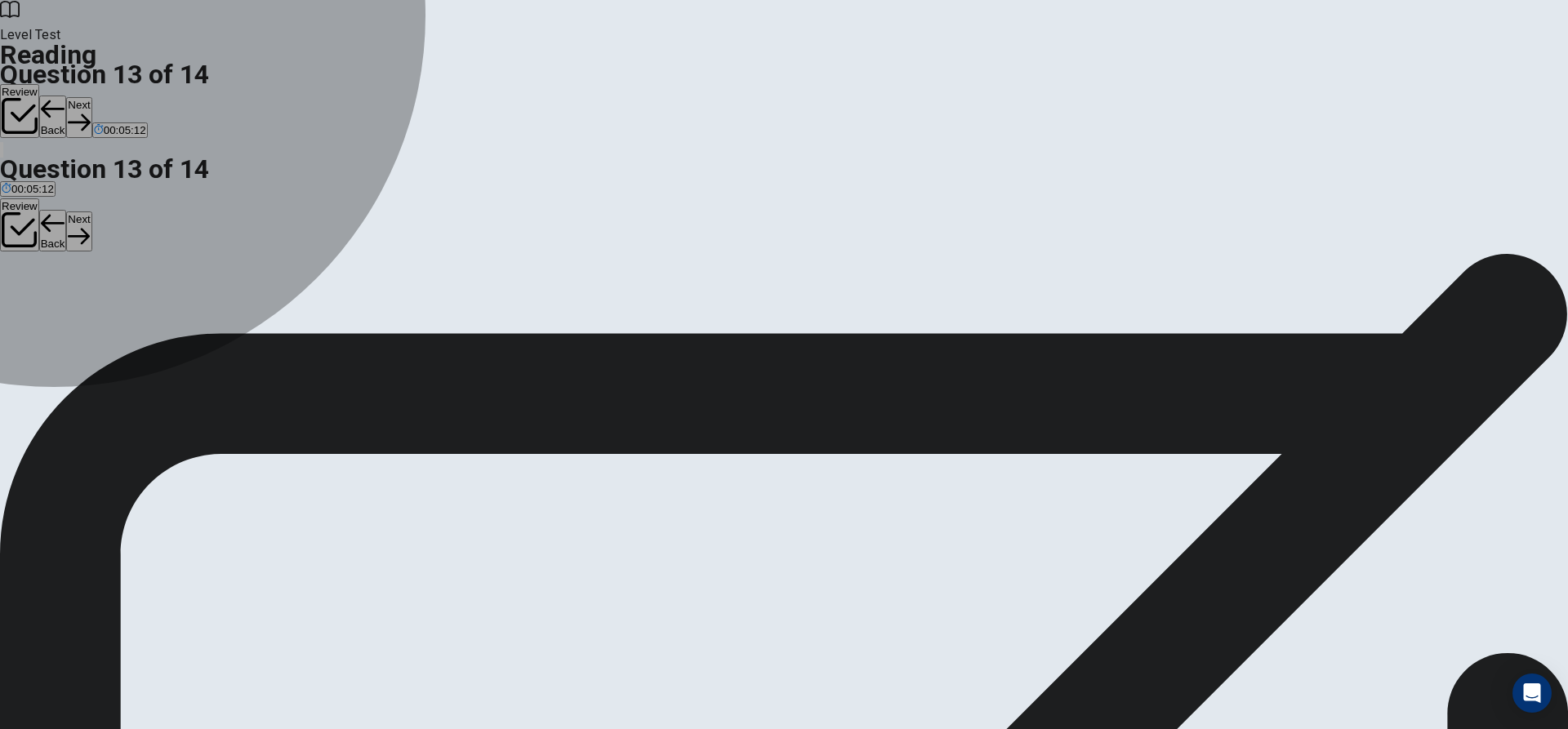
click at [505, 330] on span "Small, gradual changes can lead to long-term health improvements." at bounding box center [668, 324] width 326 height 13
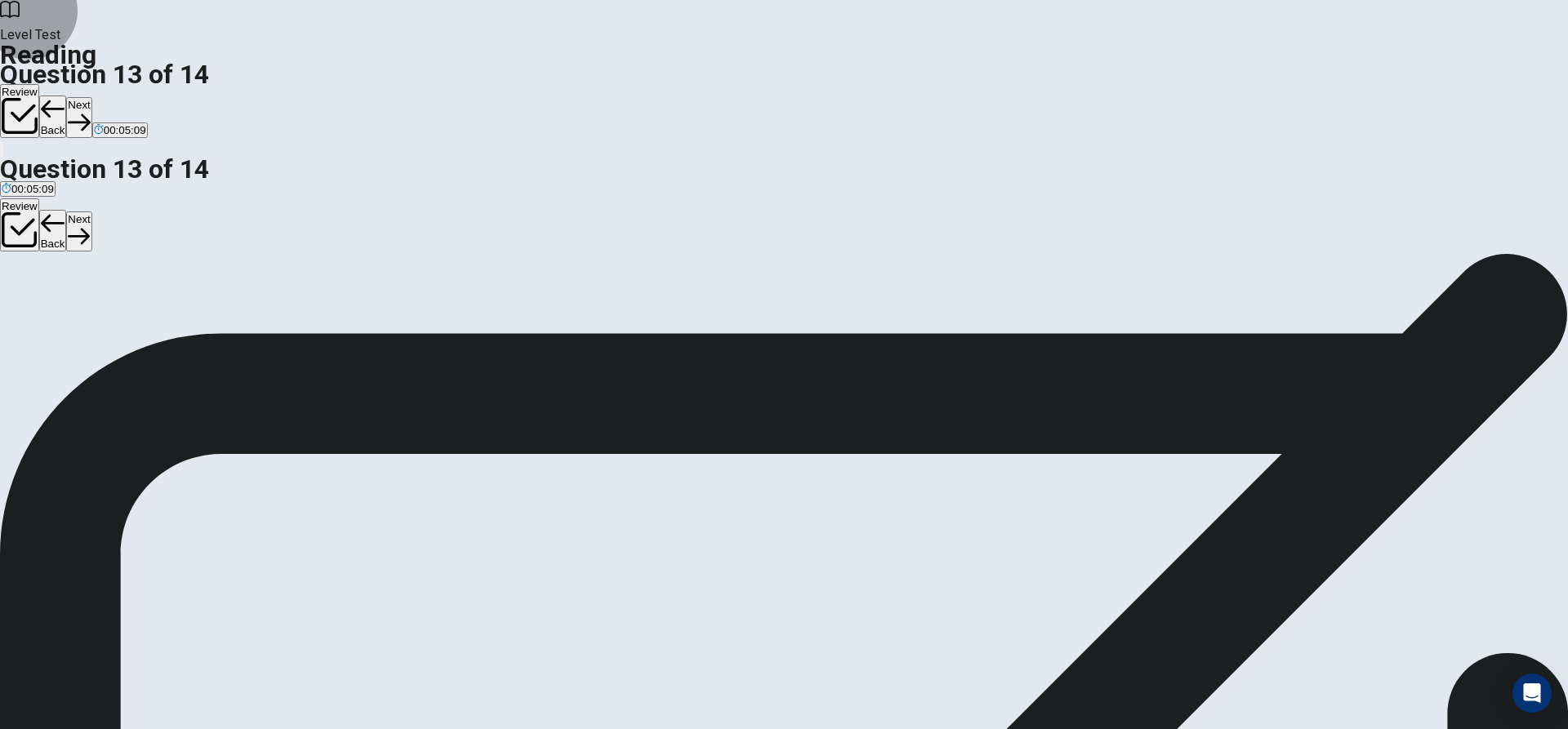
click at [91, 97] on button "Next" at bounding box center [79, 117] width 25 height 40
drag, startPoint x: 413, startPoint y: 495, endPoint x: 742, endPoint y: 416, distance: 338.4
drag, startPoint x: 537, startPoint y: 495, endPoint x: 712, endPoint y: 469, distance: 176.9
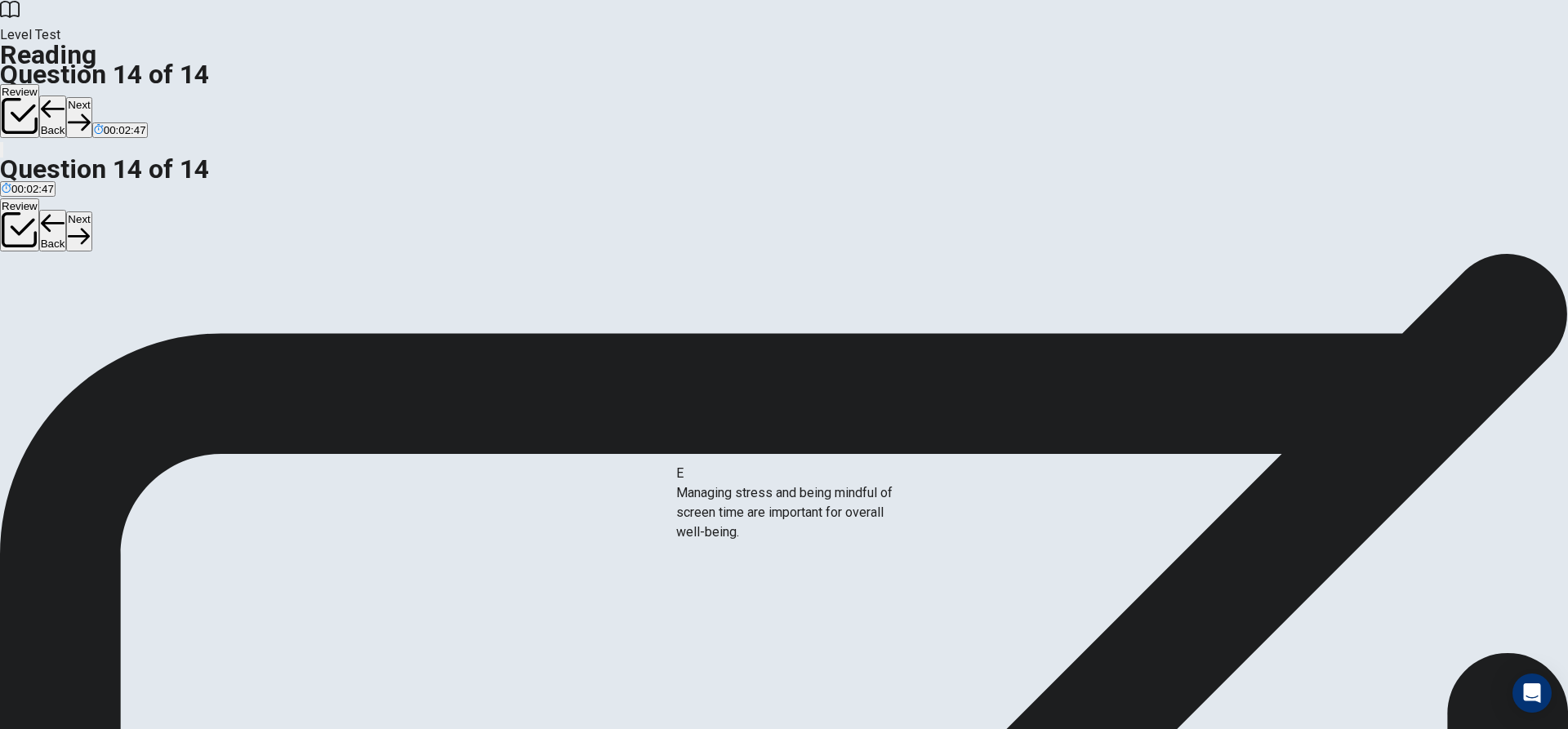
drag, startPoint x: 433, startPoint y: 489, endPoint x: 791, endPoint y: 508, distance: 358.5
click at [91, 97] on button "Next" at bounding box center [79, 117] width 25 height 40
click at [50, 292] on button "View Text" at bounding box center [25, 325] width 50 height 64
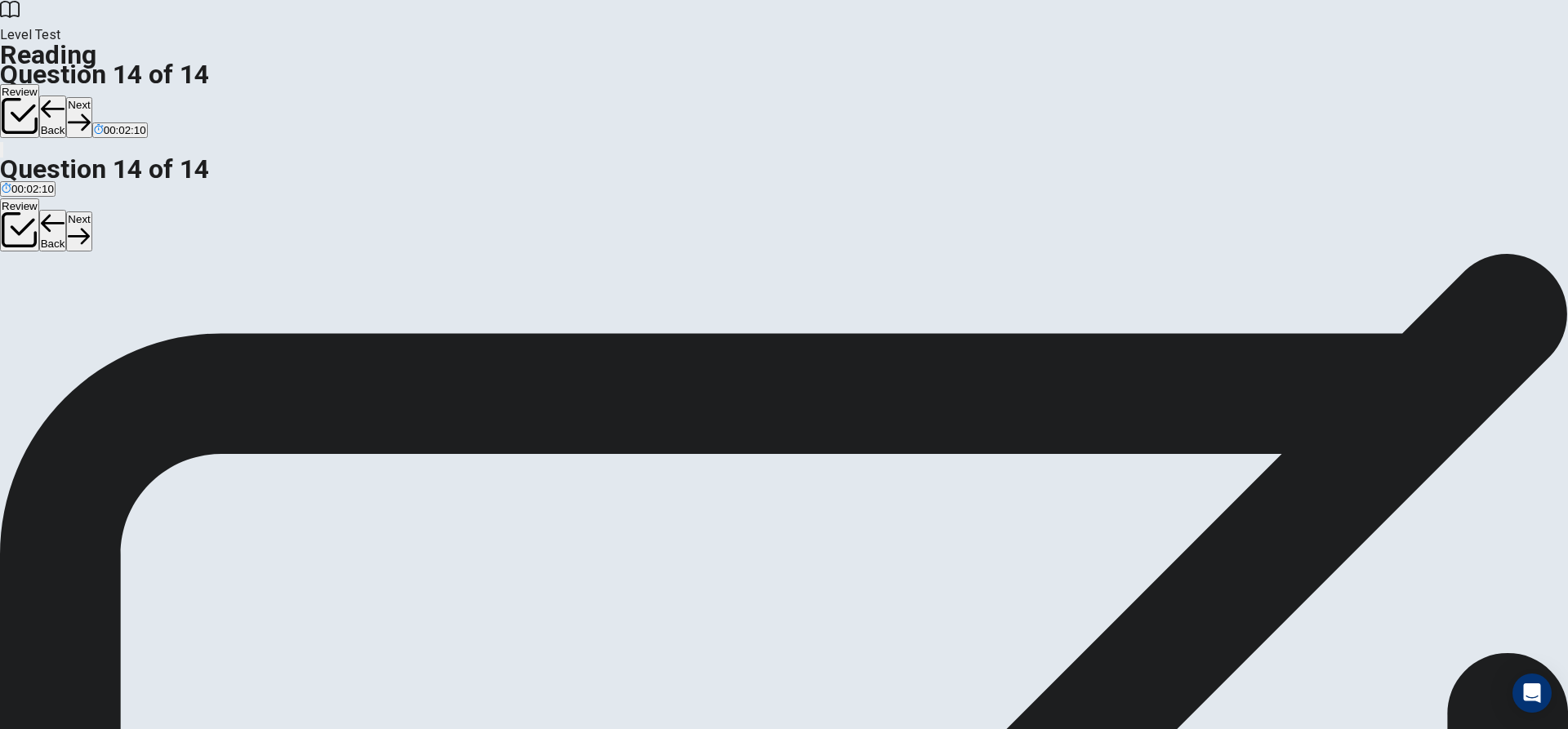
scroll to position [257, 0]
click at [39, 84] on button "Review" at bounding box center [20, 111] width 39 height 54
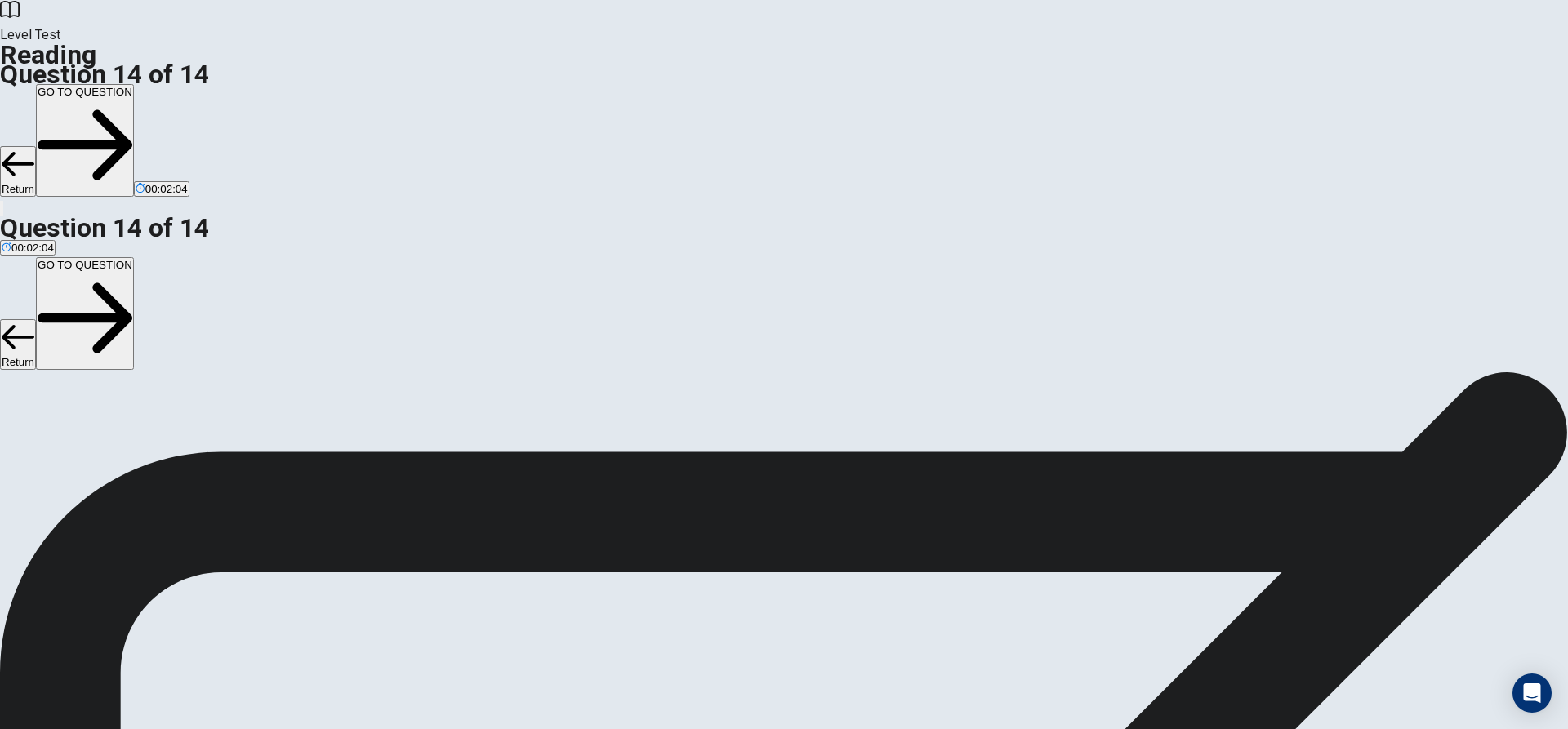
scroll to position [215, 0]
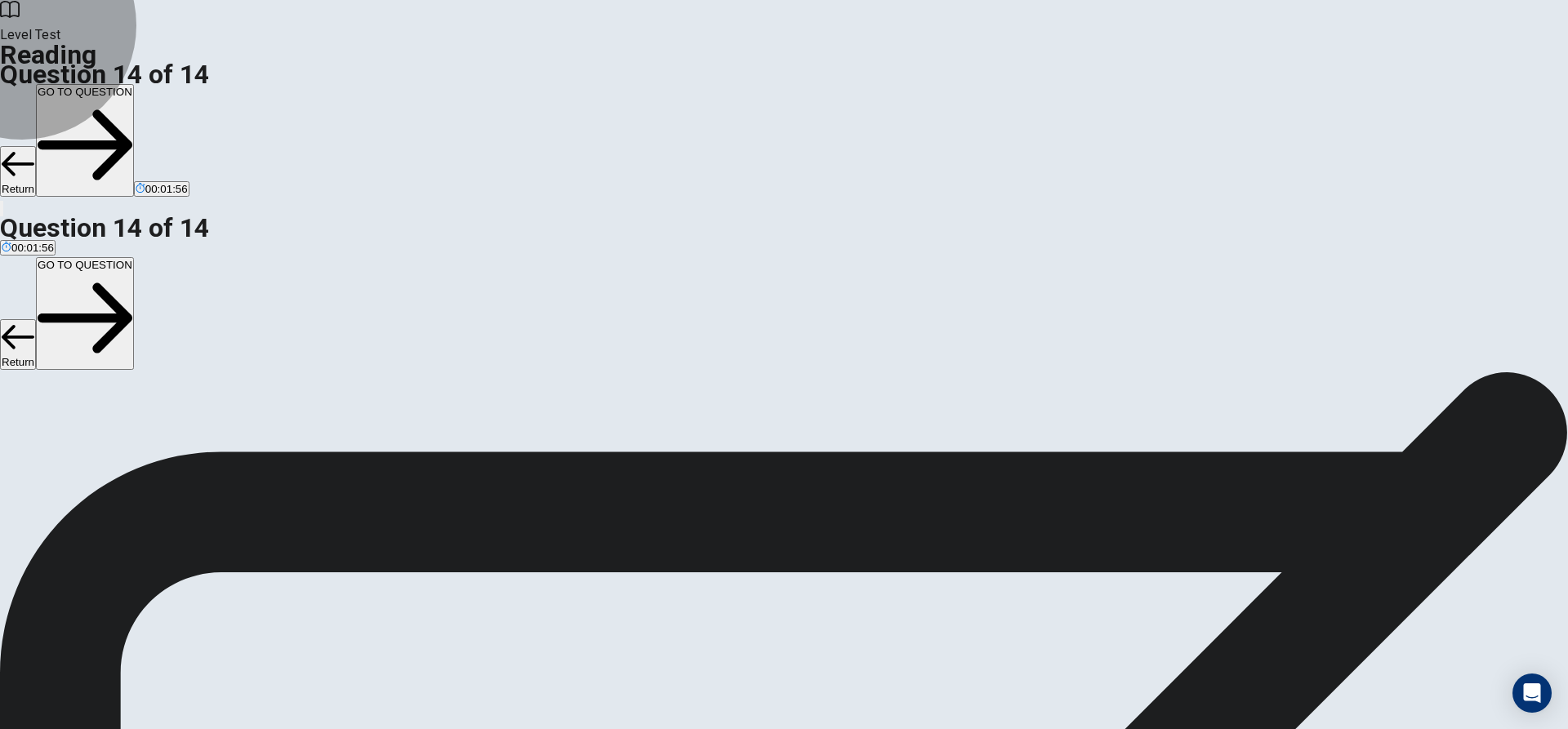
click at [134, 84] on button "GO TO QUESTION" at bounding box center [84, 140] width 98 height 113
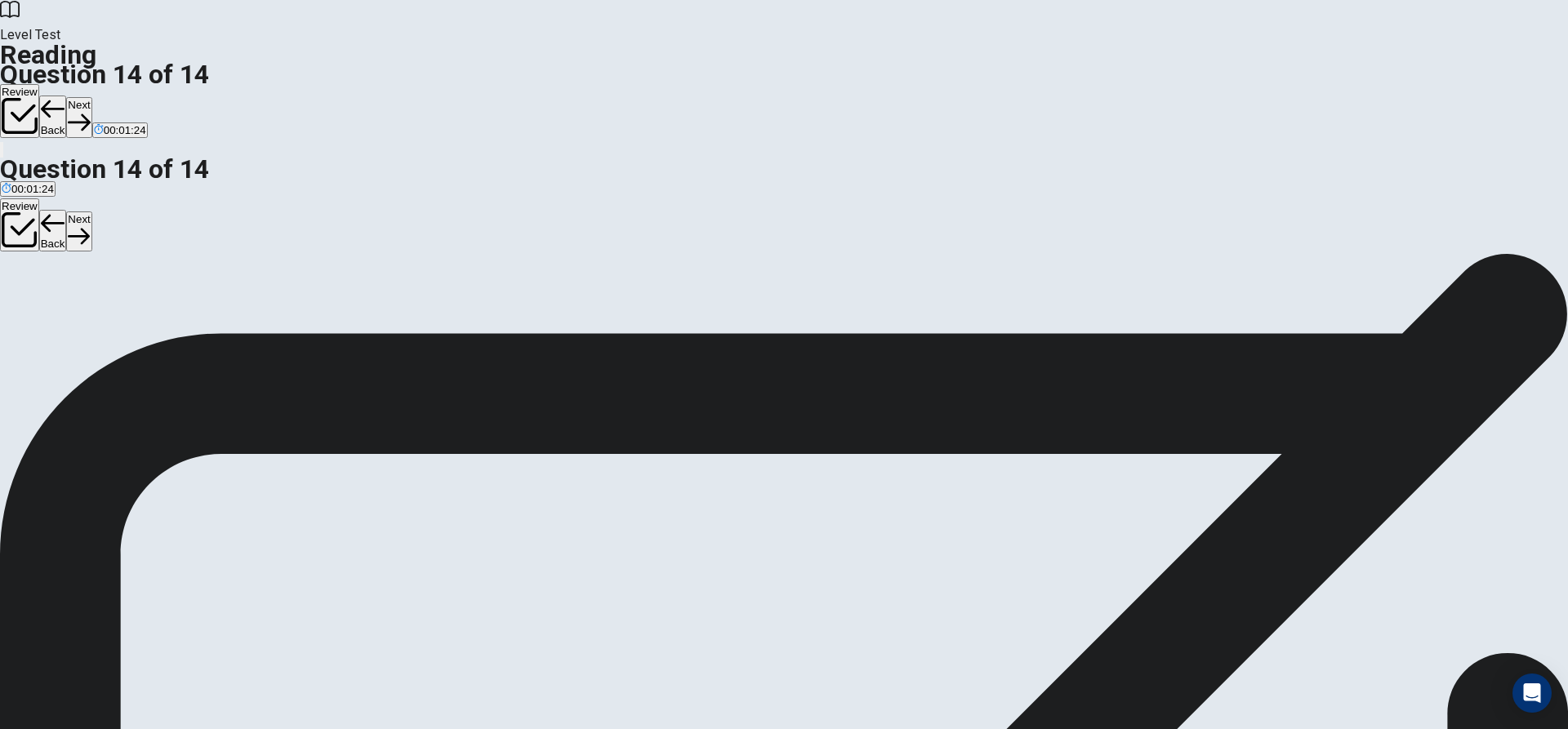
scroll to position [0, 0]
click at [67, 96] on button "Back" at bounding box center [53, 116] width 28 height 42
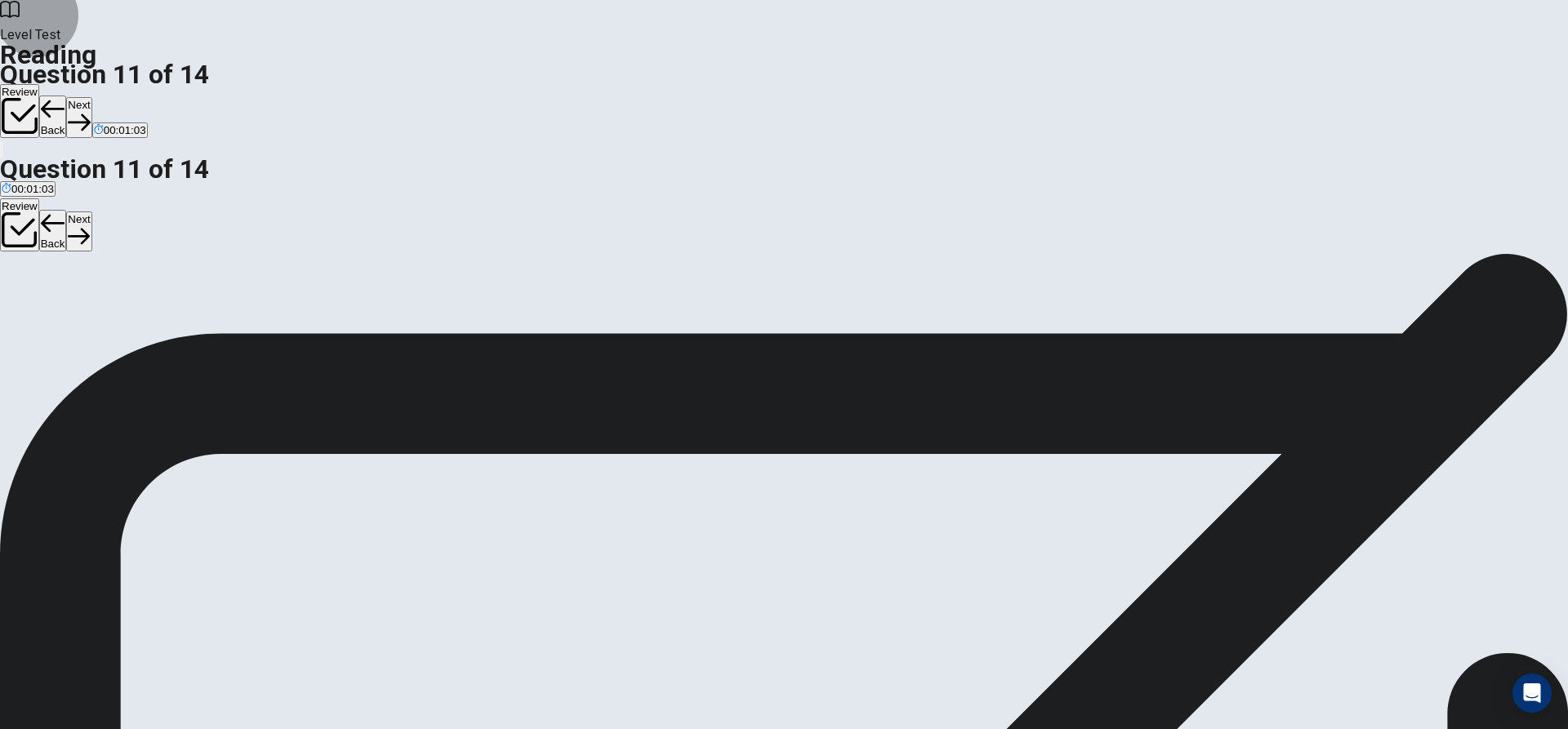
click at [67, 96] on button "Back" at bounding box center [53, 116] width 28 height 42
click at [91, 97] on button "Next" at bounding box center [79, 117] width 25 height 40
click at [1069, 84] on div "Review Back Next 00:01:01" at bounding box center [784, 112] width 1568 height 55
click at [91, 97] on button "Next" at bounding box center [79, 117] width 25 height 40
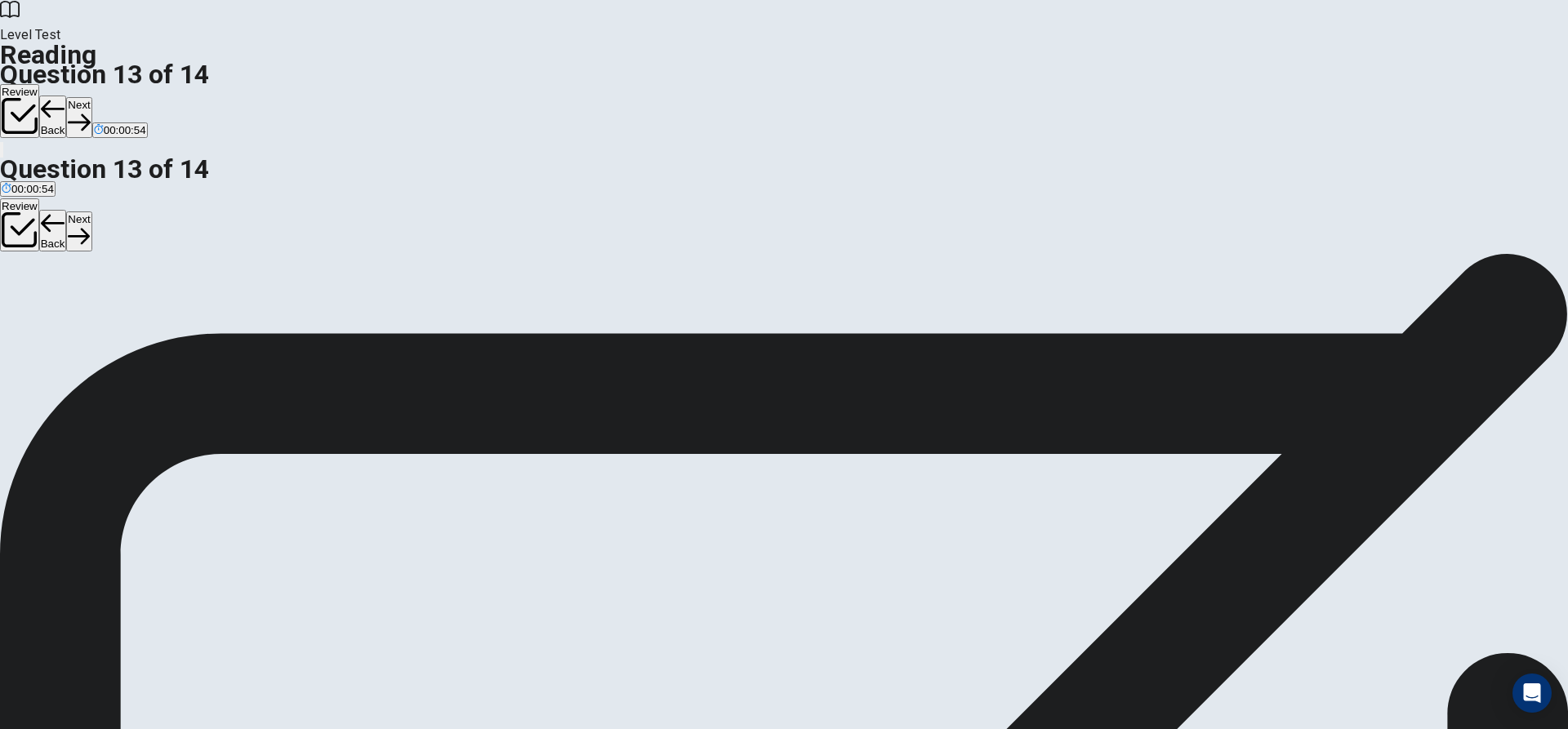
scroll to position [298, 0]
click at [91, 97] on button "Next" at bounding box center [79, 117] width 25 height 40
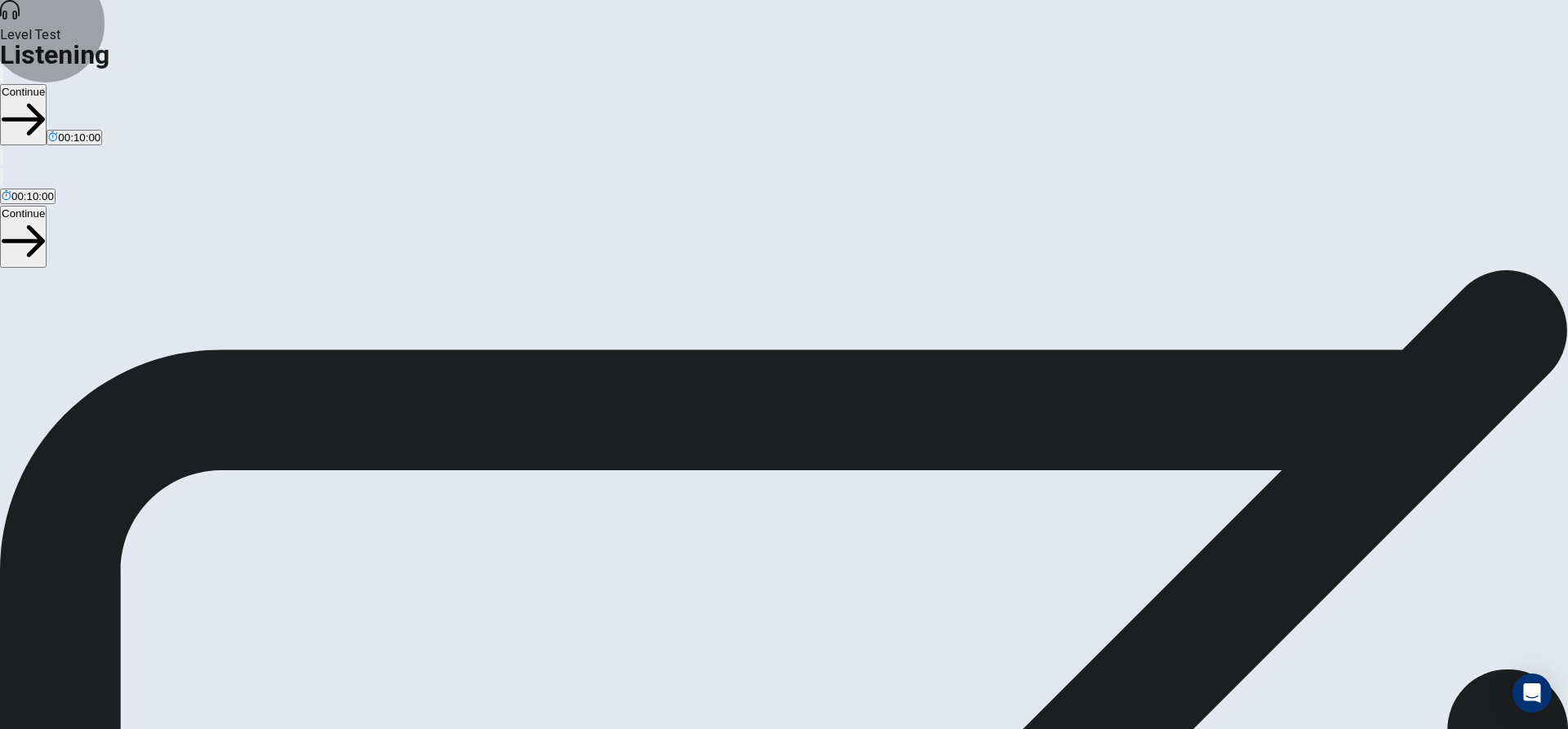
click at [47, 84] on button "Continue" at bounding box center [23, 114] width 47 height 61
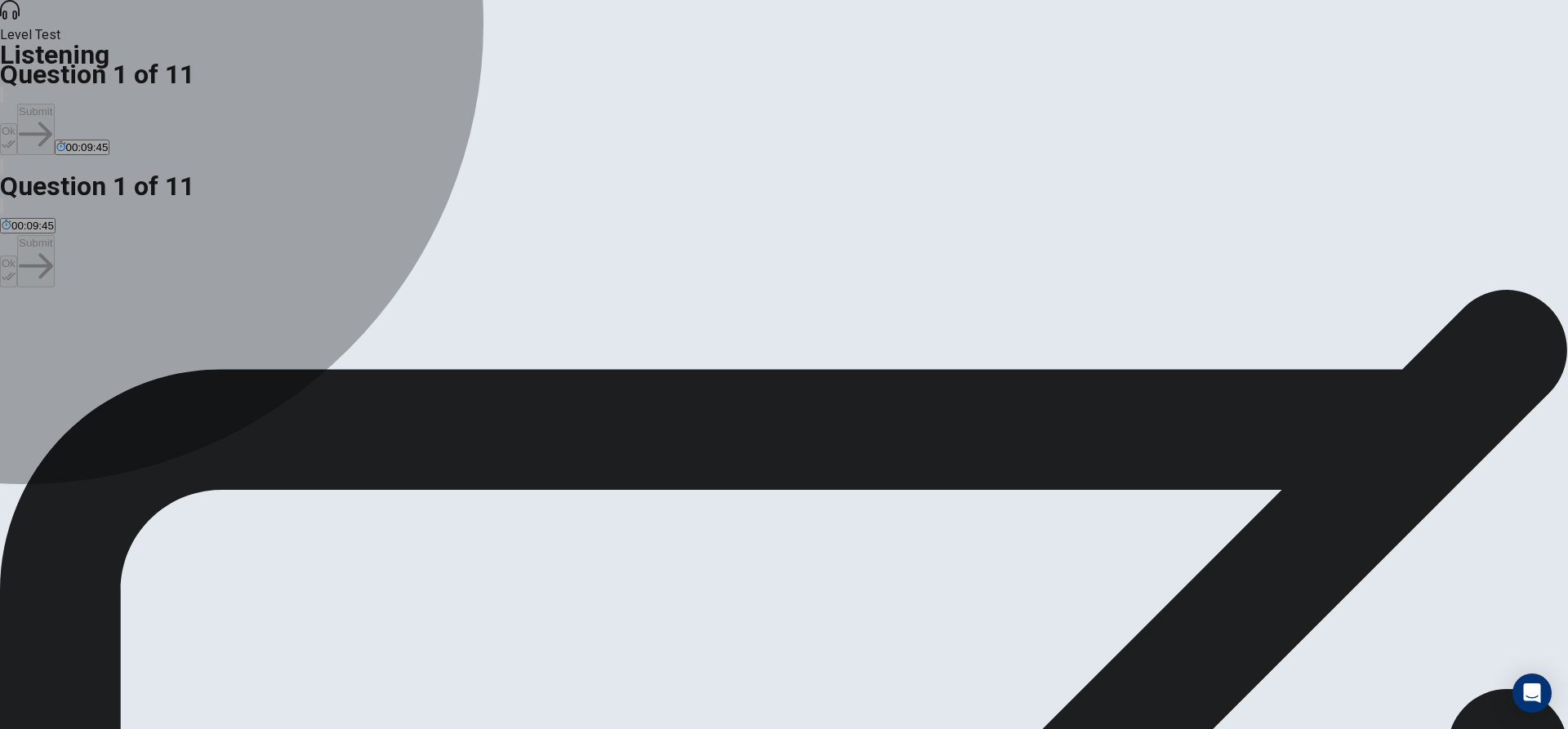
click at [425, 330] on div "B" at bounding box center [314, 336] width 222 height 13
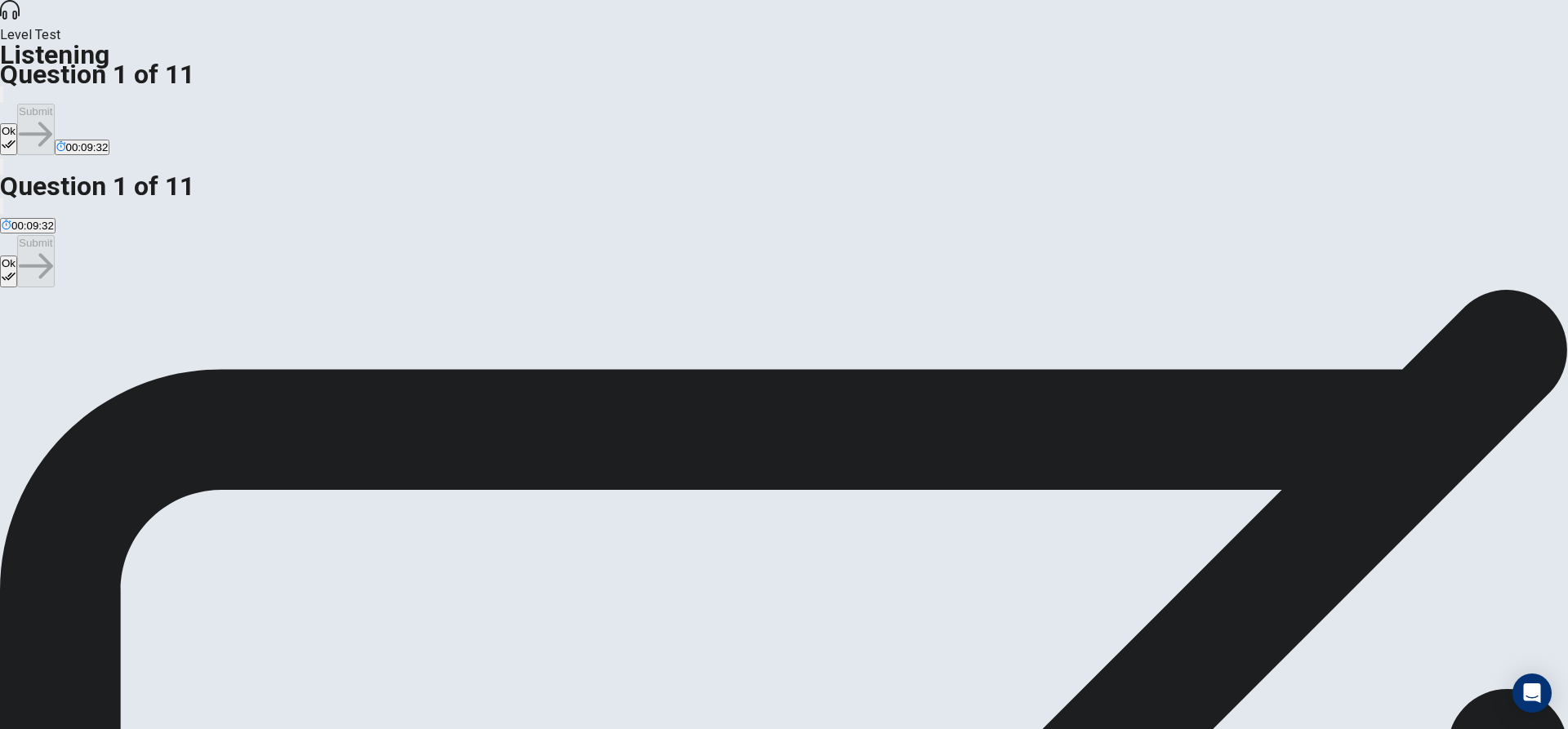
click at [17, 123] on button "Ok" at bounding box center [8, 140] width 17 height 32
click at [54, 104] on button "Submit" at bounding box center [35, 129] width 37 height 51
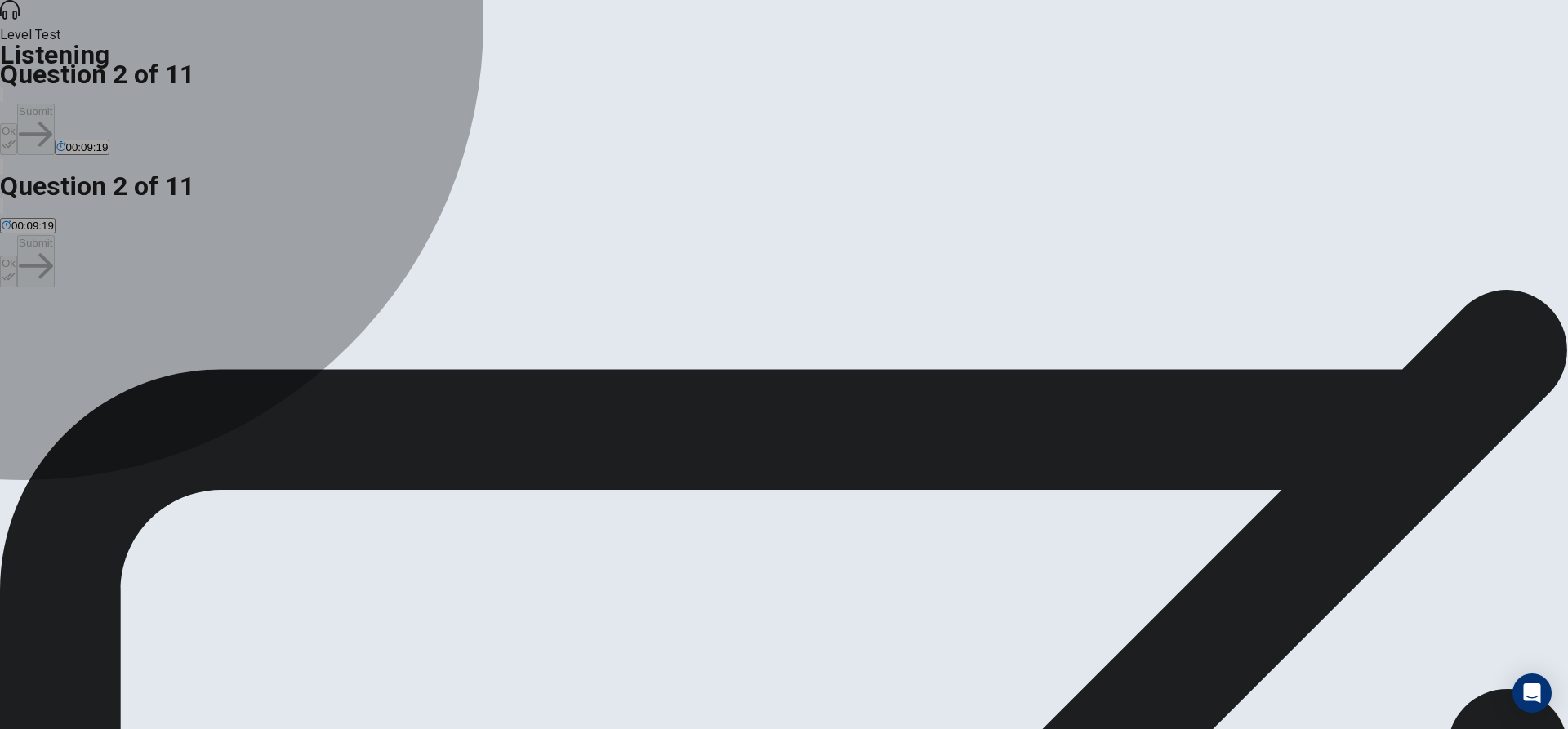
click at [261, 330] on div "A" at bounding box center [132, 336] width 260 height 13
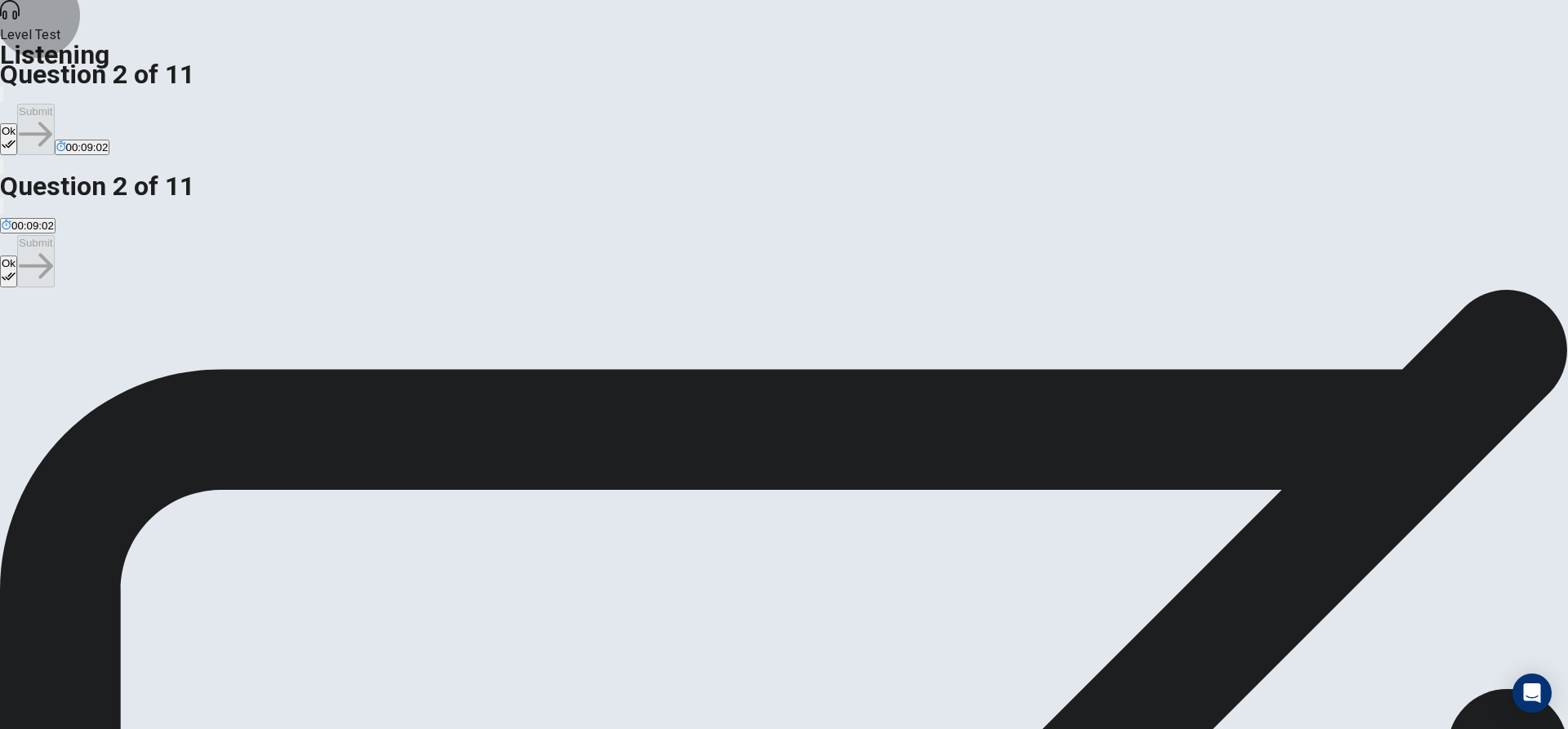
click at [15, 137] on icon "button" at bounding box center [9, 144] width 14 height 14
click at [54, 104] on button "Submit" at bounding box center [35, 129] width 37 height 51
click at [644, 342] on div "D" at bounding box center [768, 336] width 247 height 13
drag, startPoint x: 960, startPoint y: 26, endPoint x: 979, endPoint y: 24, distance: 19.1
click at [17, 123] on button "Ok" at bounding box center [8, 140] width 17 height 32
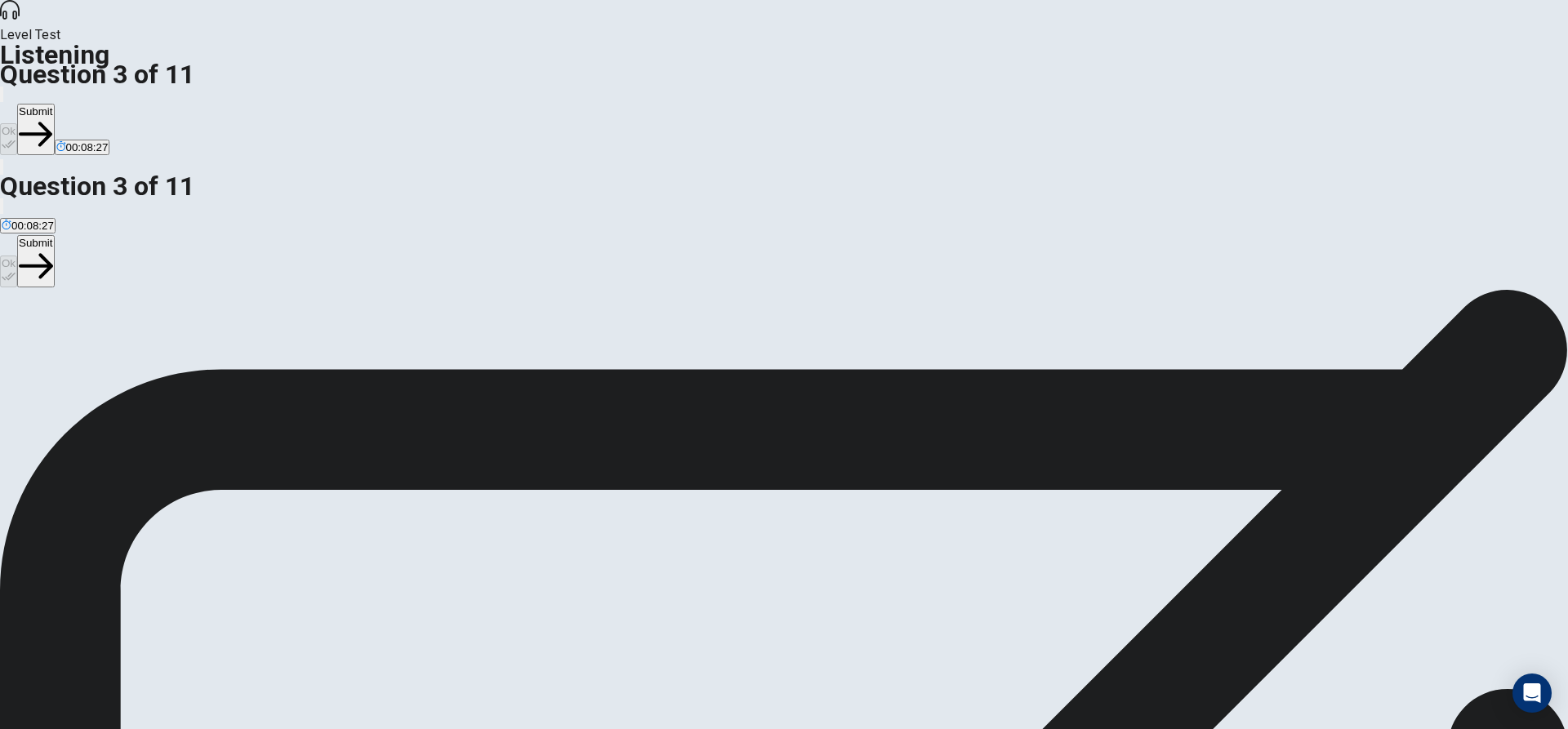
click at [54, 104] on button "Submit" at bounding box center [35, 129] width 37 height 51
click at [561, 342] on div "D" at bounding box center [479, 336] width 166 height 13
click at [17, 123] on button "Ok" at bounding box center [8, 140] width 17 height 32
click at [54, 104] on button "Submit" at bounding box center [35, 129] width 37 height 51
click at [421, 342] on div "D" at bounding box center [359, 336] width 124 height 13
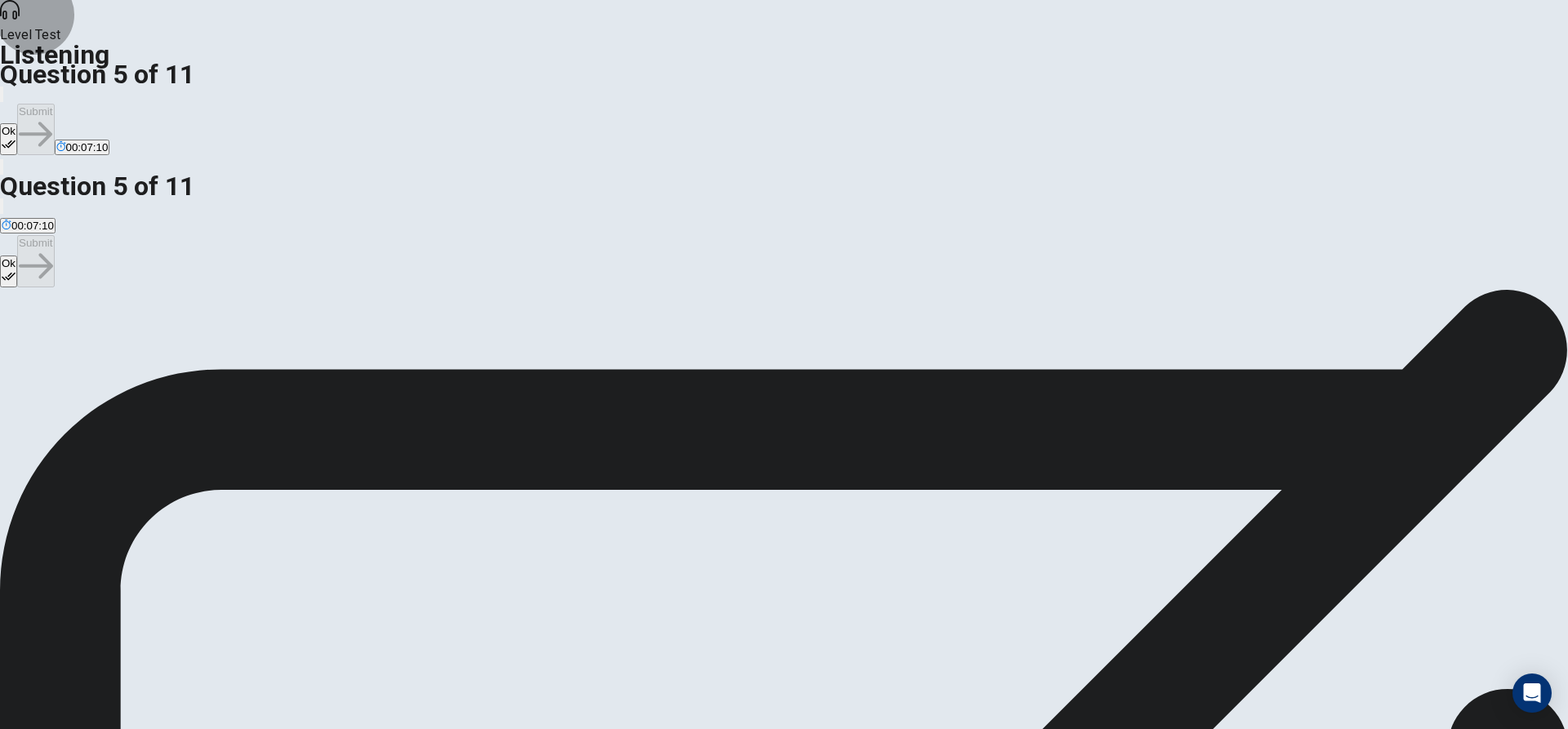
click at [15, 137] on icon "button" at bounding box center [9, 144] width 14 height 14
click at [54, 104] on button "Submit" at bounding box center [35, 129] width 37 height 51
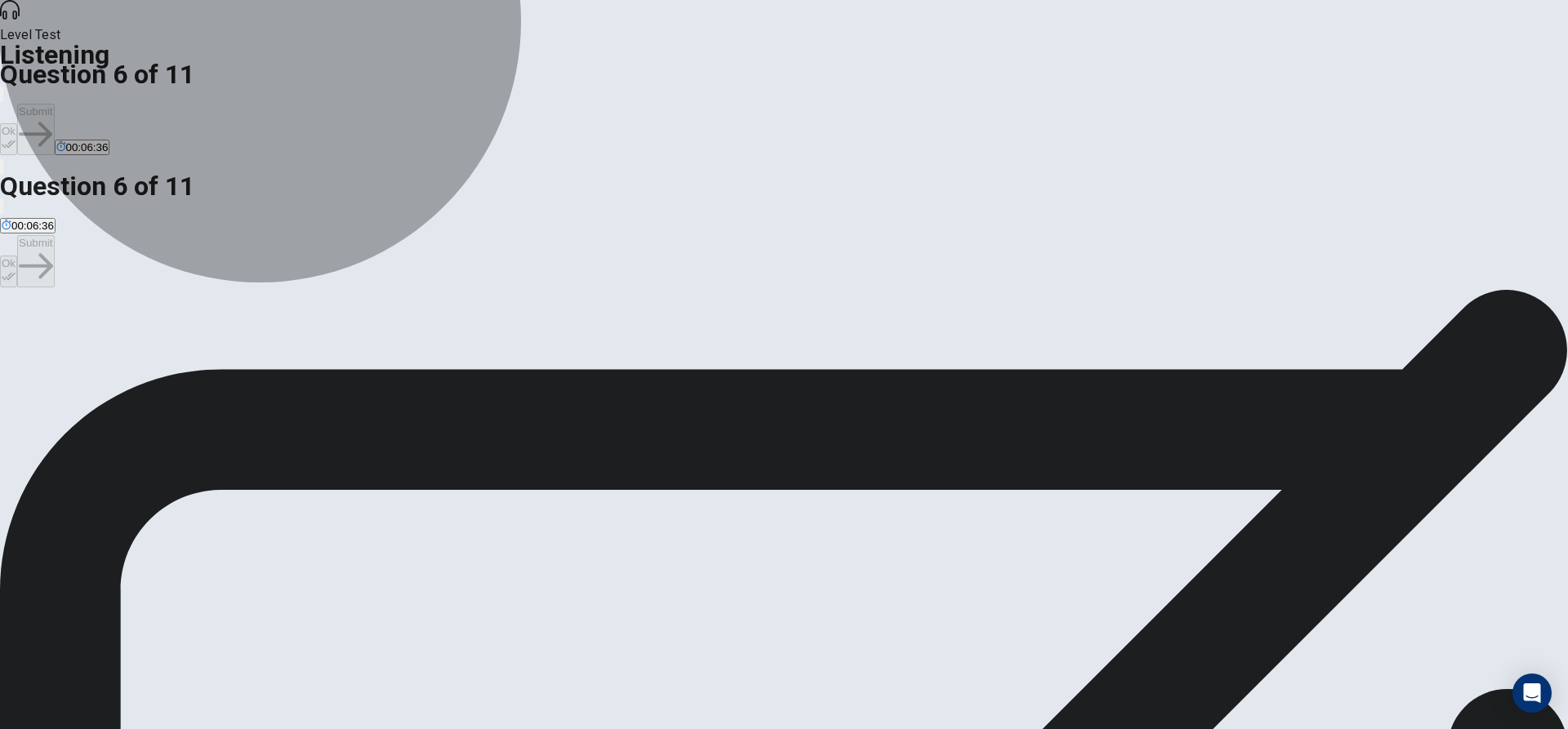
click at [323, 342] on span "It’s an introductory course that is engaging and not too demanding." at bounding box center [162, 348] width 321 height 13
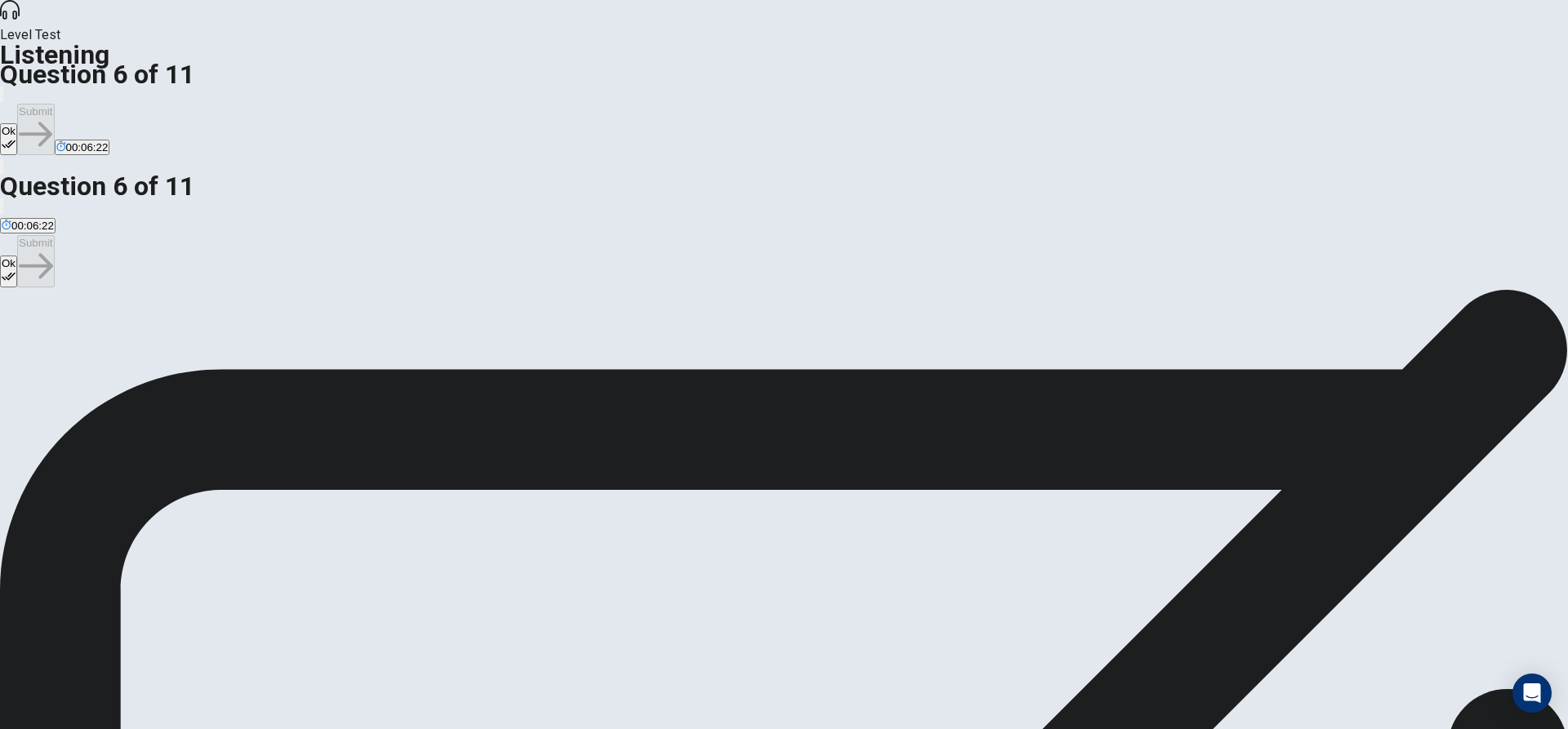
click at [657, 342] on span "It requires a lot of writing and research." at bounding box center [583, 348] width 188 height 13
click at [17, 123] on button "Ok" at bounding box center [8, 140] width 17 height 32
click at [54, 104] on button "Submit" at bounding box center [35, 129] width 37 height 51
click at [134, 354] on span "Supportive" at bounding box center [107, 348] width 52 height 13
click at [15, 140] on icon "button" at bounding box center [9, 144] width 14 height 8
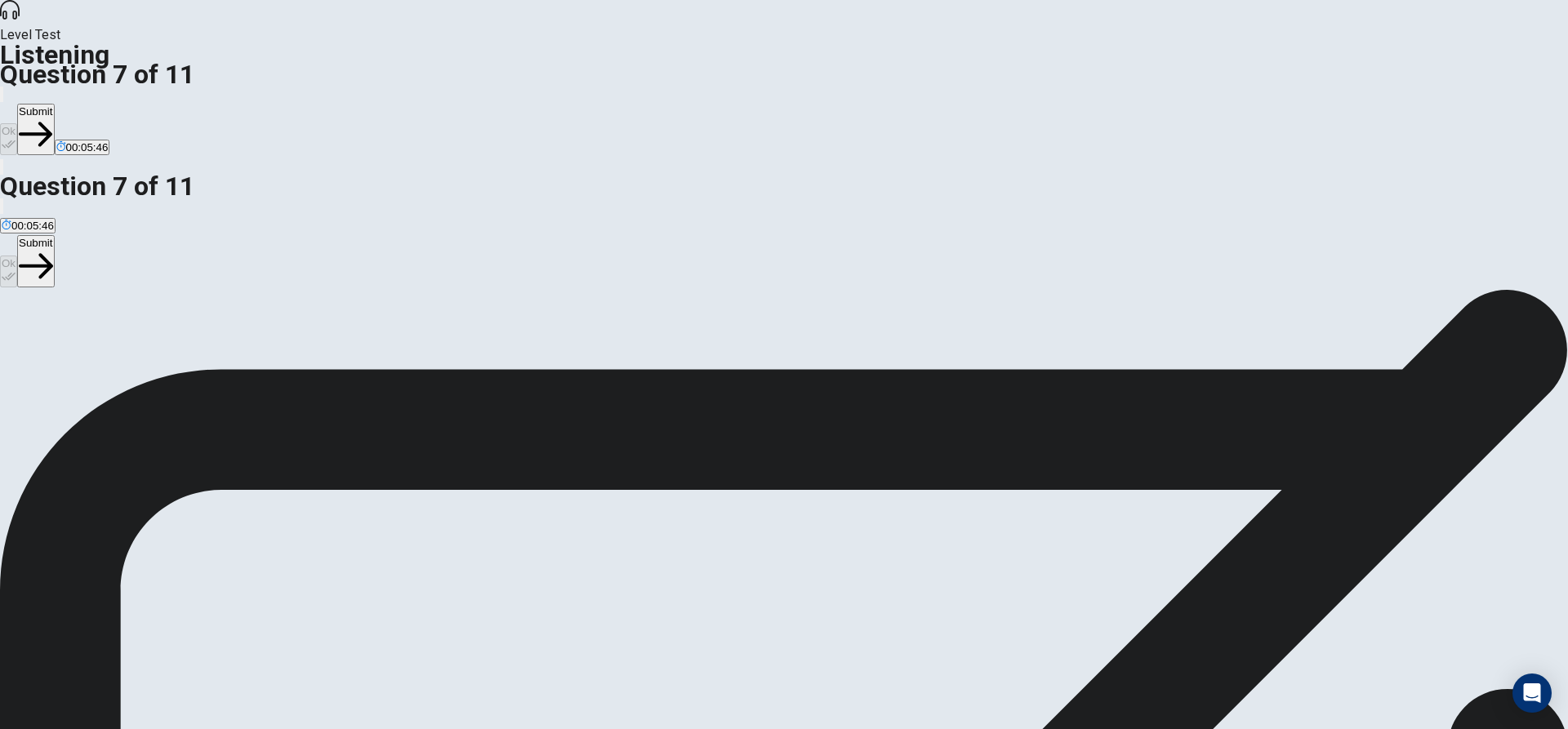
click at [54, 104] on button "Submit" at bounding box center [35, 129] width 37 height 51
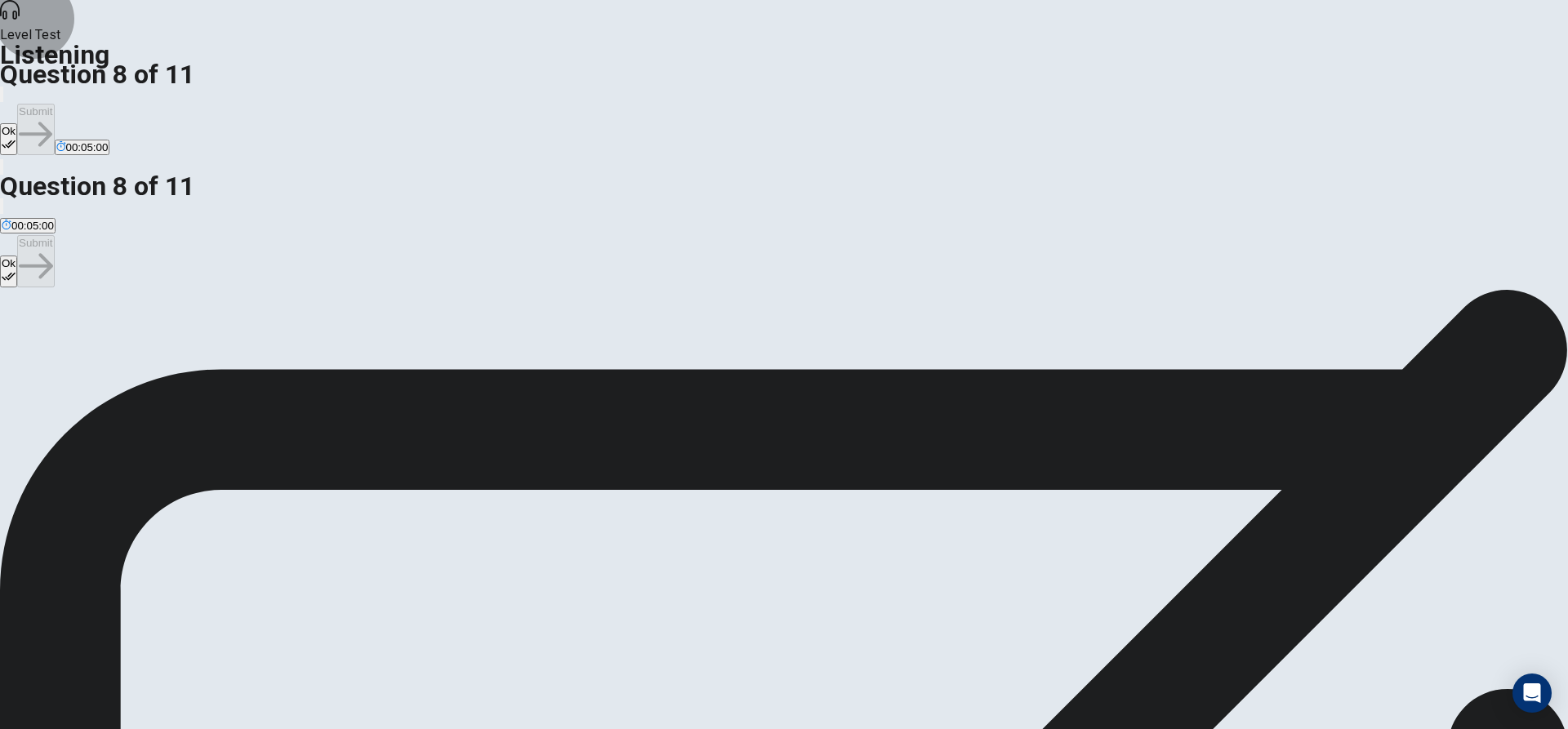
click at [15, 137] on icon "button" at bounding box center [9, 144] width 14 height 14
click at [54, 104] on button "Submit" at bounding box center [35, 129] width 37 height 51
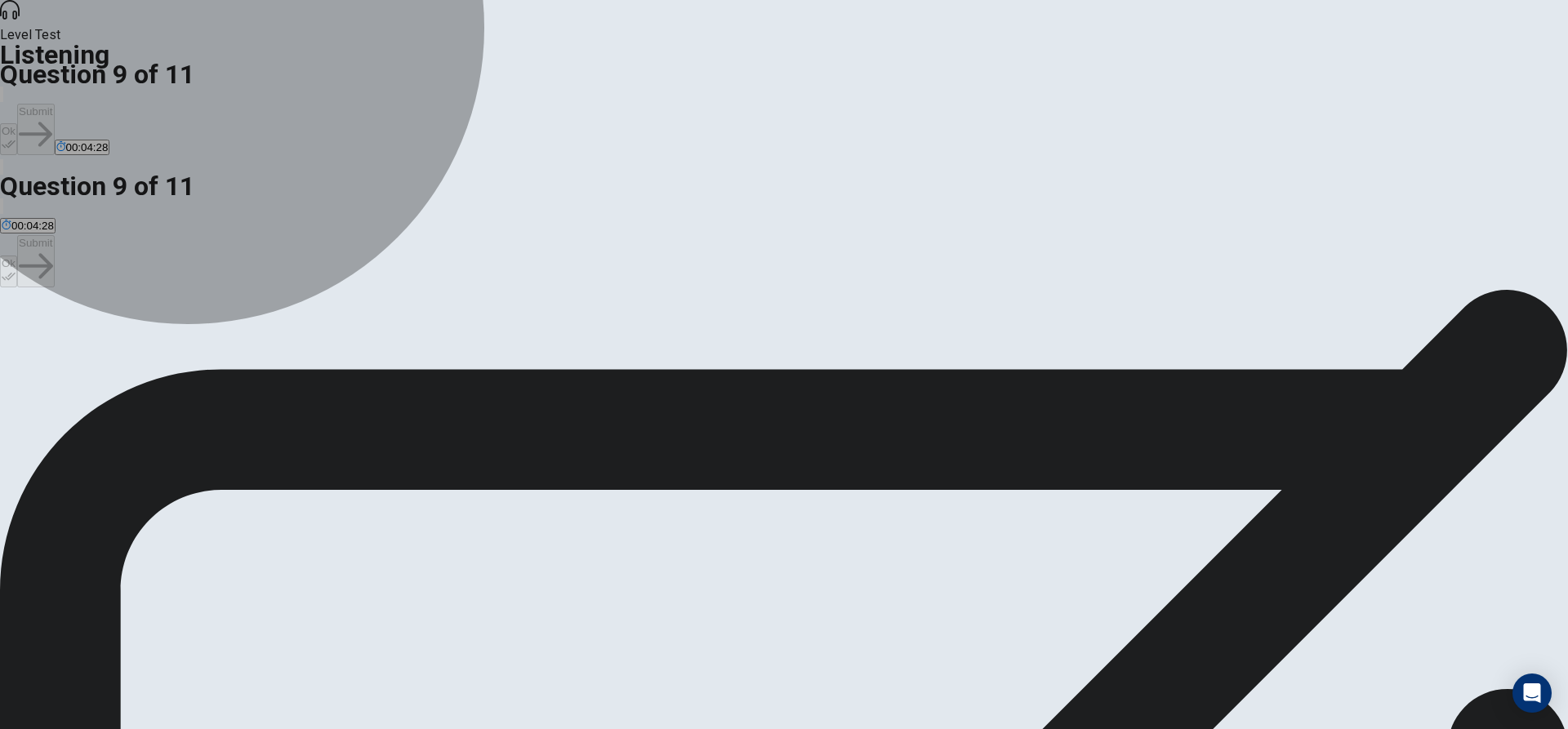
click at [727, 354] on span "It can broaden perspectives and provide valuable skills." at bounding box center [687, 348] width 267 height 13
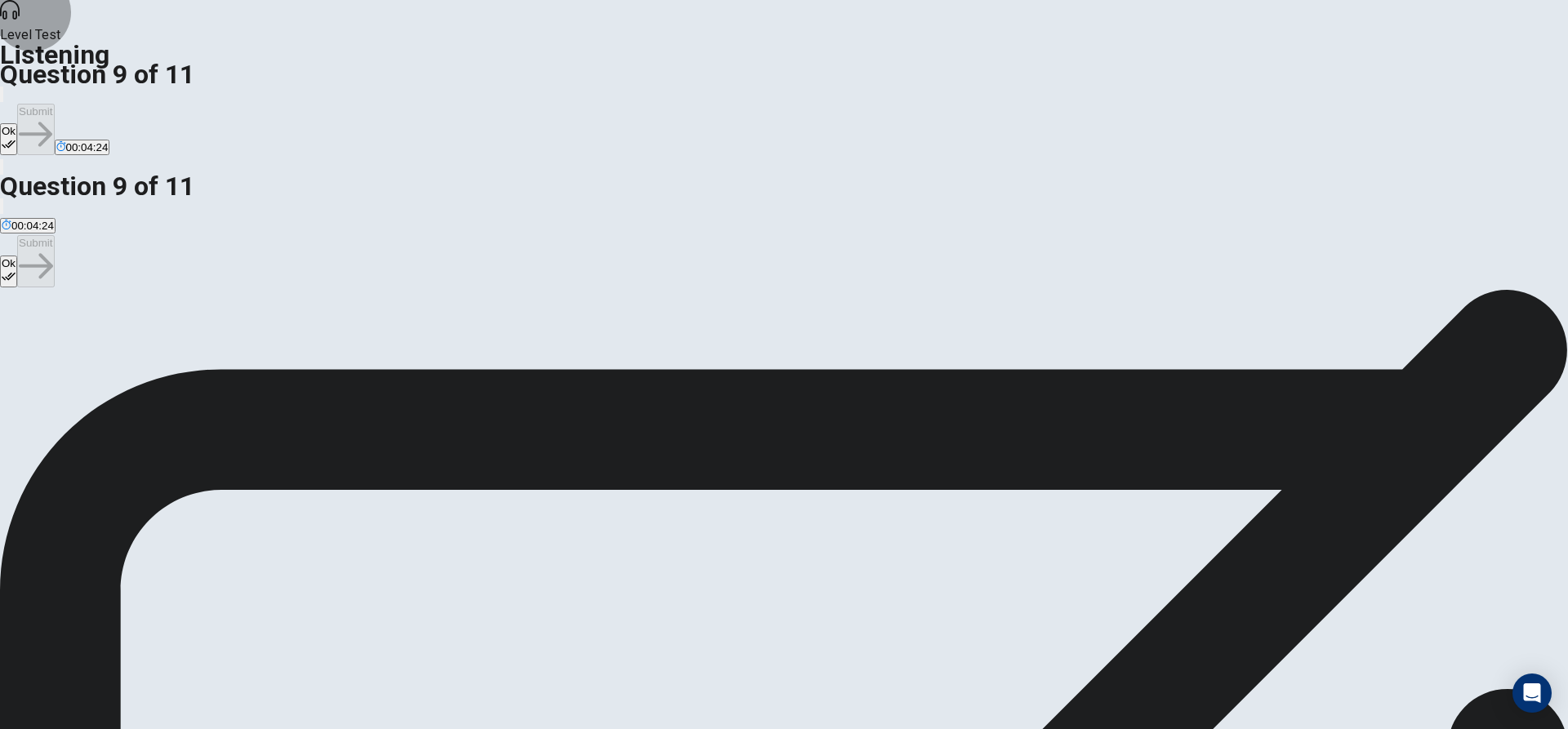
click at [17, 123] on button "Ok" at bounding box center [8, 140] width 17 height 32
click at [54, 104] on button "Submit" at bounding box center [35, 129] width 37 height 51
click at [647, 354] on span "It’s an engaging introductory course that aligns with the student’s curiosity a…" at bounding box center [856, 348] width 420 height 13
click at [17, 123] on button "Ok" at bounding box center [8, 140] width 17 height 32
click at [54, 104] on button "Submit" at bounding box center [35, 129] width 37 height 51
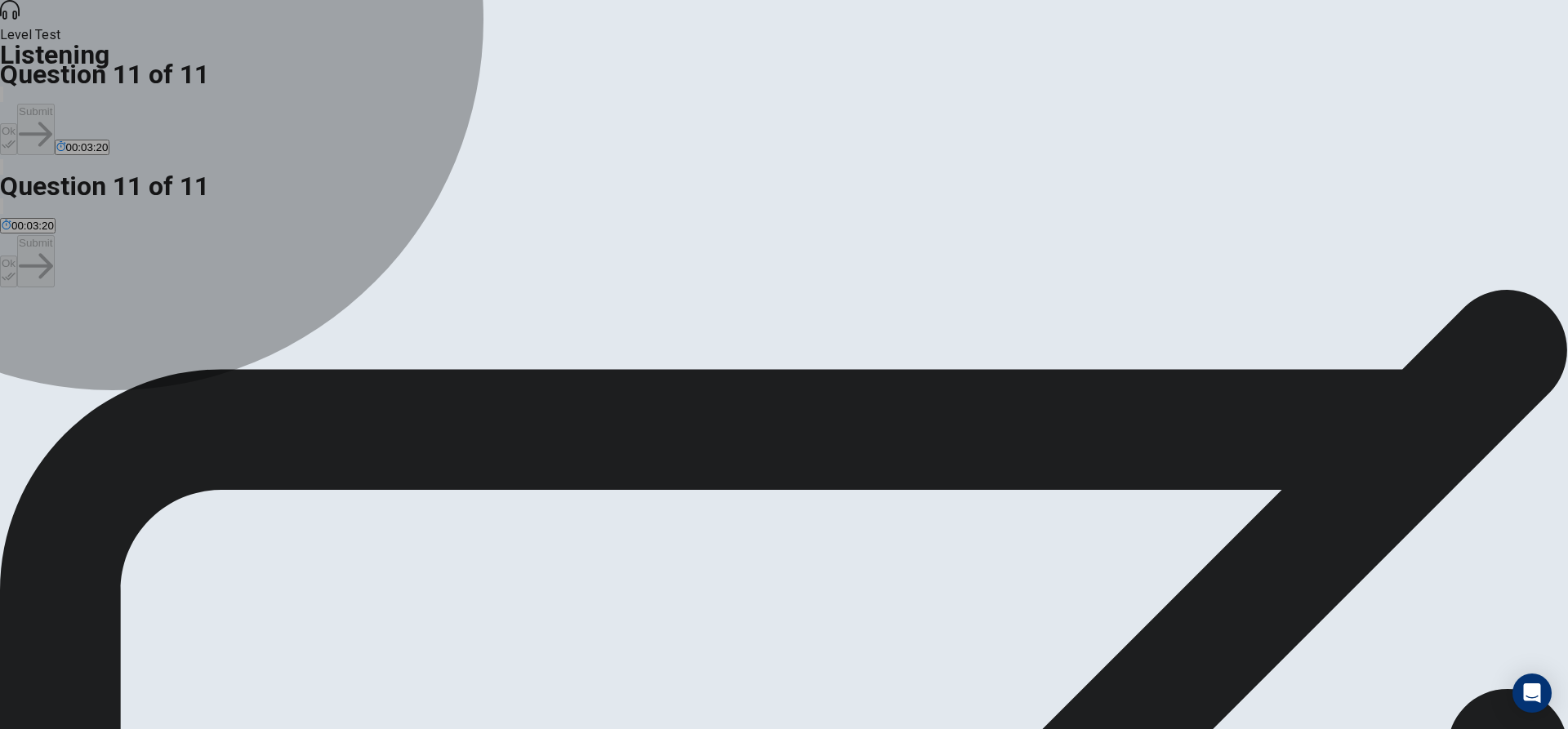
click at [372, 342] on span "More confident about her course selections." at bounding box center [267, 348] width 211 height 13
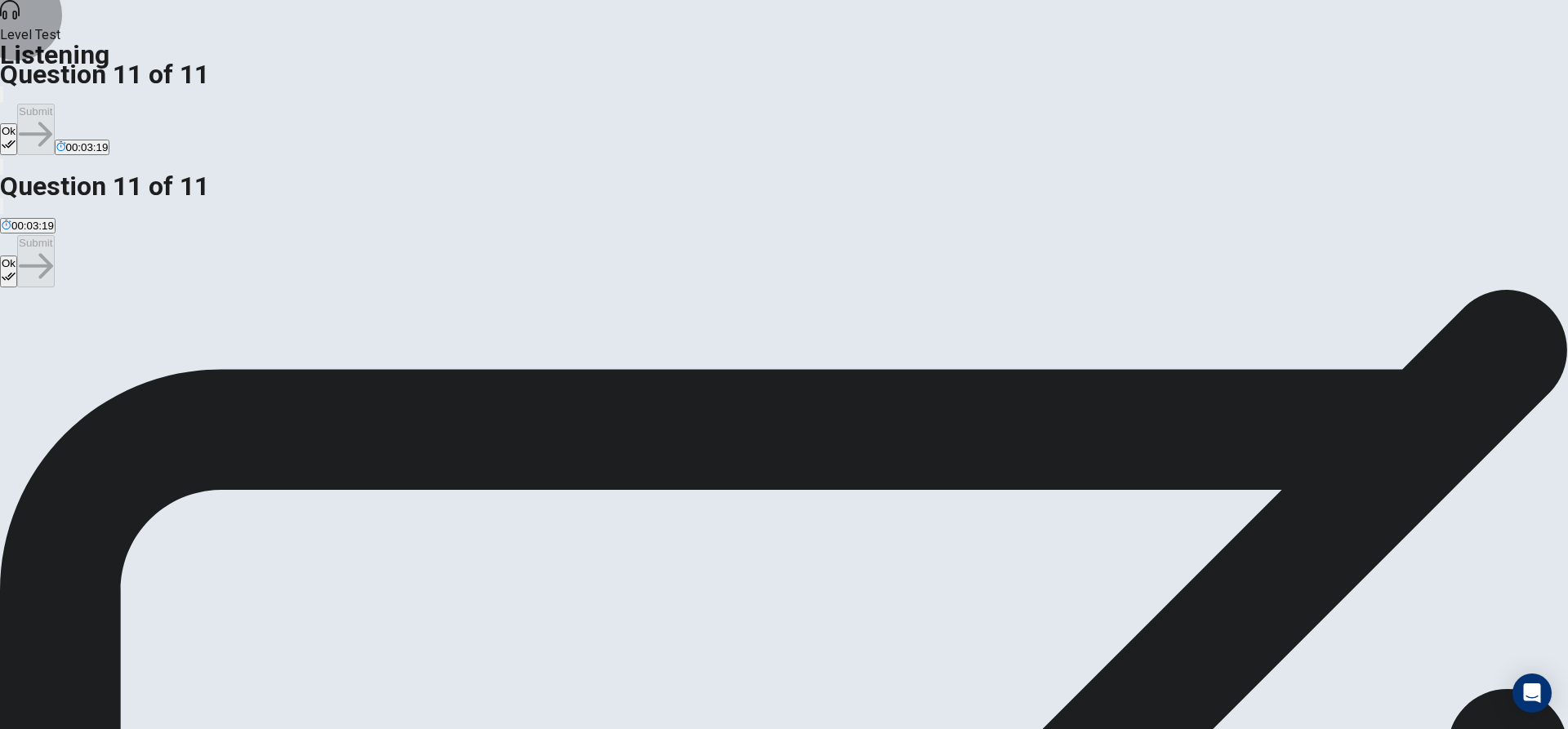
click at [17, 123] on button "Ok" at bounding box center [8, 140] width 17 height 32
click at [54, 104] on button "Submit" at bounding box center [35, 129] width 37 height 51
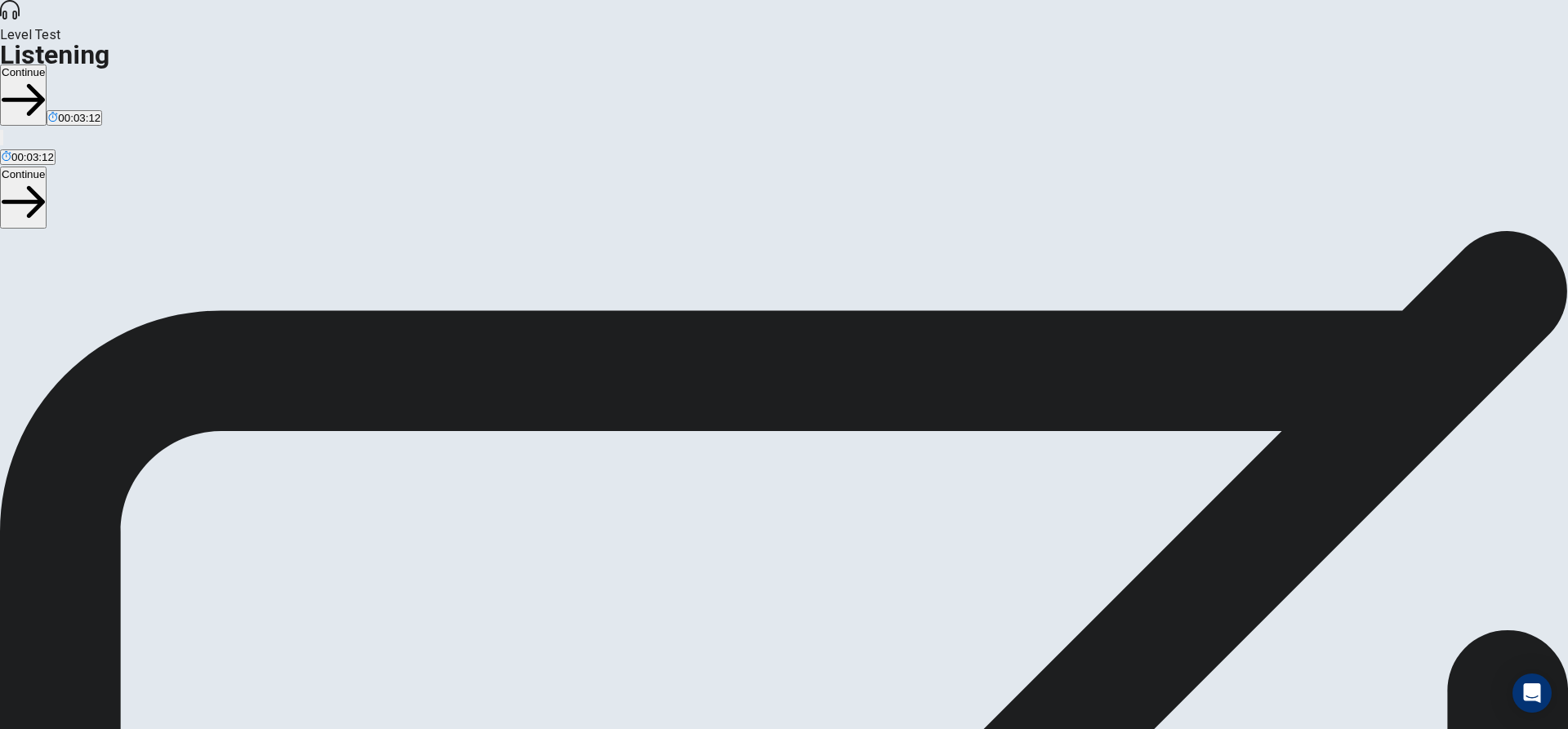
click at [47, 64] on button "Continue" at bounding box center [23, 95] width 47 height 61
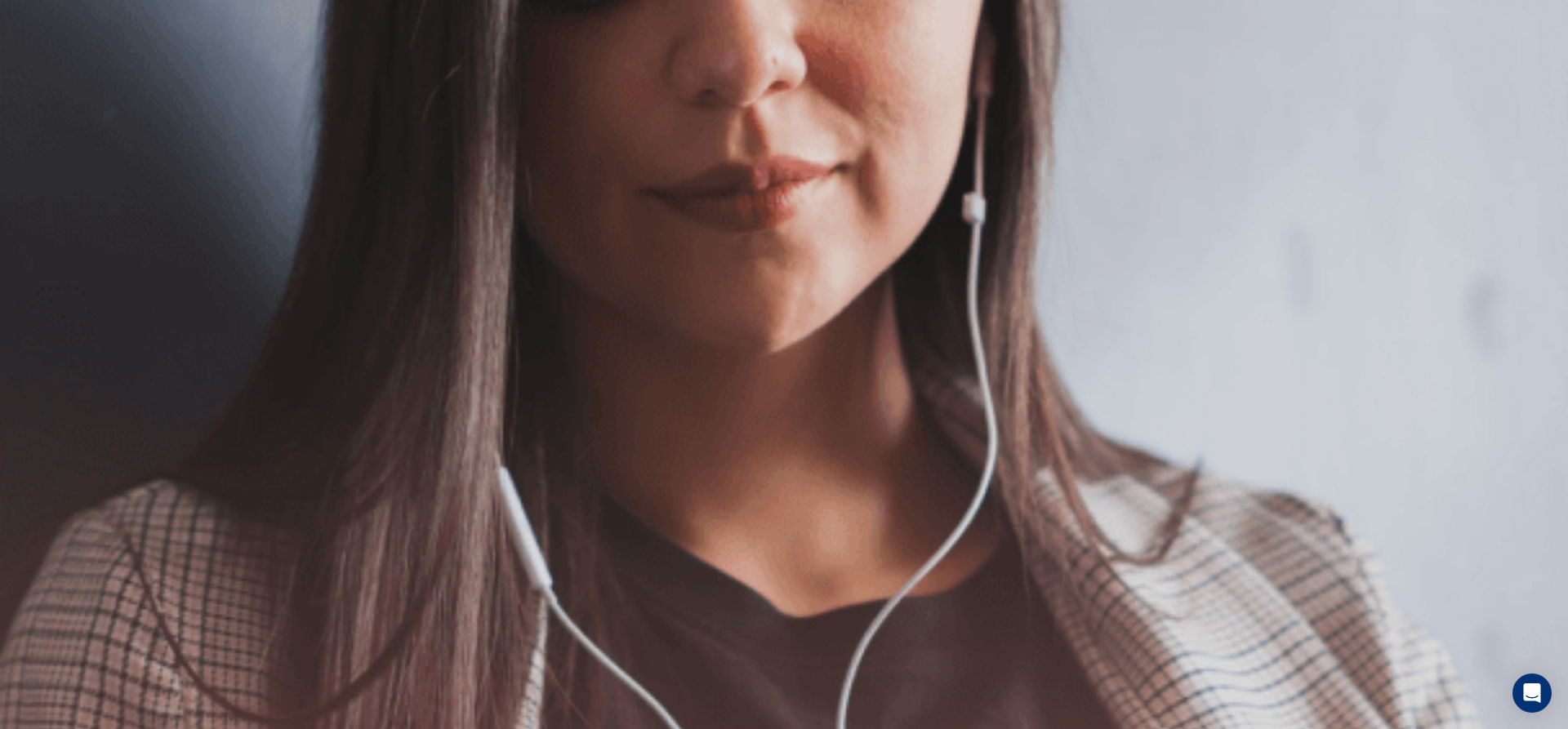
scroll to position [81, 0]
click at [47, 84] on button "Continue" at bounding box center [23, 114] width 47 height 61
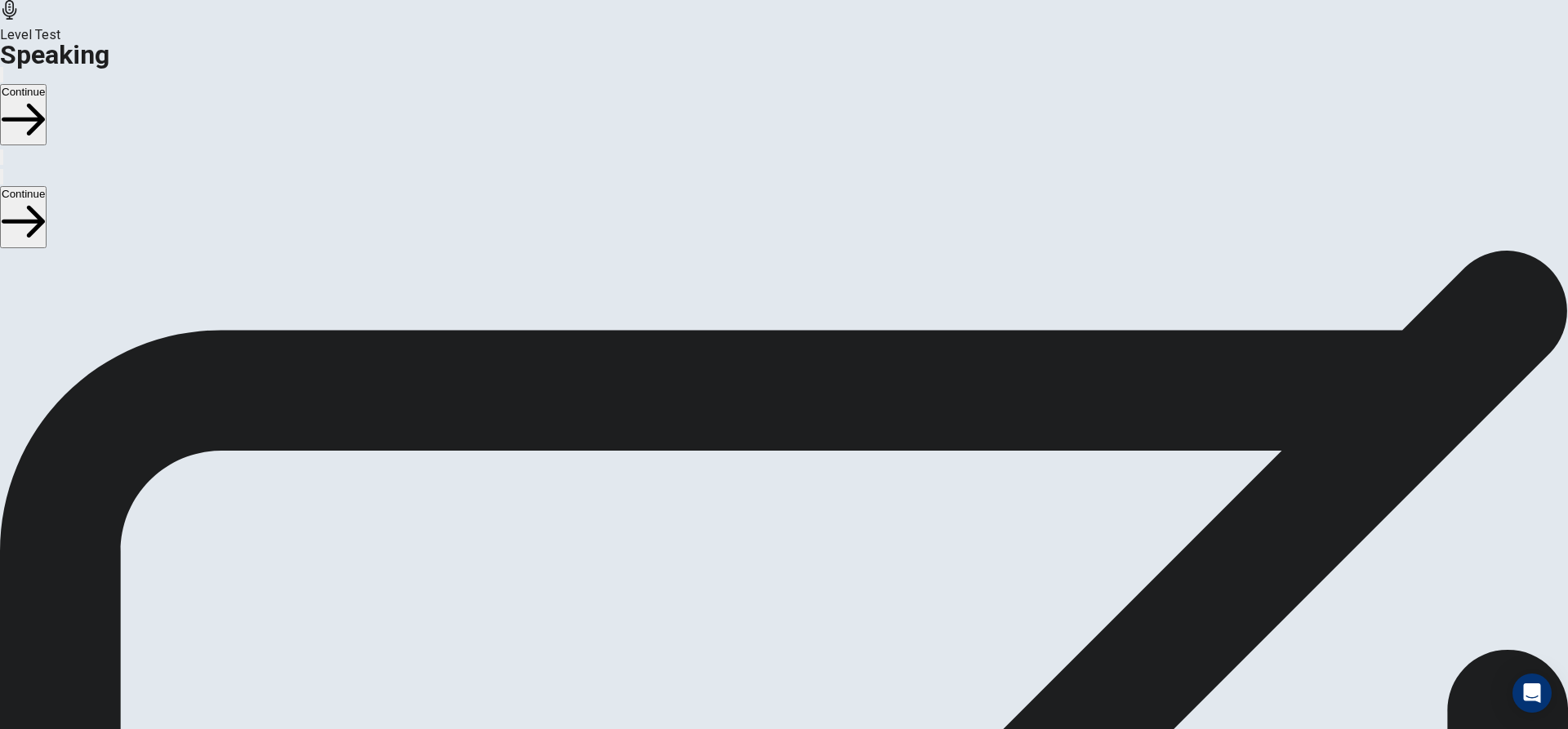
click at [814, 447] on div "Stop Recording" at bounding box center [784, 551] width 58 height 208
click at [808, 438] on icon at bounding box center [783, 462] width 49 height 49
click at [818, 493] on button "Record Again" at bounding box center [783, 532] width 69 height 80
click at [814, 617] on span "Stop Recording" at bounding box center [784, 634] width 58 height 35
click at [781, 507] on icon "Play Audio" at bounding box center [773, 517] width 15 height 20
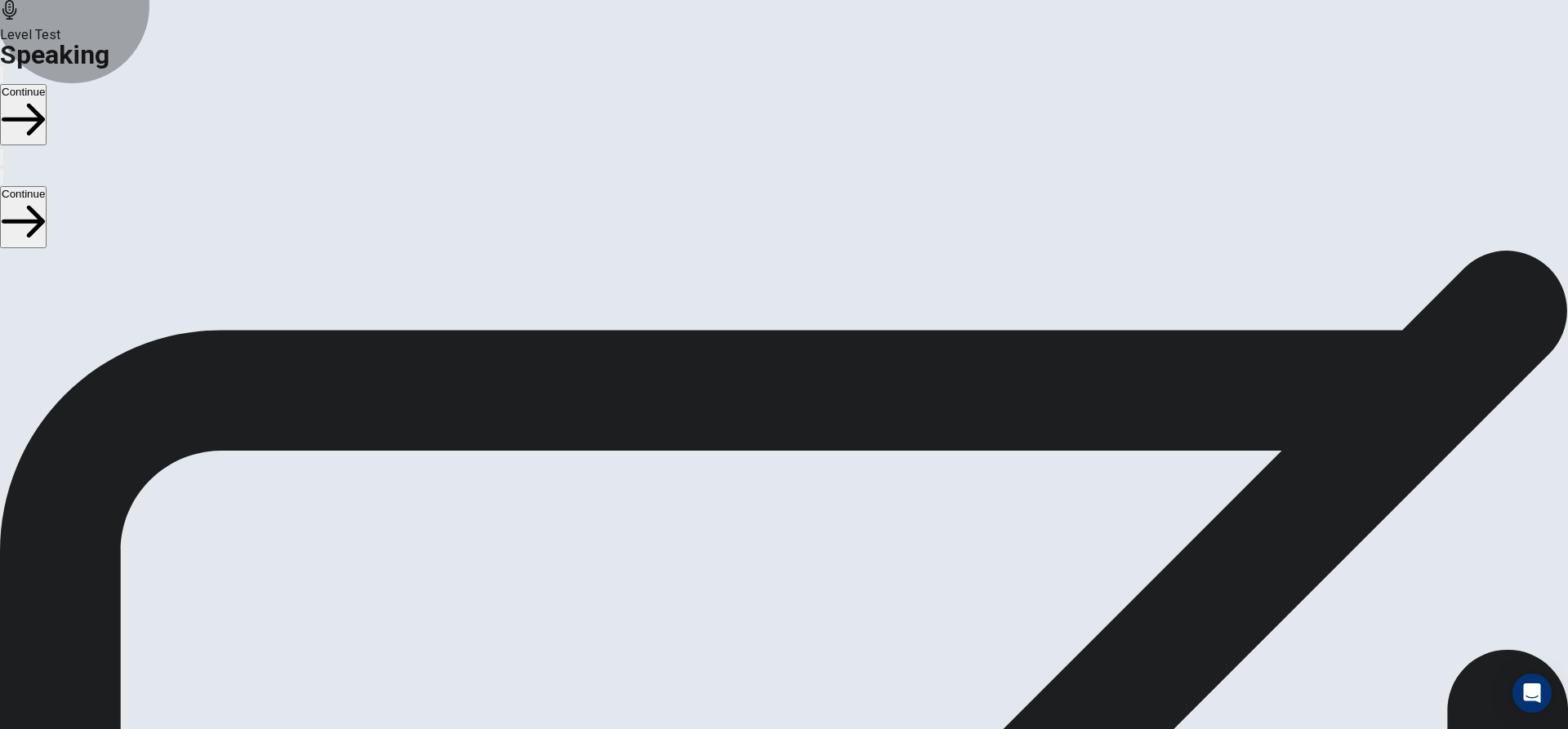
click at [47, 84] on button "Continue" at bounding box center [23, 114] width 47 height 61
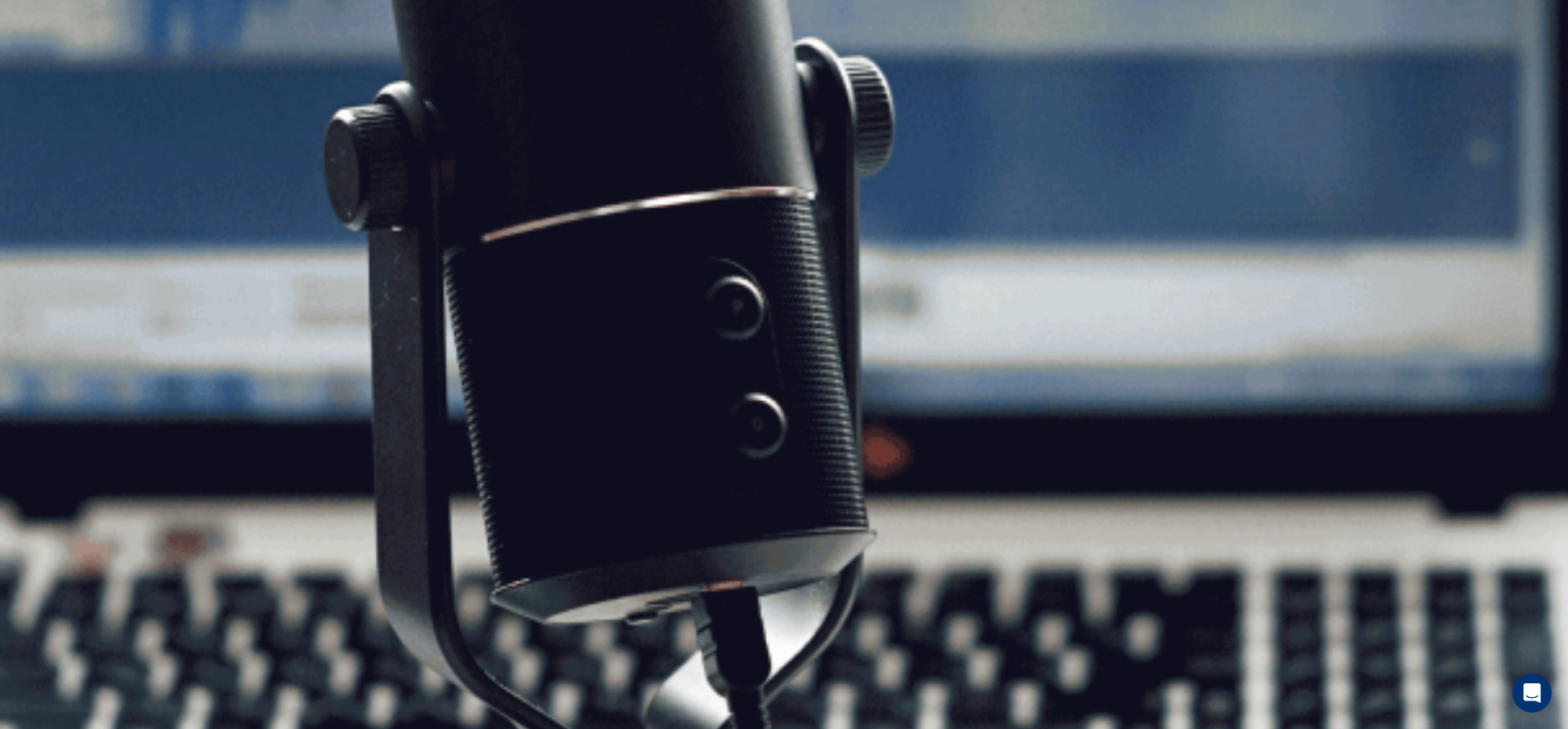
click at [47, 84] on button "Continue" at bounding box center [23, 114] width 47 height 61
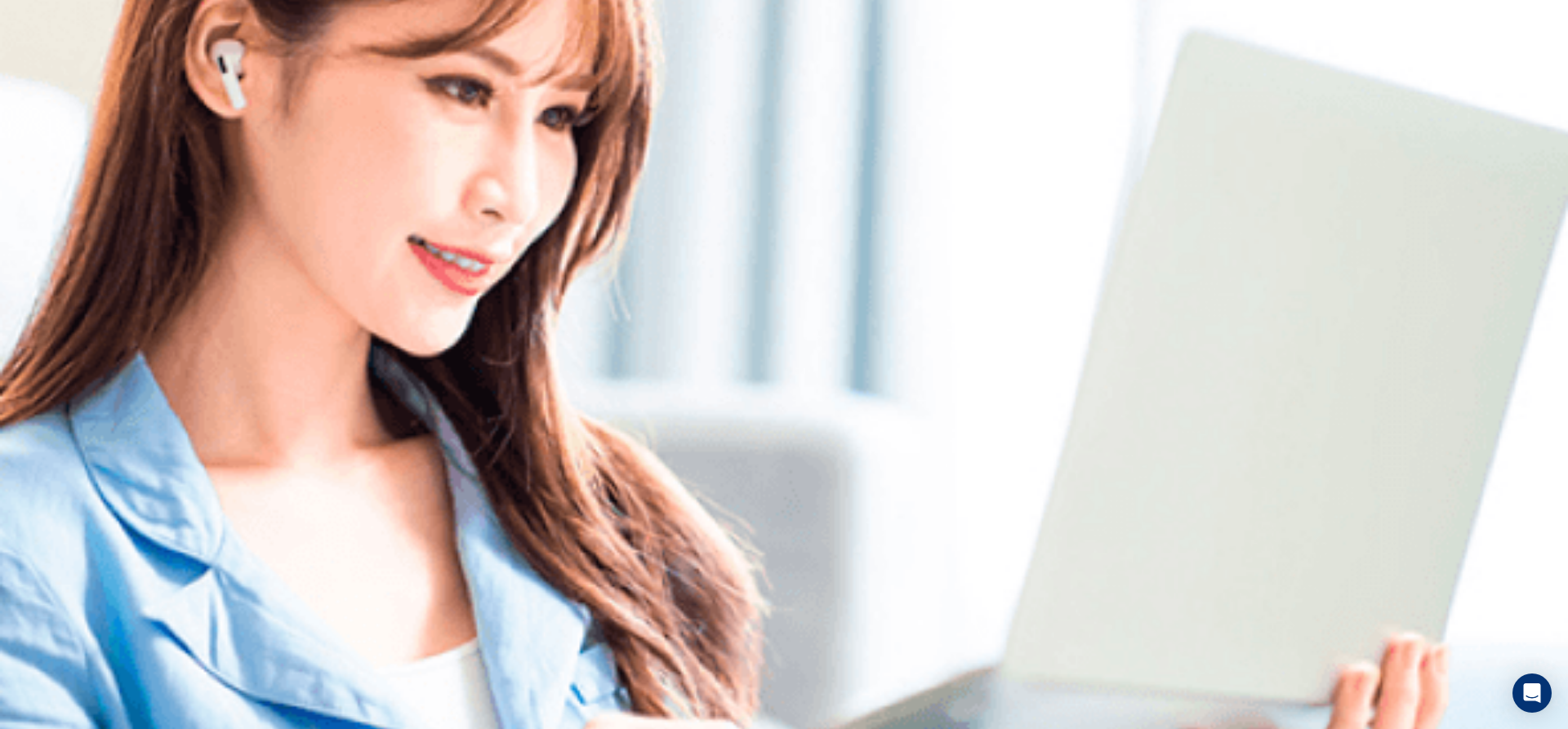
scroll to position [0, 0]
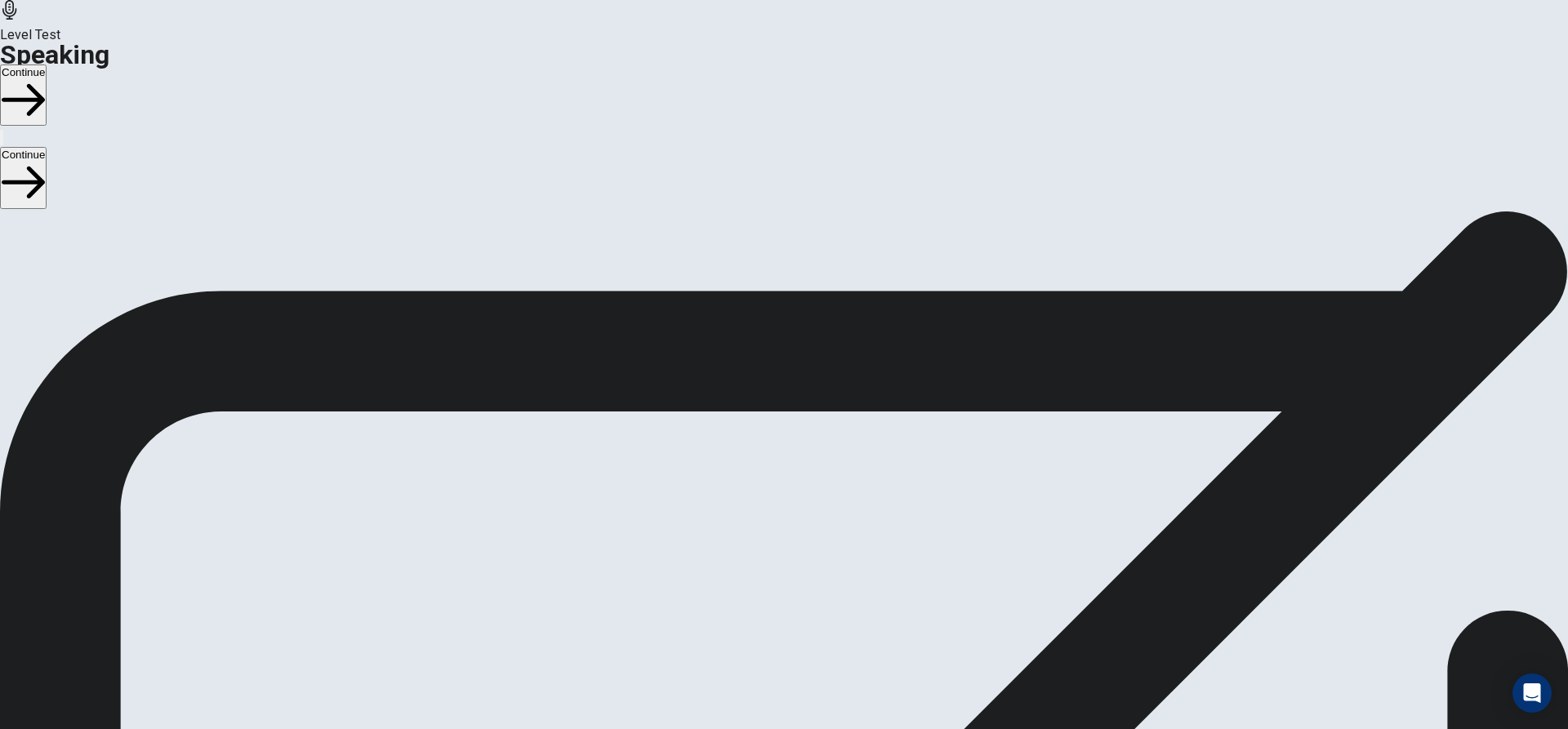
click at [47, 64] on button "Continue" at bounding box center [23, 95] width 47 height 61
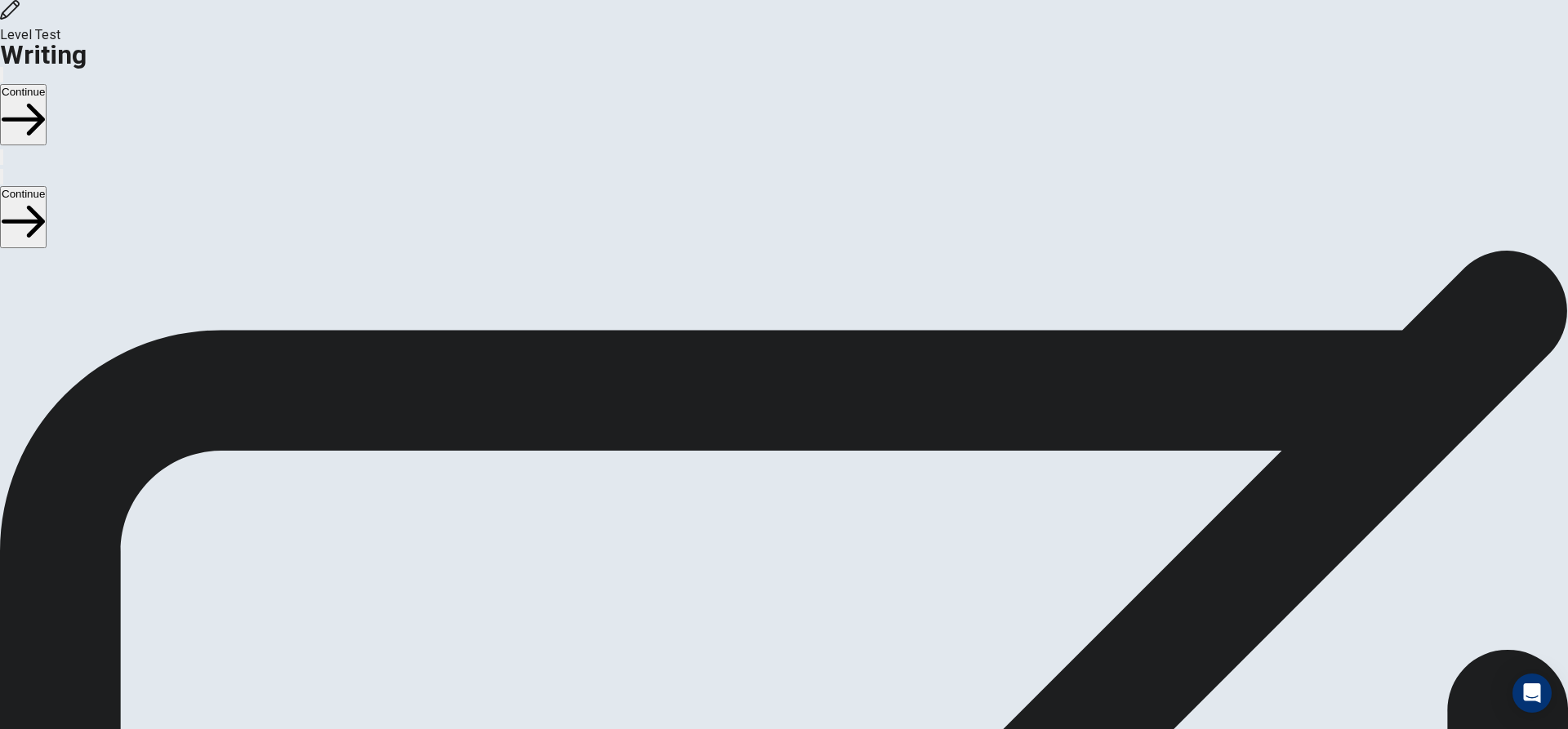
click at [47, 84] on button "Continue" at bounding box center [23, 114] width 47 height 61
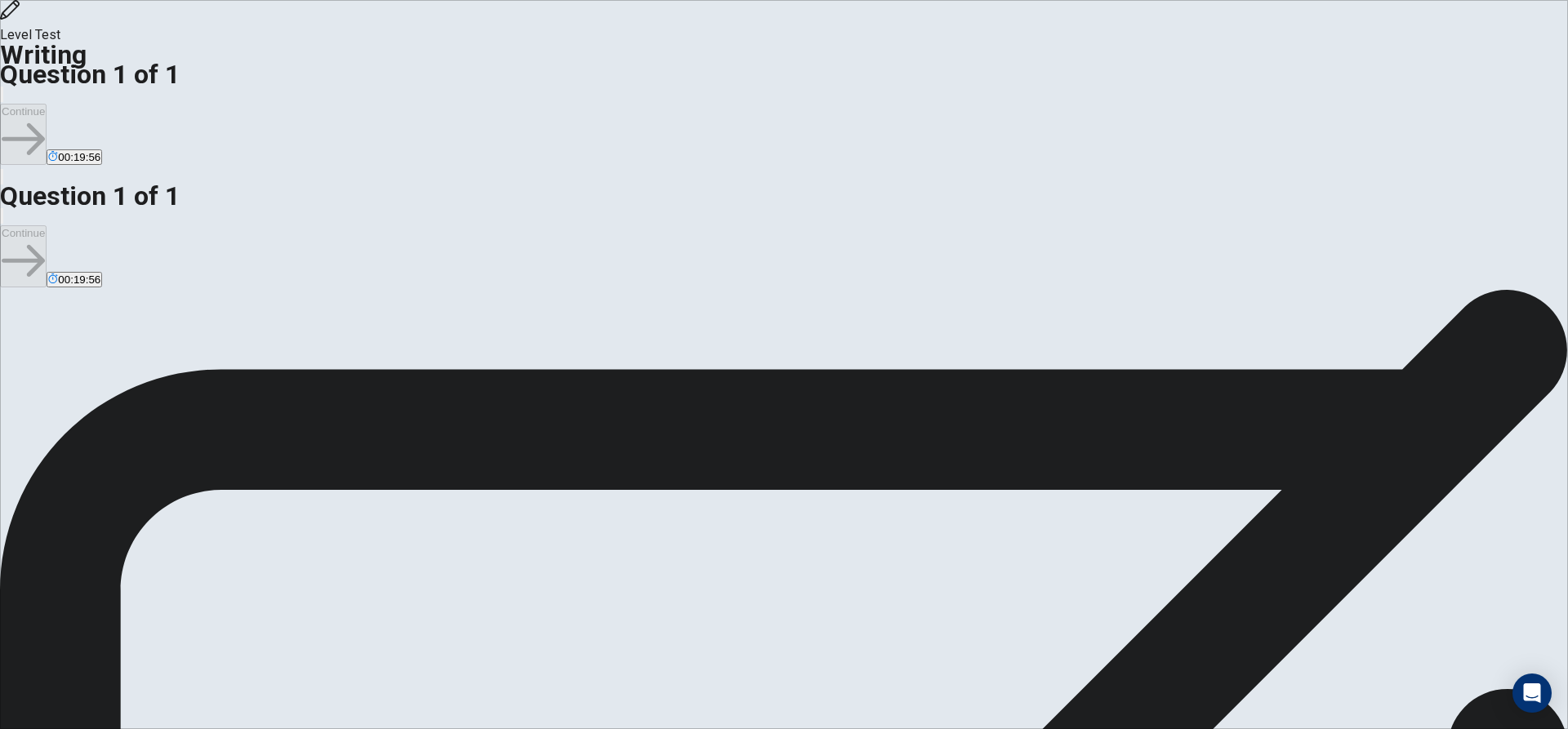
scroll to position [8, 0]
type textarea "*"
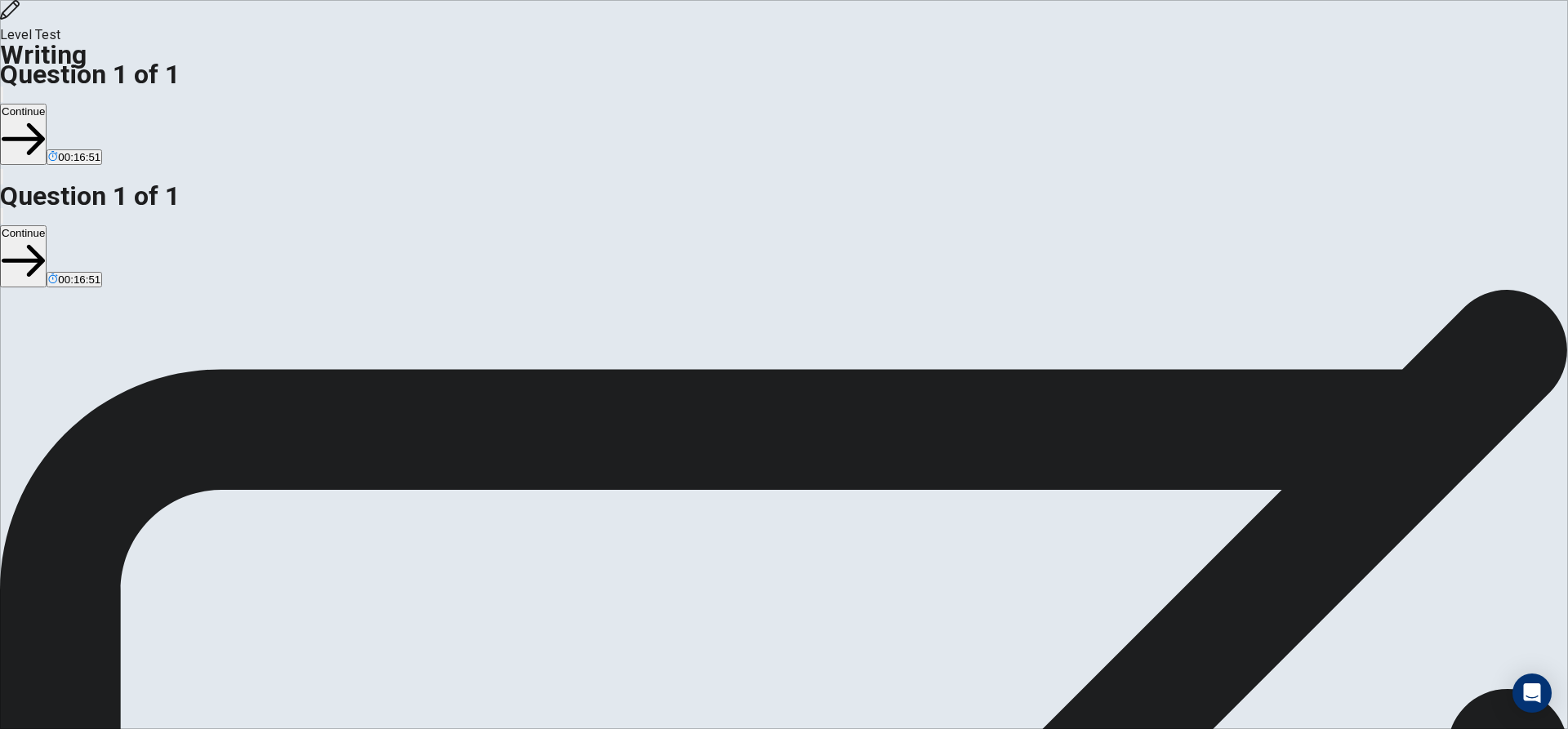
drag, startPoint x: 1130, startPoint y: 149, endPoint x: 1207, endPoint y: 148, distance: 77.0
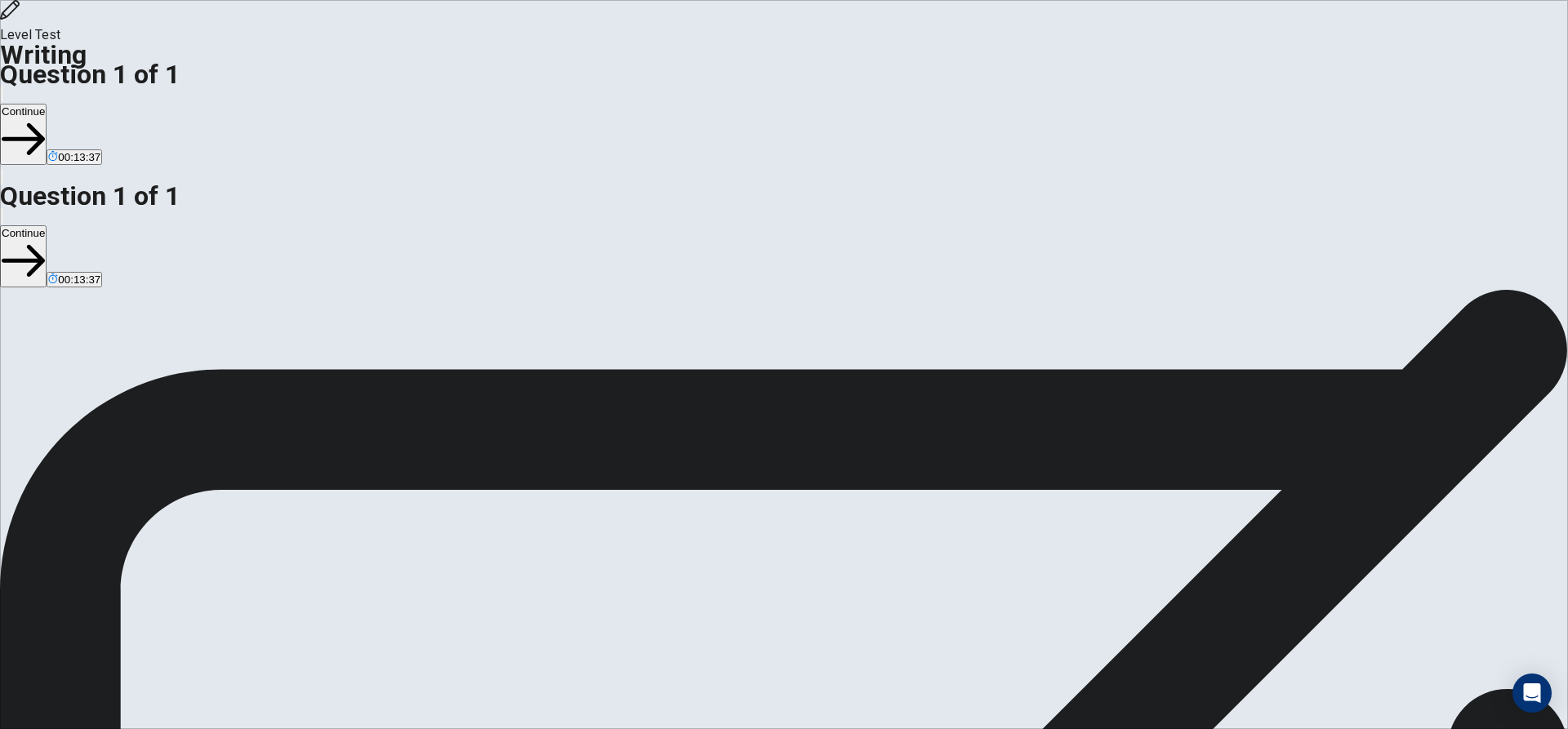
drag, startPoint x: 1058, startPoint y: 188, endPoint x: 1076, endPoint y: 191, distance: 18.2
type textarea "**********"
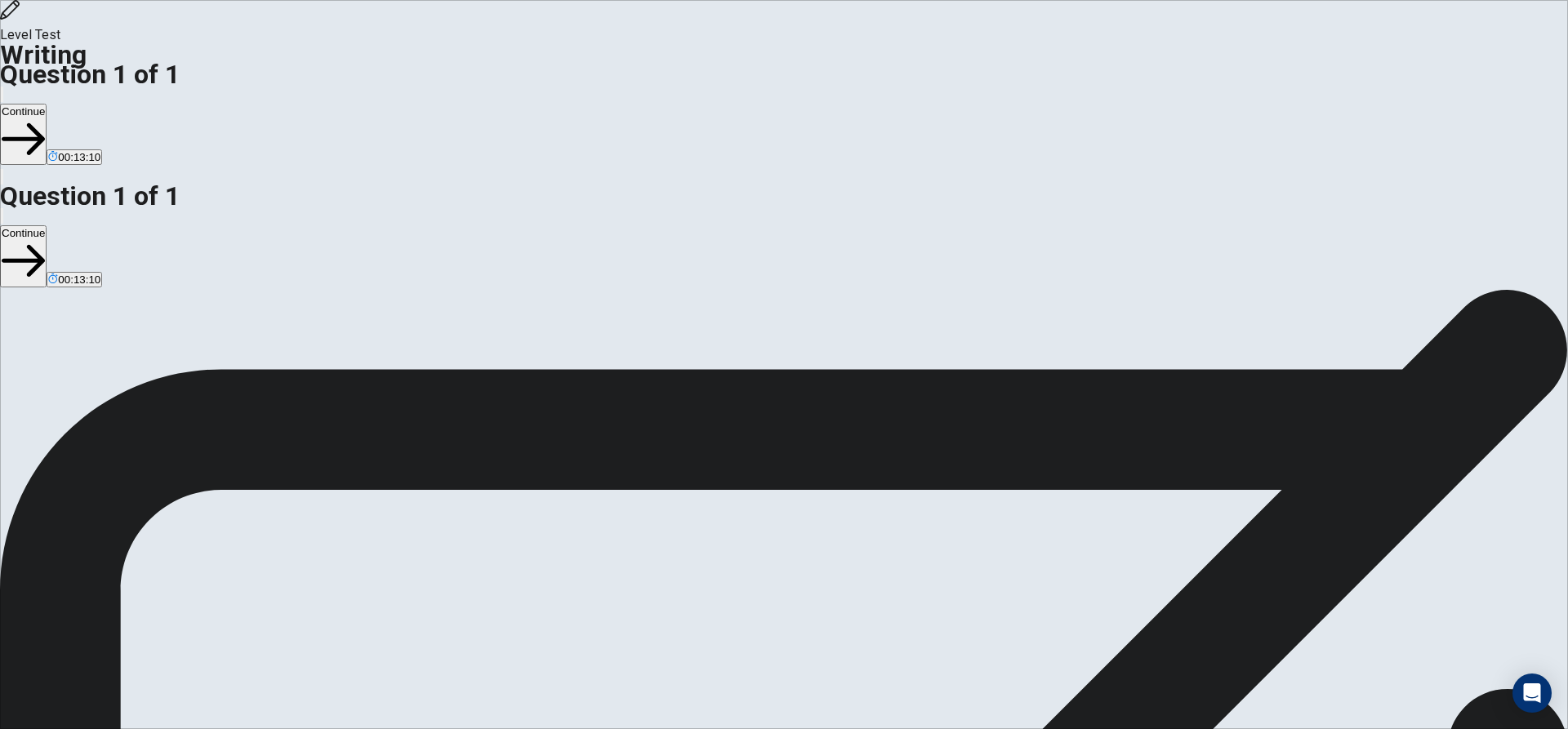
drag, startPoint x: 861, startPoint y: 259, endPoint x: 845, endPoint y: 228, distance: 34.9
drag, startPoint x: 865, startPoint y: 235, endPoint x: 807, endPoint y: 241, distance: 58.3
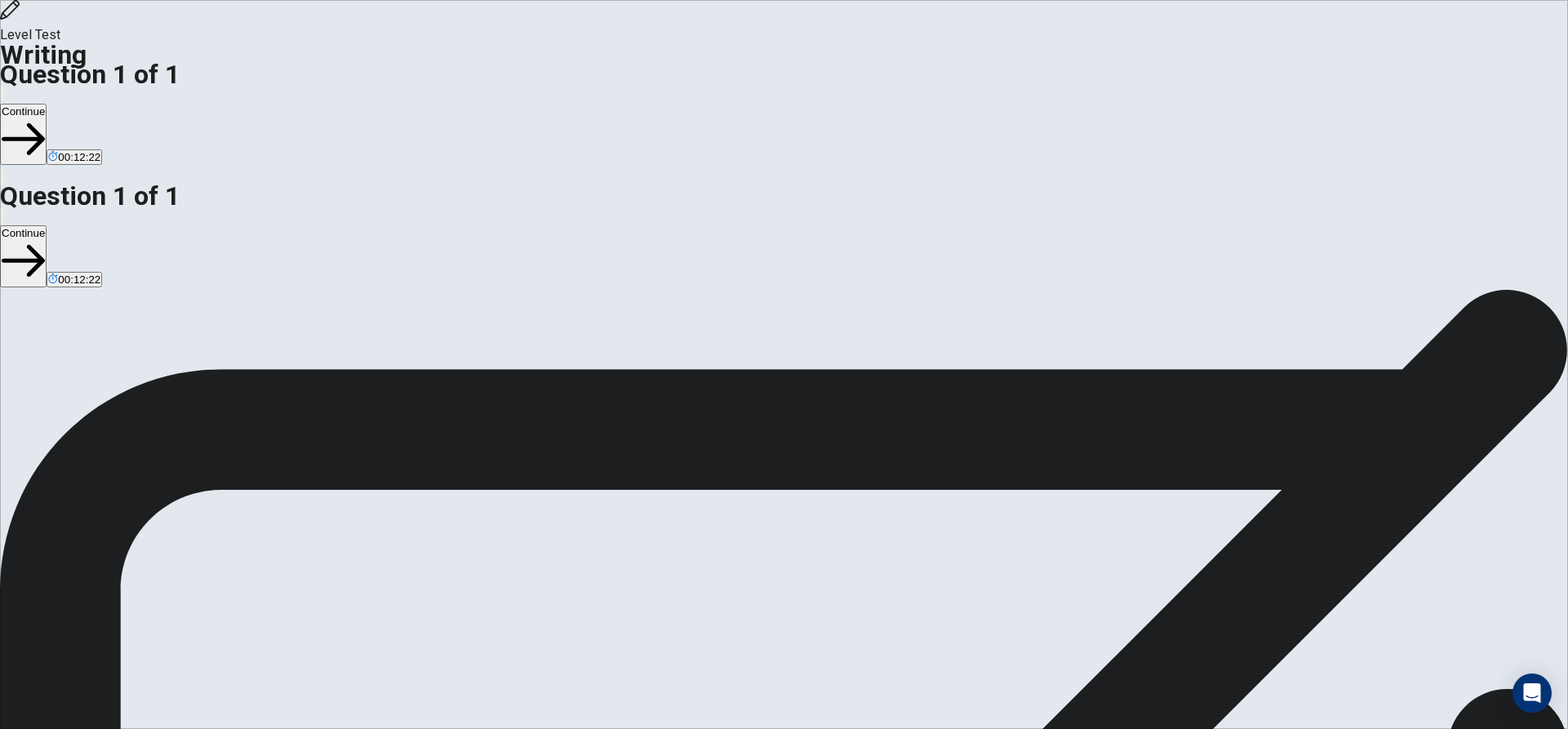
drag, startPoint x: 1011, startPoint y: 217, endPoint x: 979, endPoint y: 219, distance: 32.1
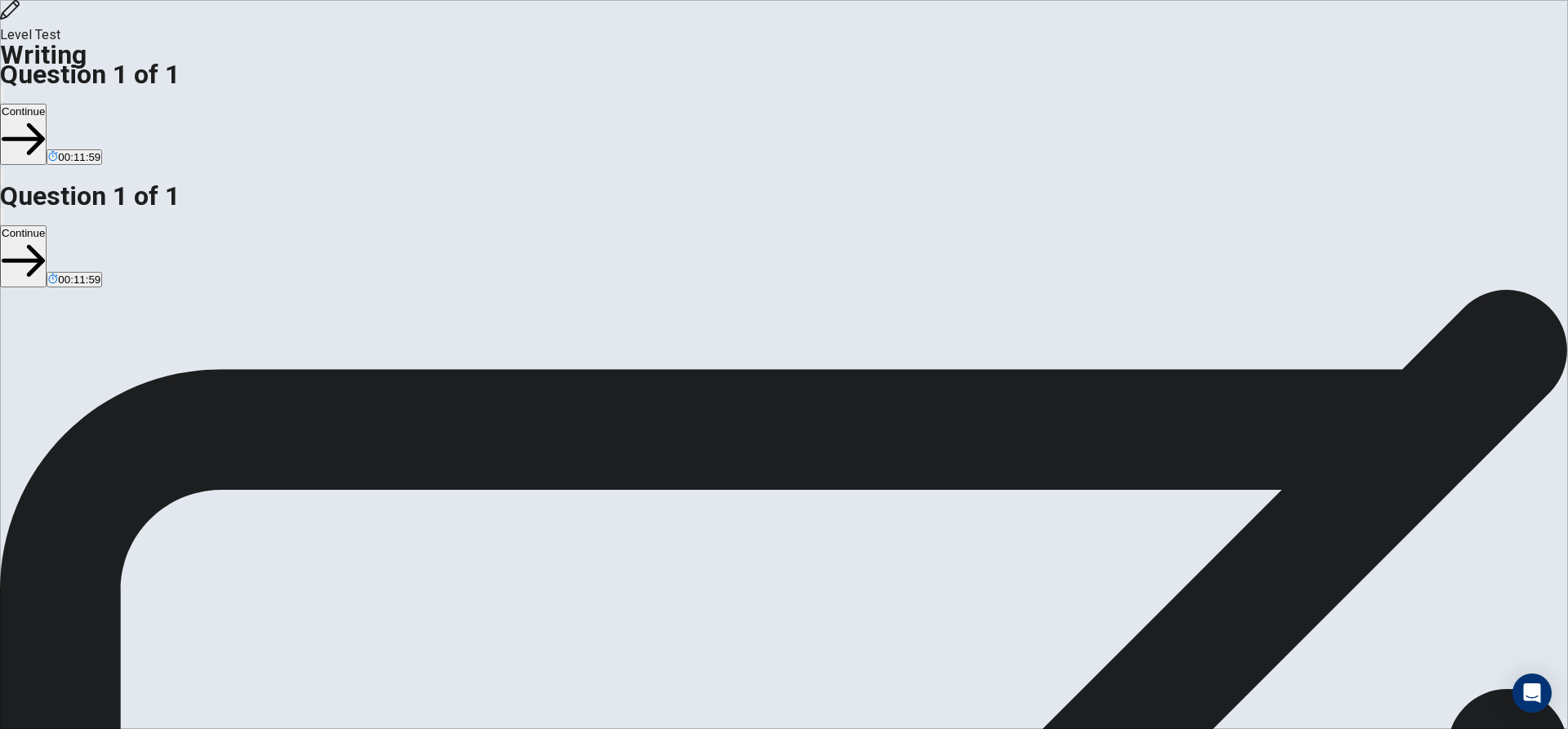
drag, startPoint x: 1165, startPoint y: 250, endPoint x: 1077, endPoint y: 250, distance: 88.0
drag, startPoint x: 1161, startPoint y: 256, endPoint x: 1069, endPoint y: 259, distance: 92.0
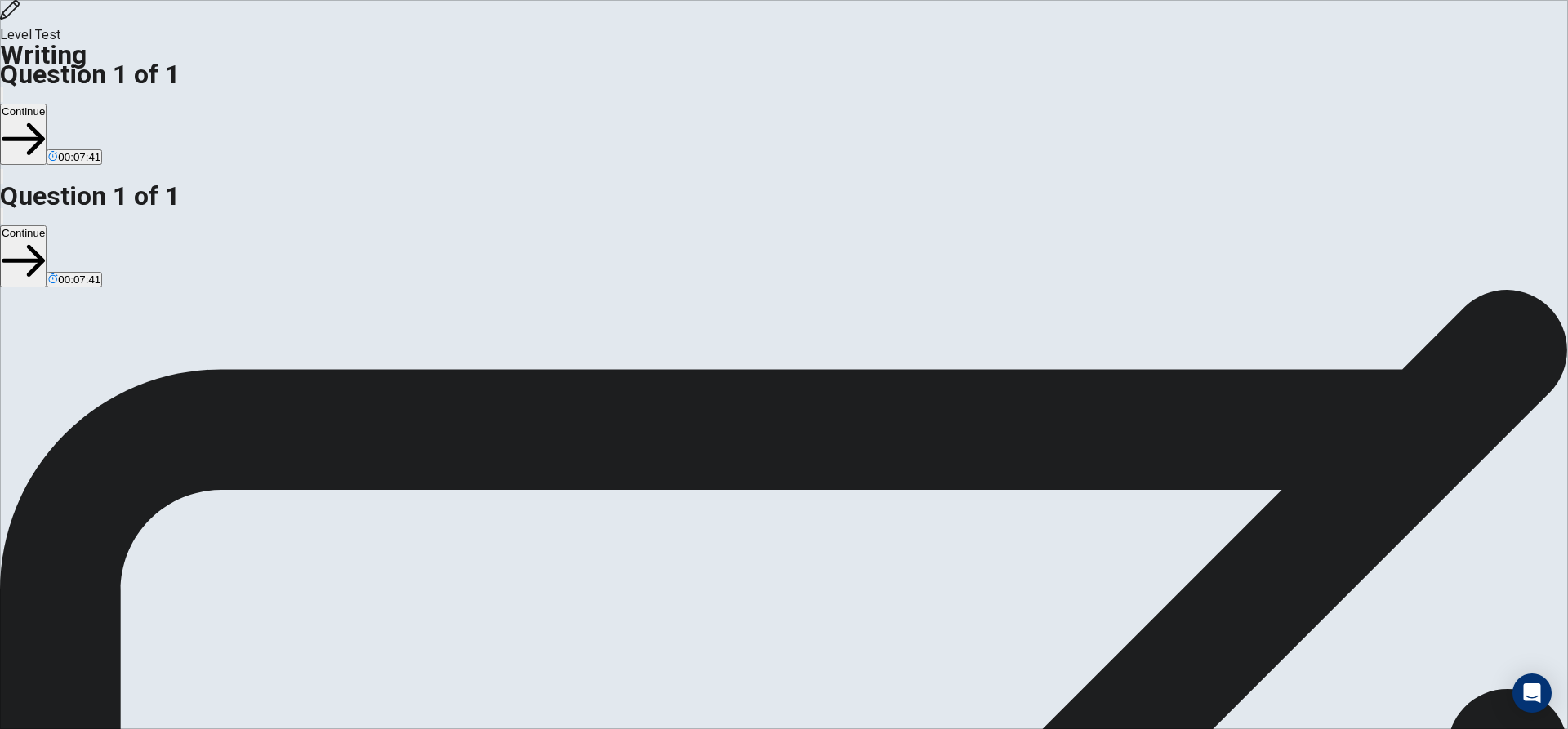
drag, startPoint x: 843, startPoint y: 265, endPoint x: 867, endPoint y: 270, distance: 24.5
drag, startPoint x: 866, startPoint y: 268, endPoint x: 911, endPoint y: 267, distance: 45.0
drag, startPoint x: 1191, startPoint y: 249, endPoint x: 864, endPoint y: 274, distance: 328.0
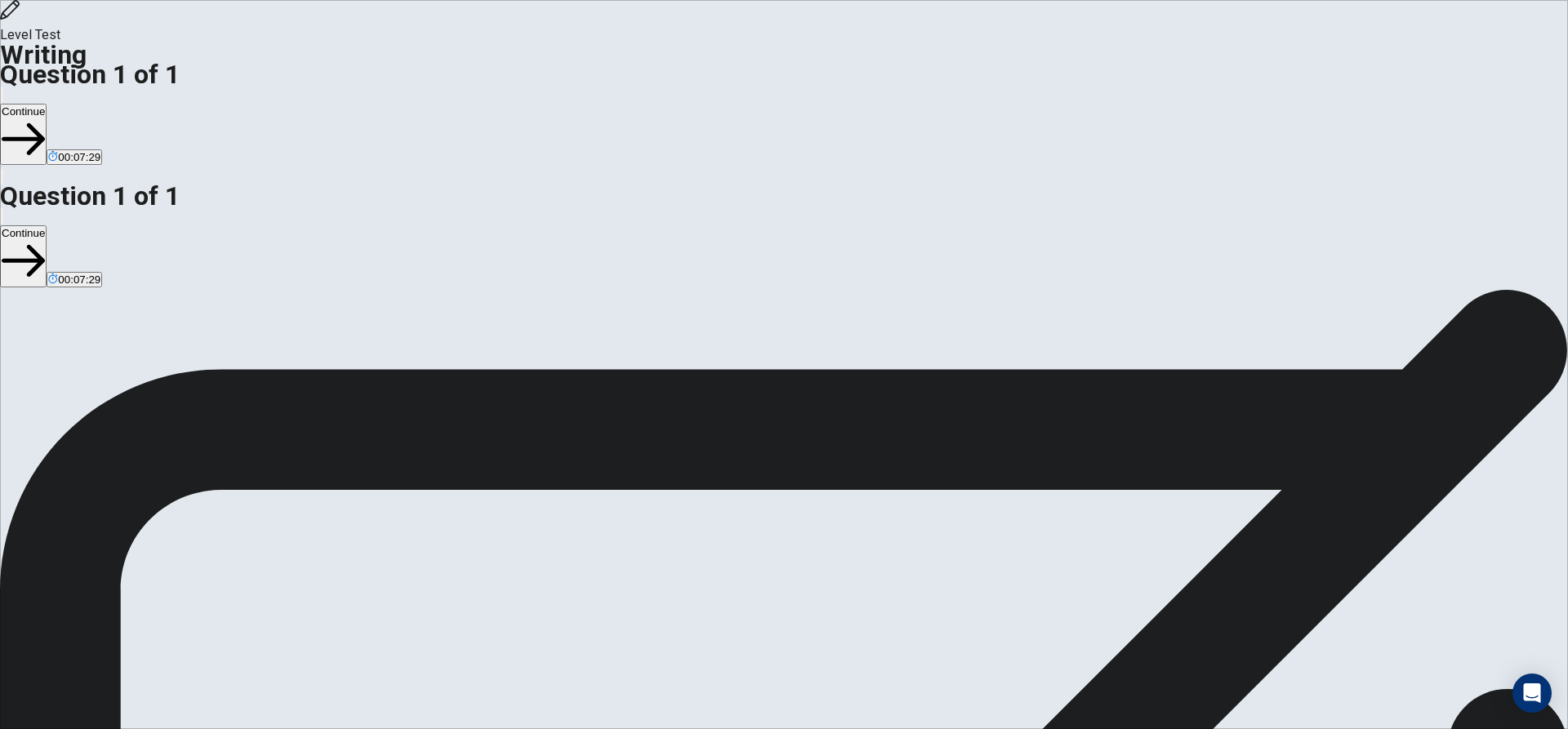
drag, startPoint x: 950, startPoint y: 309, endPoint x: 933, endPoint y: 310, distance: 17.0
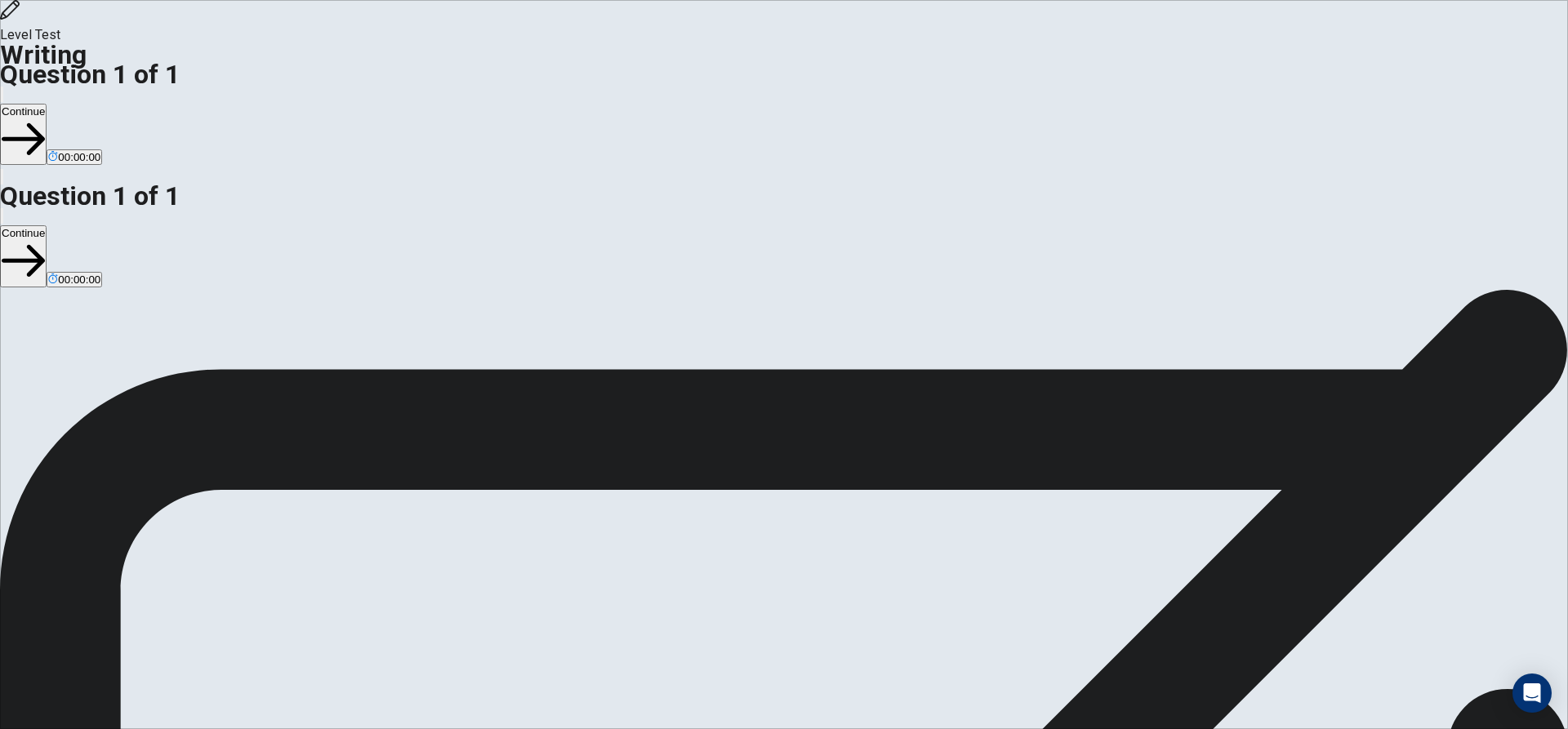
type textarea "**********"
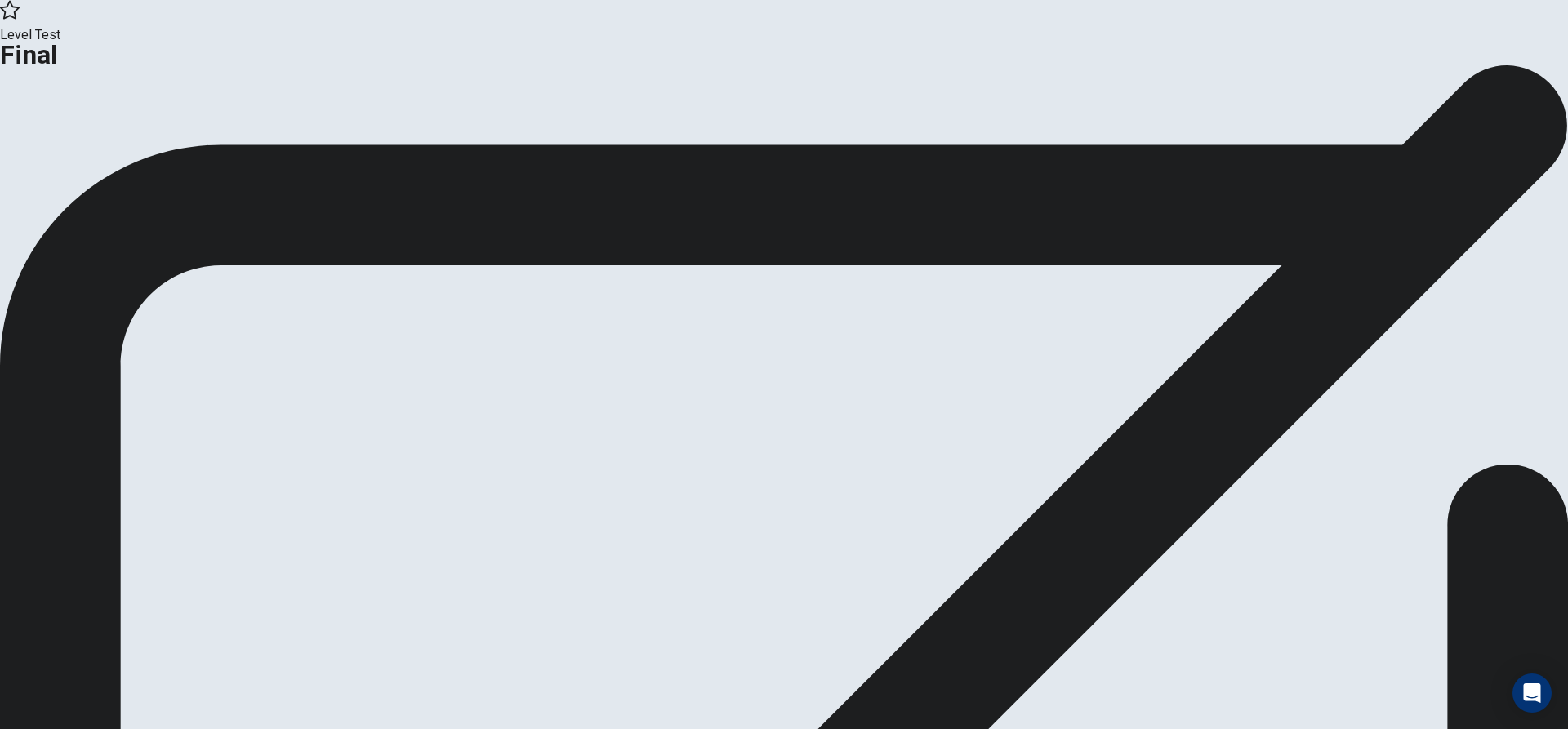
click at [130, 145] on button "Continue" at bounding box center [97, 134] width 66 height 22
